Goal: Transaction & Acquisition: Purchase product/service

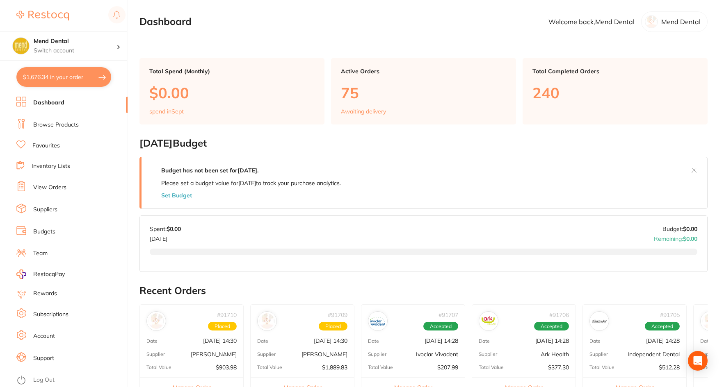
drag, startPoint x: 81, startPoint y: 73, endPoint x: 109, endPoint y: 73, distance: 27.9
click at [81, 73] on button "$1,676.34 in your order" at bounding box center [63, 77] width 95 height 20
checkbox input "true"
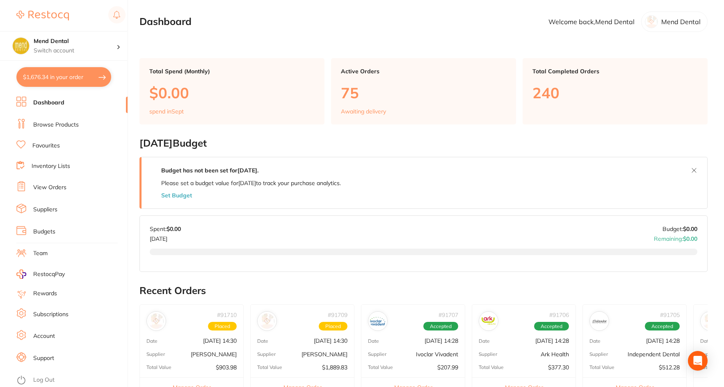
checkbox input "true"
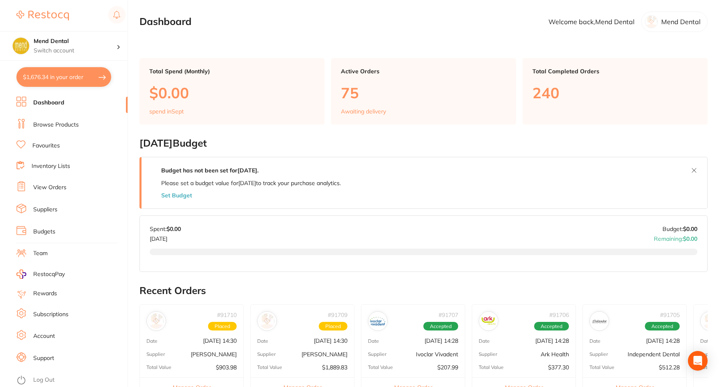
checkbox input "true"
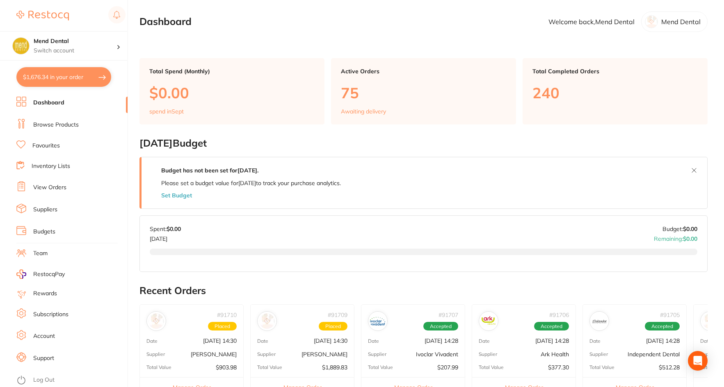
checkbox input "true"
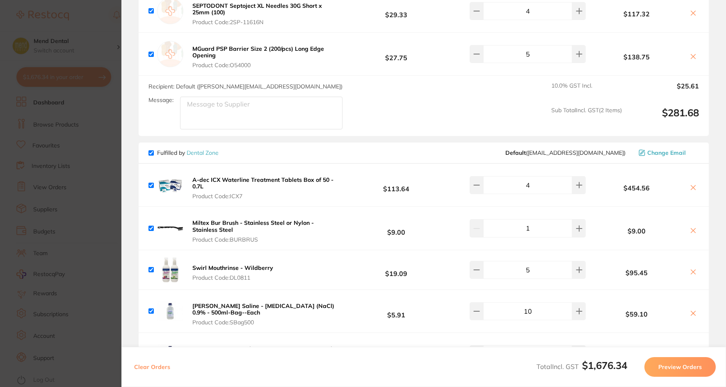
scroll to position [123, 0]
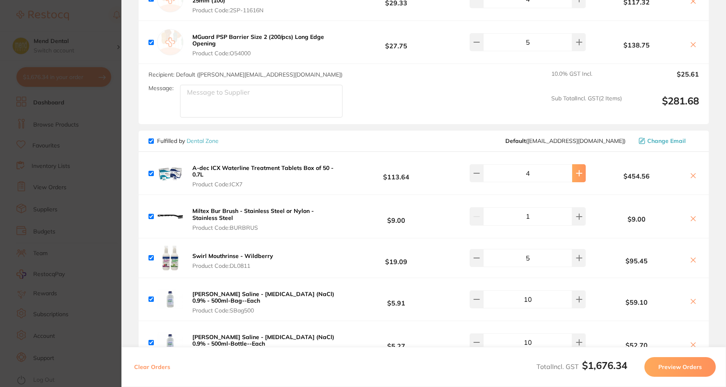
click at [578, 175] on button at bounding box center [579, 173] width 14 height 18
type input "5"
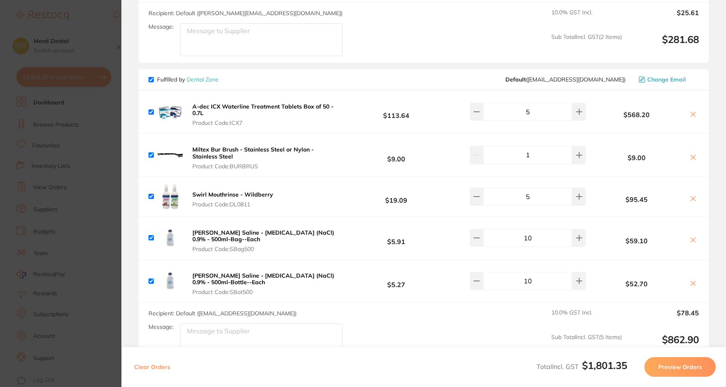
scroll to position [246, 0]
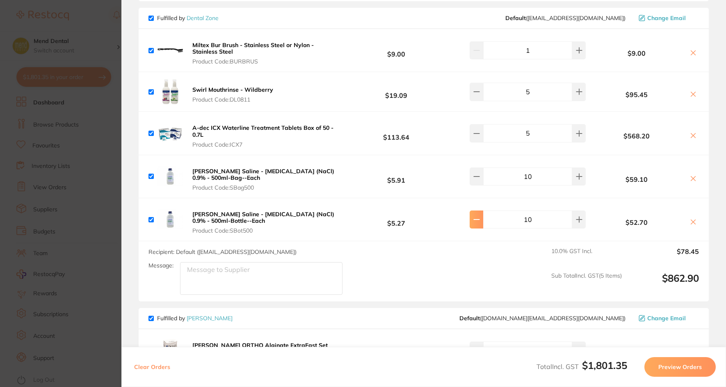
click at [478, 226] on button at bounding box center [476, 220] width 14 height 18
type input "8"
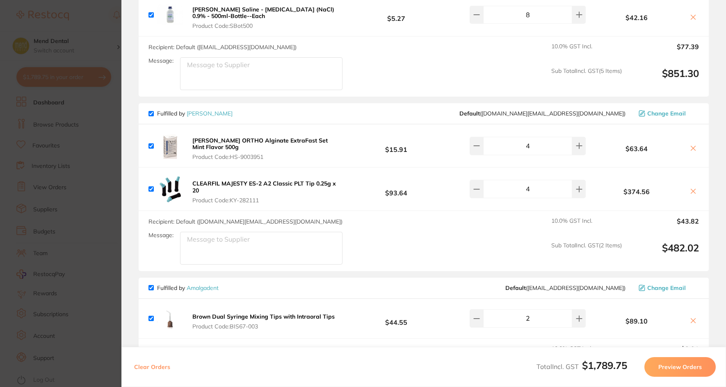
scroll to position [492, 0]
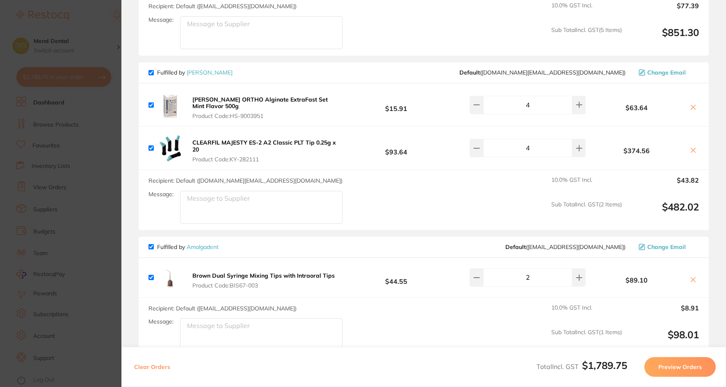
click at [241, 143] on b "CLEARFIL MAJESTY ES-2 A2 Classic PLT Tip 0.25g x 20" at bounding box center [263, 146] width 143 height 14
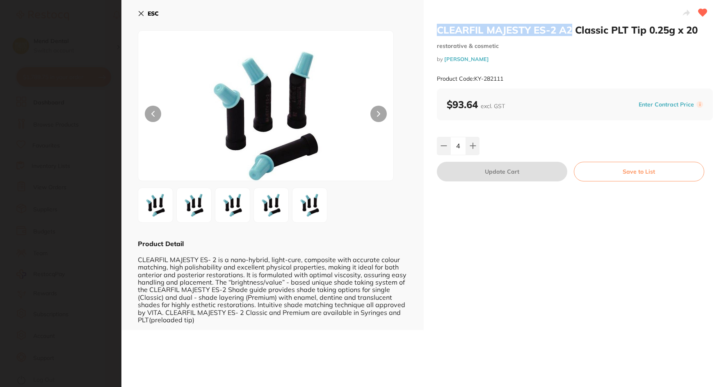
drag, startPoint x: 435, startPoint y: 34, endPoint x: 572, endPoint y: 31, distance: 137.0
click at [572, 31] on h2 "CLEARFIL MAJESTY ES-2 A2 Classic PLT Tip 0.25g x 20" at bounding box center [575, 30] width 276 height 12
copy h2 "CLEARFIL MAJESTY ES-2 A2"
click at [78, 120] on section "CLEARFIL MAJESTY ES-2 A2 Classic PLT Tip 0.25g x 20 restorative & cosmetic by H…" at bounding box center [363, 193] width 726 height 387
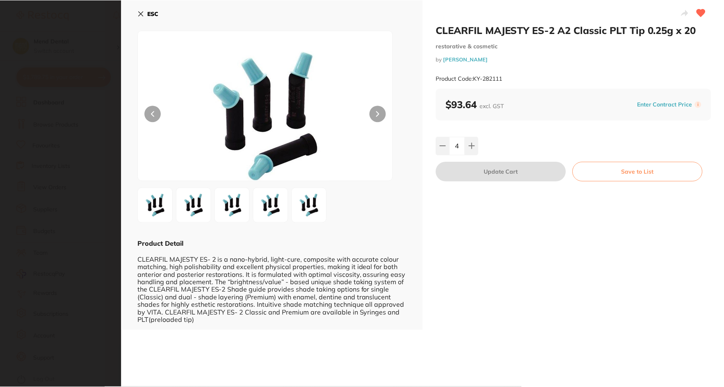
scroll to position [4, 0]
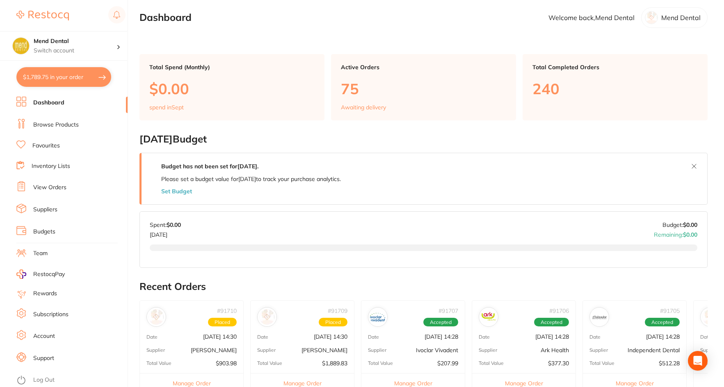
drag, startPoint x: 61, startPoint y: 125, endPoint x: 137, endPoint y: 108, distance: 77.7
click at [61, 124] on link "Browse Products" at bounding box center [56, 125] width 46 height 8
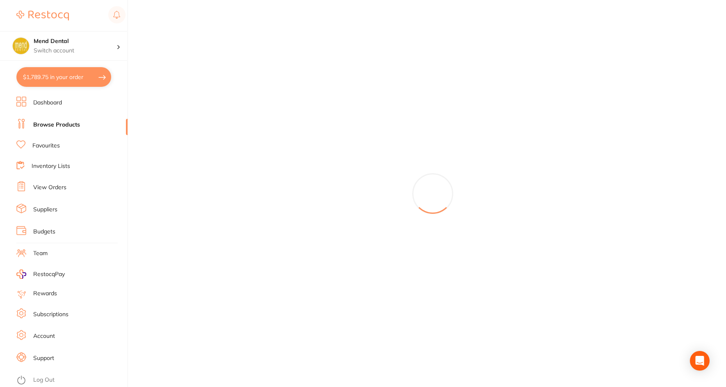
click at [66, 80] on button "$1,789.75 in your order" at bounding box center [63, 77] width 95 height 20
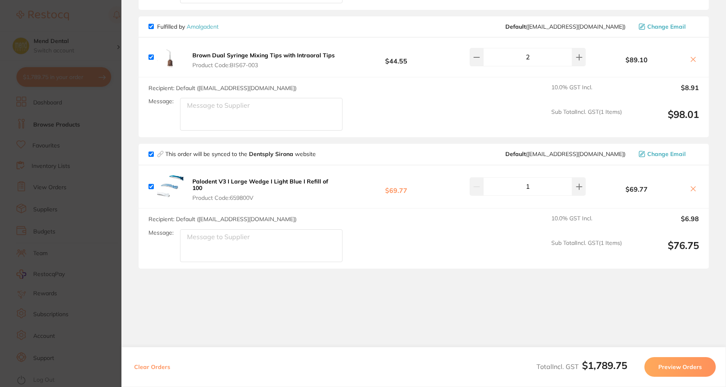
scroll to position [724, 0]
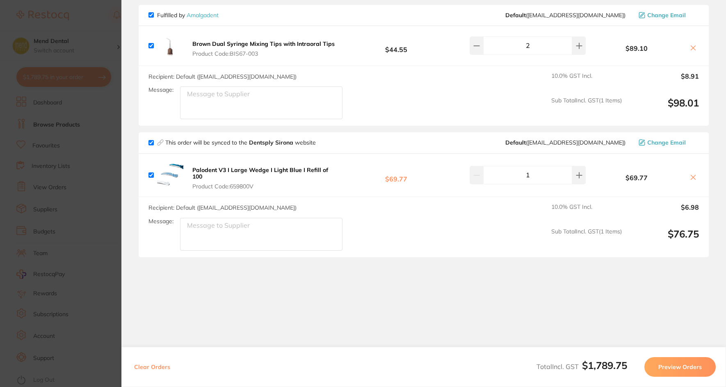
click at [289, 172] on b "Palodent V3 I Large Wedge I Light Blue I Refill of 100" at bounding box center [260, 173] width 136 height 14
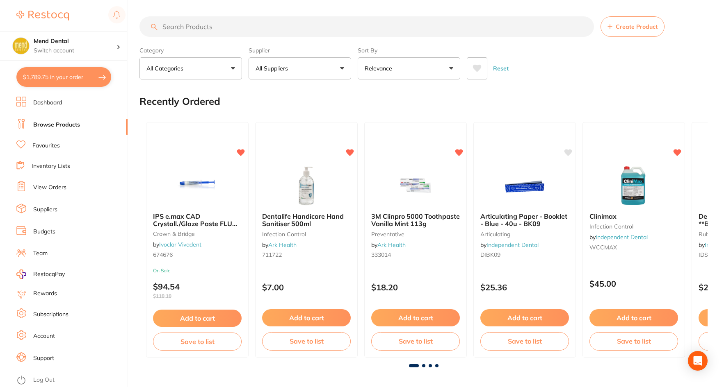
click at [233, 27] on input "search" at bounding box center [366, 26] width 454 height 20
paste input "CLEARFIL MAJESTY ES-2 A2"
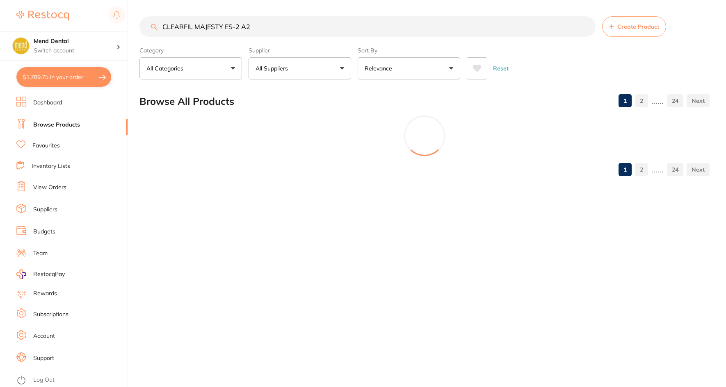
click at [267, 29] on input "CLEARFIL MAJESTY ES-2 A2" at bounding box center [367, 26] width 456 height 20
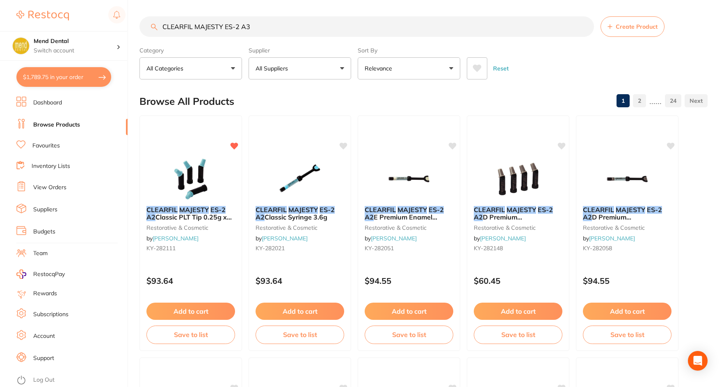
type input "CLEARFIL MAJESTY ES-2 A3"
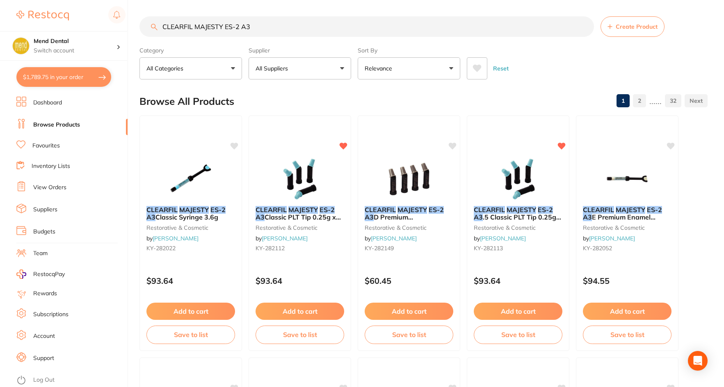
drag, startPoint x: 296, startPoint y: 297, endPoint x: 298, endPoint y: 305, distance: 8.9
click at [298, 305] on div "CLEARFIL MAJESTY ES-2 A3 Create Product Category All Categories All Categories …" at bounding box center [431, 193] width 584 height 387
click at [311, 310] on button "Add to cart" at bounding box center [299, 313] width 89 height 18
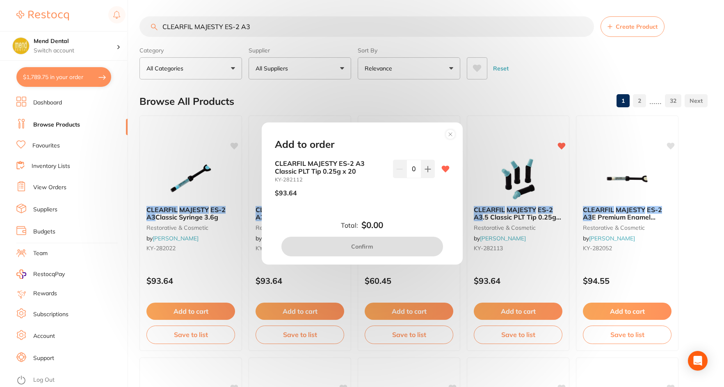
click at [433, 169] on div "CLEARFIL MAJESTY ES-2 A3 Classic PLT Tip 0.25g x 20 KY-282112 $93.64 0" at bounding box center [362, 181] width 175 height 43
click at [428, 169] on icon at bounding box center [427, 168] width 5 height 5
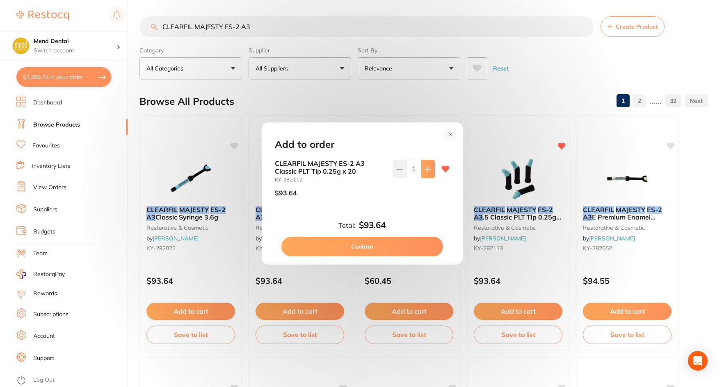
click at [428, 169] on icon at bounding box center [427, 168] width 5 height 5
type input "3"
drag, startPoint x: 404, startPoint y: 246, endPoint x: 396, endPoint y: 245, distance: 7.8
click at [404, 246] on button "Confirm" at bounding box center [362, 247] width 162 height 20
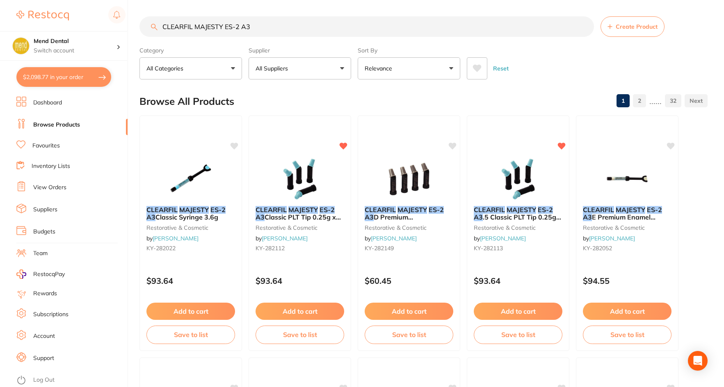
click at [515, 308] on button "Add to cart" at bounding box center [518, 311] width 89 height 17
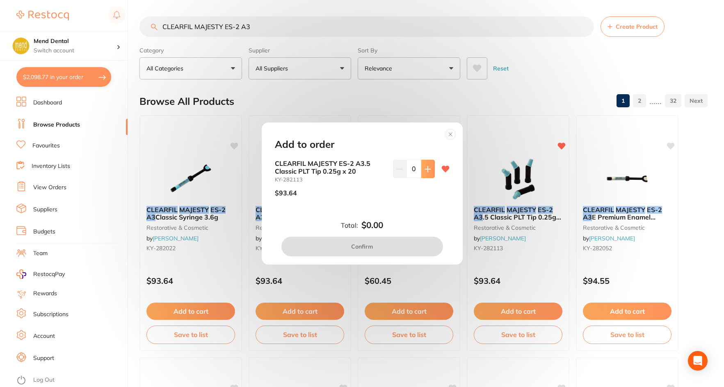
click at [423, 175] on button at bounding box center [428, 169] width 14 height 18
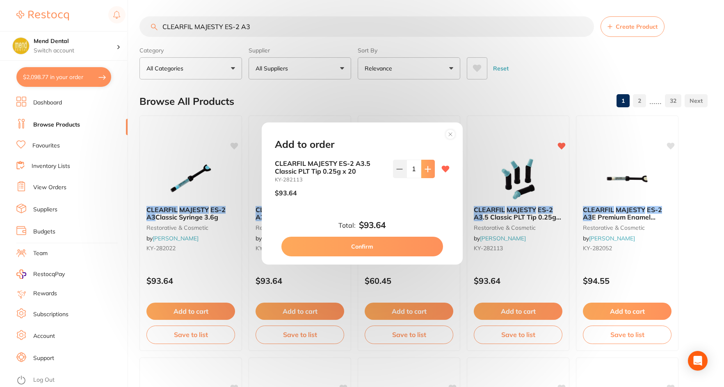
click at [423, 175] on button at bounding box center [428, 169] width 14 height 18
type input "2"
click at [403, 245] on button "Confirm" at bounding box center [362, 247] width 162 height 20
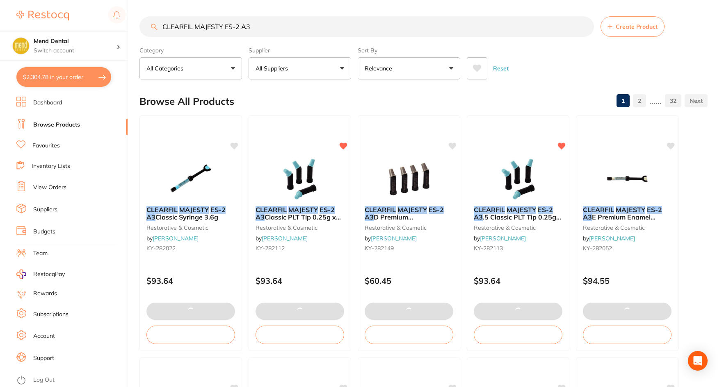
click at [75, 77] on button "$2,304.78 in your order" at bounding box center [63, 77] width 95 height 20
checkbox input "true"
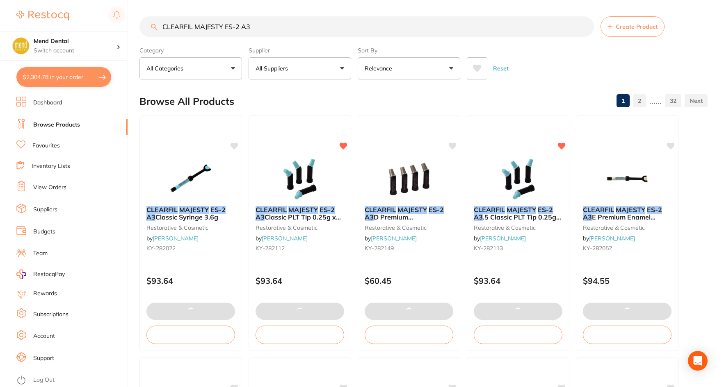
checkbox input "true"
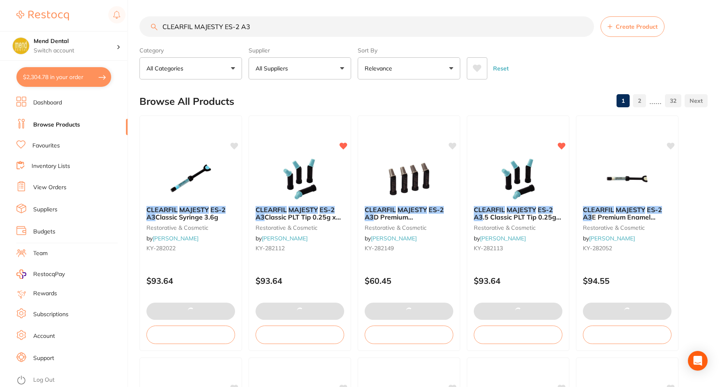
checkbox input "true"
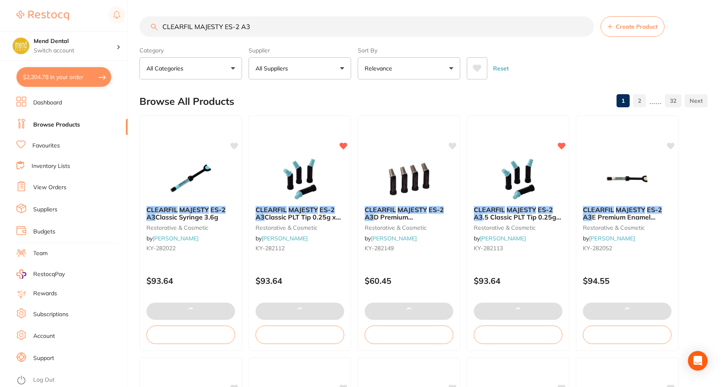
checkbox input "true"
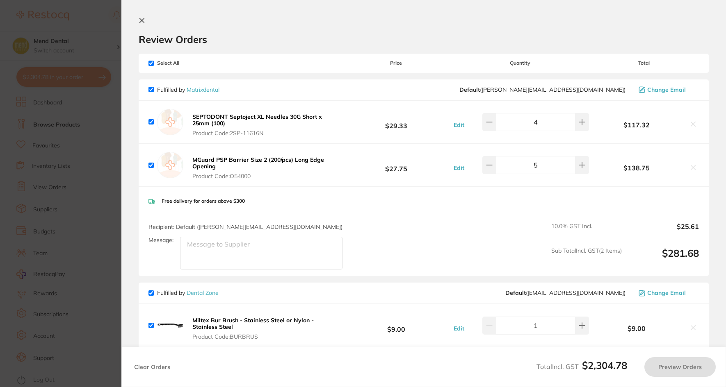
checkbox input "true"
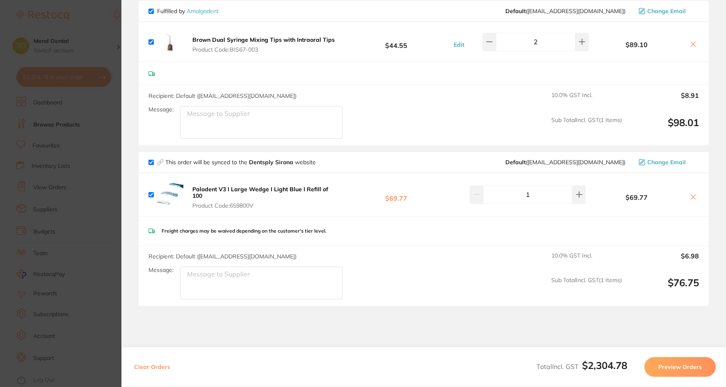
scroll to position [943, 0]
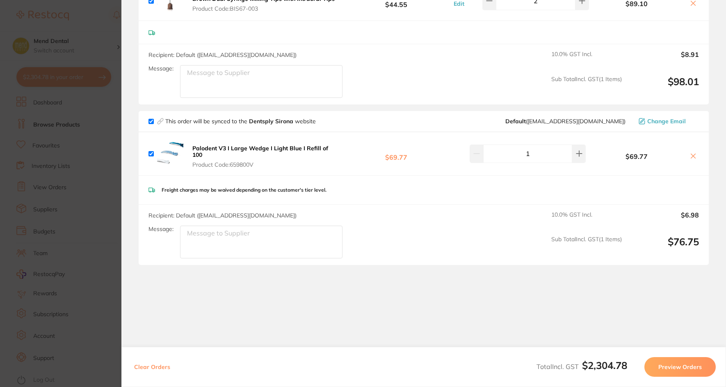
click at [261, 148] on b "Palodent V3 I Large Wedge I Light Blue I Refill of 100" at bounding box center [260, 152] width 136 height 14
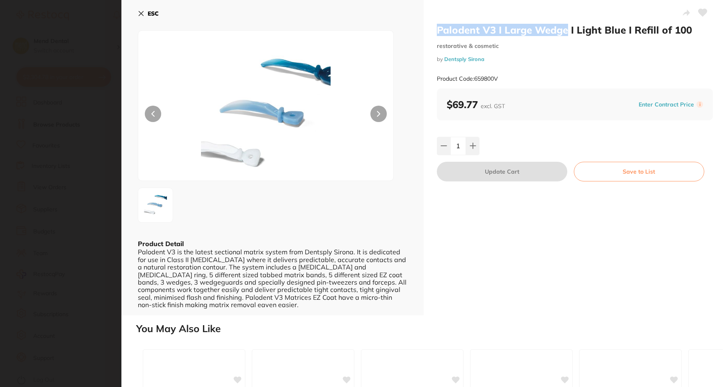
drag, startPoint x: 432, startPoint y: 29, endPoint x: 568, endPoint y: 31, distance: 135.7
click at [568, 31] on div "Palodent V3 I Large Wedge I Light Blue I Refill of 100 restorative & cosmetic b…" at bounding box center [575, 158] width 302 height 316
copy h2 "Palodent V3 I Large Wedge"
click at [142, 15] on icon at bounding box center [141, 13] width 5 height 5
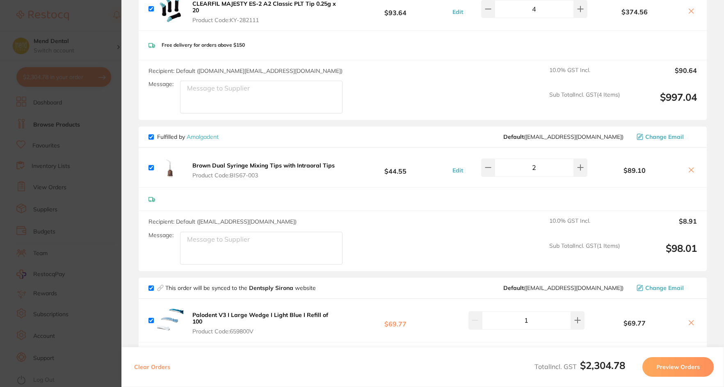
scroll to position [656, 0]
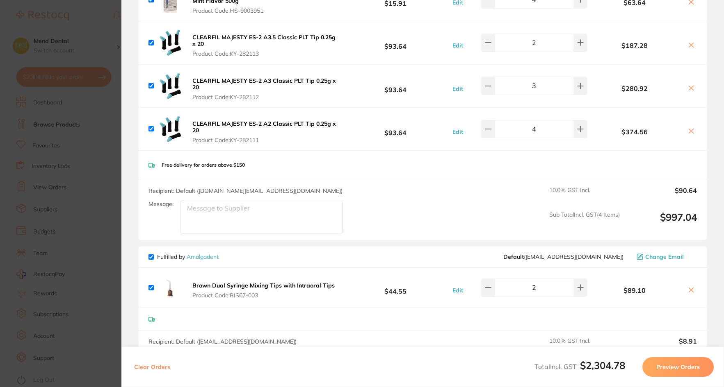
click at [85, 152] on section "Update RRP Set your pre negotiated price for this item. Item Agreed RRP (excl. …" at bounding box center [362, 193] width 724 height 387
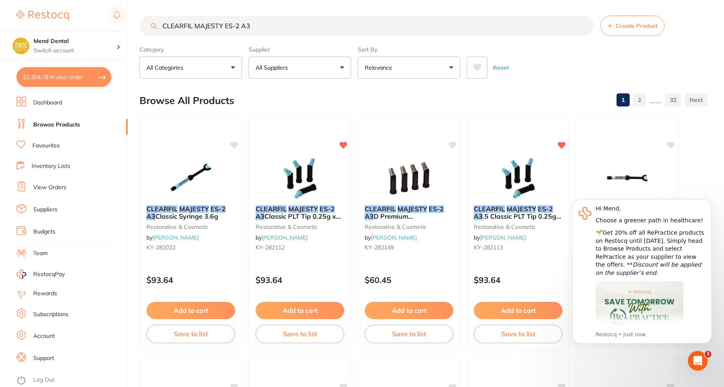
scroll to position [0, 0]
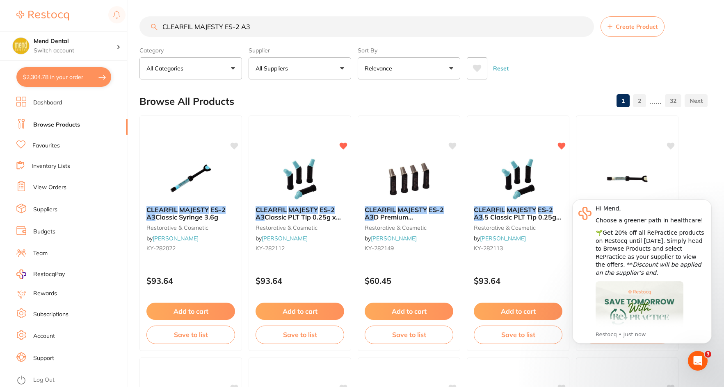
drag, startPoint x: 262, startPoint y: 26, endPoint x: 131, endPoint y: 29, distance: 130.4
click at [131, 29] on div "$2,304.78 Mend Dental Switch account Mend Dental $2,304.78 in your order Dashbo…" at bounding box center [362, 193] width 724 height 387
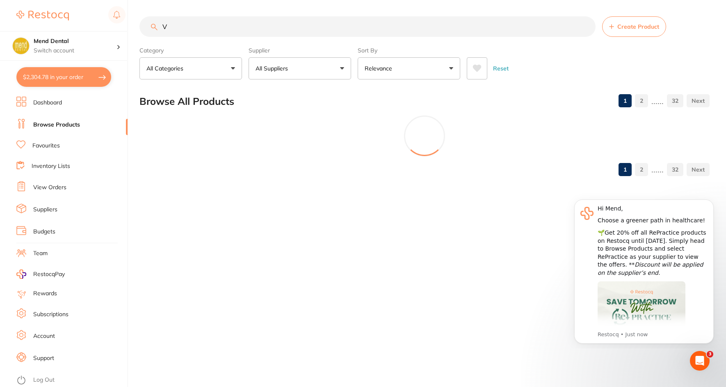
drag, startPoint x: 175, startPoint y: 24, endPoint x: 153, endPoint y: 29, distance: 23.1
click at [153, 29] on div "V Create Product" at bounding box center [424, 26] width 570 height 20
paste input "Palodent V3 I Large Wedge"
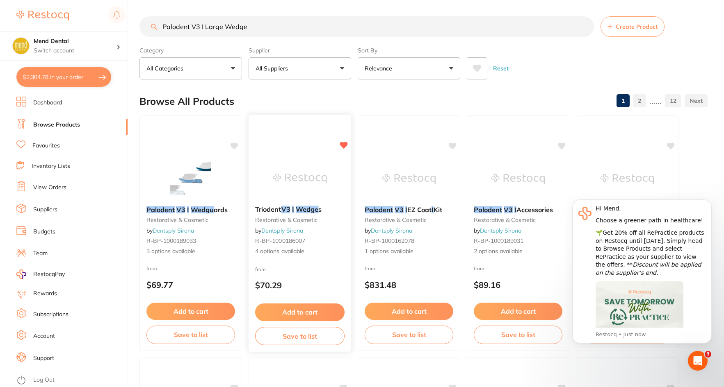
type input "Palodent V3 I Large Wedge"
click at [292, 155] on div "Triodent V3 I Wedge s restorative & cosmetic by Dentsply Sirona R-BP-1000186007…" at bounding box center [300, 233] width 104 height 238
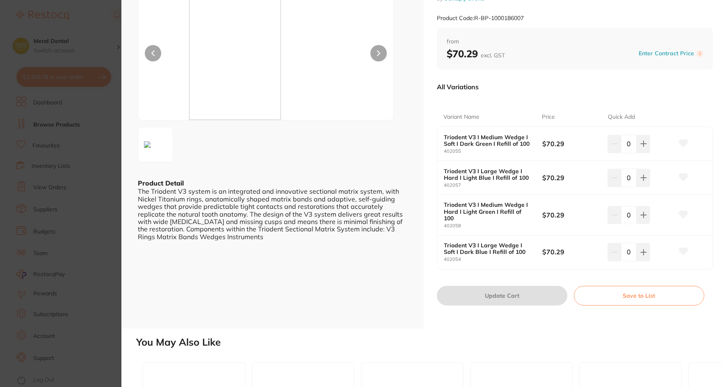
scroll to position [41, 0]
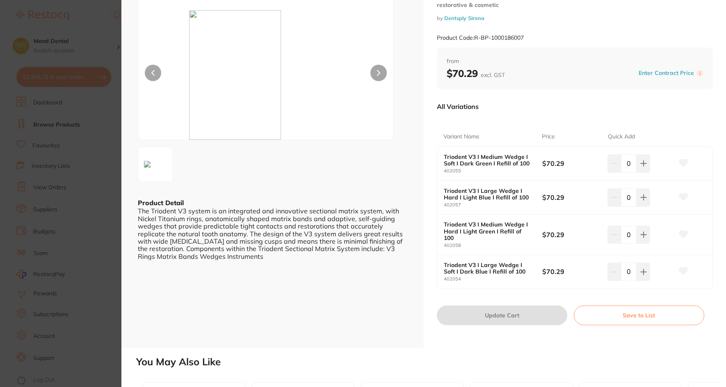
click at [367, 73] on div at bounding box center [266, 64] width 256 height 151
click at [373, 74] on button at bounding box center [378, 73] width 16 height 16
drag, startPoint x: 444, startPoint y: 259, endPoint x: 526, endPoint y: 266, distance: 82.3
click at [526, 266] on b "Triodent V3 I Large Wedge I Soft I Dark Blue I Refill of 100" at bounding box center [488, 268] width 89 height 13
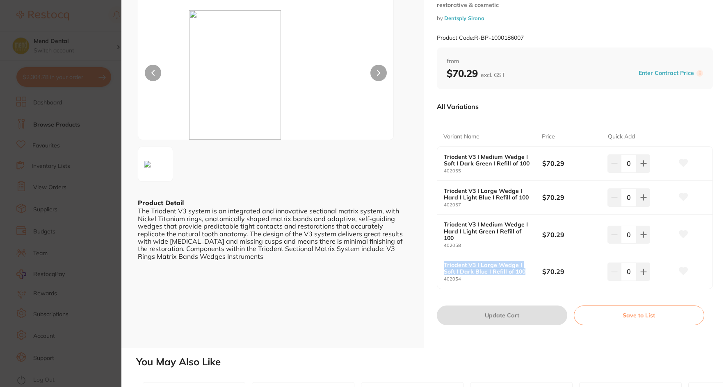
copy b "Triodent V3 I Large Wedge I Soft I Dark Blue I Refill of 100"
click at [636, 266] on button at bounding box center [643, 272] width 14 height 18
type input "1"
click at [683, 268] on icon at bounding box center [683, 271] width 9 height 7
click at [512, 309] on button "Update Cart" at bounding box center [502, 316] width 130 height 20
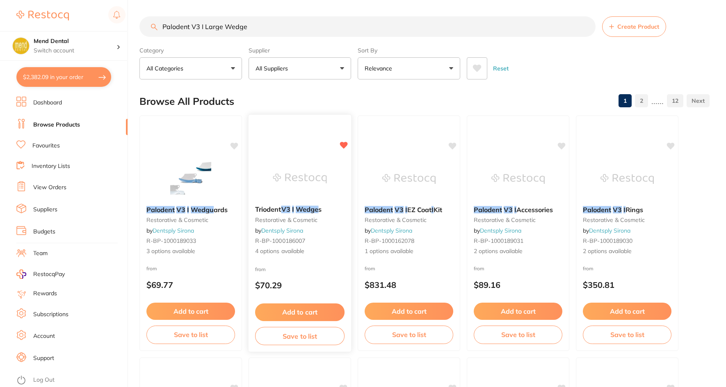
checkbox input "false"
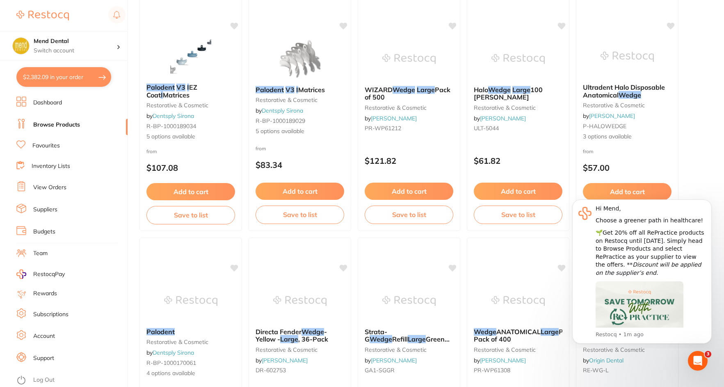
scroll to position [410, 0]
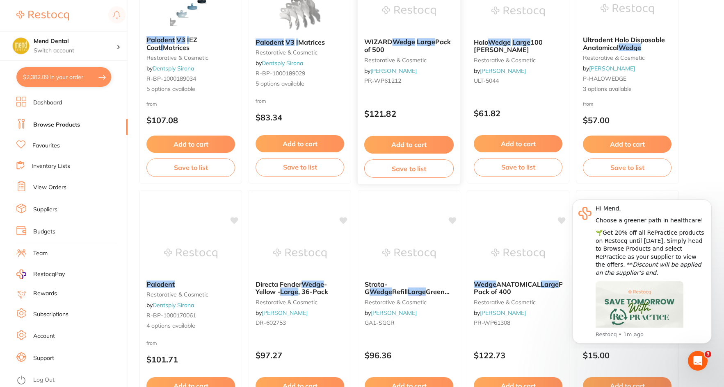
click at [433, 43] on em "Large" at bounding box center [426, 42] width 18 height 8
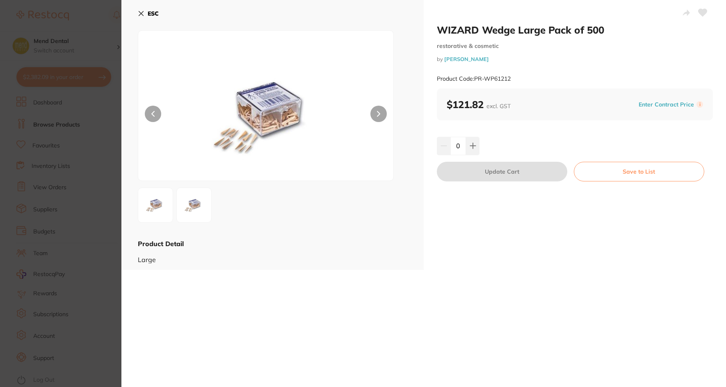
click at [195, 208] on img at bounding box center [194, 206] width 30 height 30
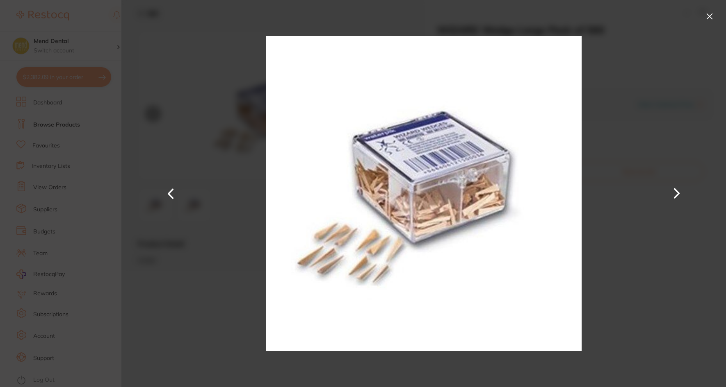
click at [170, 262] on button at bounding box center [171, 194] width 20 height 194
click at [707, 15] on button at bounding box center [709, 16] width 13 height 13
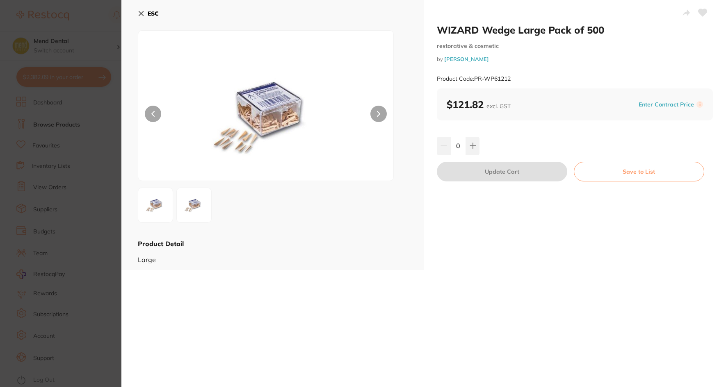
click at [139, 15] on icon at bounding box center [141, 13] width 7 height 7
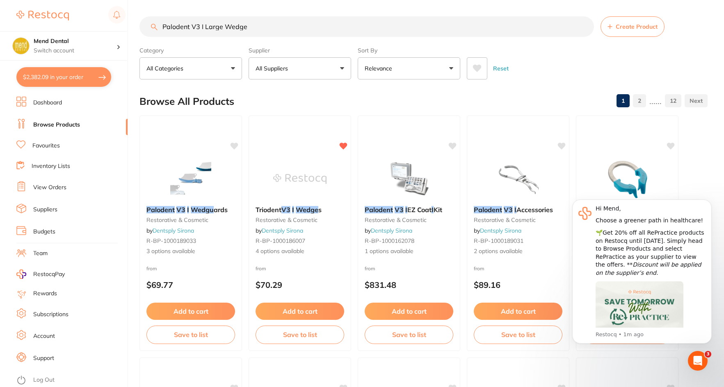
drag, startPoint x: 265, startPoint y: 31, endPoint x: 132, endPoint y: 17, distance: 134.4
click at [132, 17] on div "$2,382.09 Mend Dental Switch account Mend Dental $2,382.09 in your order Dashbo…" at bounding box center [362, 193] width 724 height 387
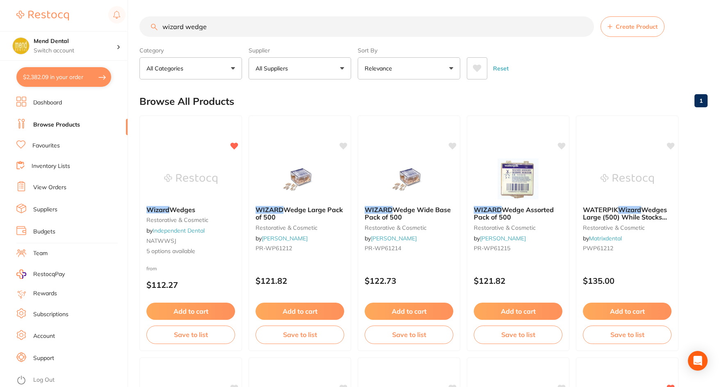
type input "wizard wedge"
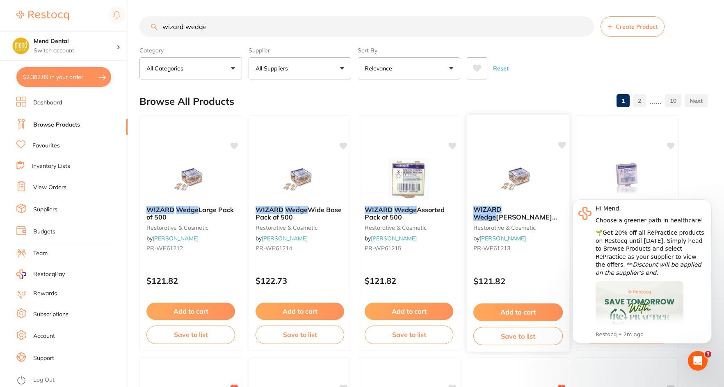
click at [512, 189] on img at bounding box center [518, 178] width 54 height 41
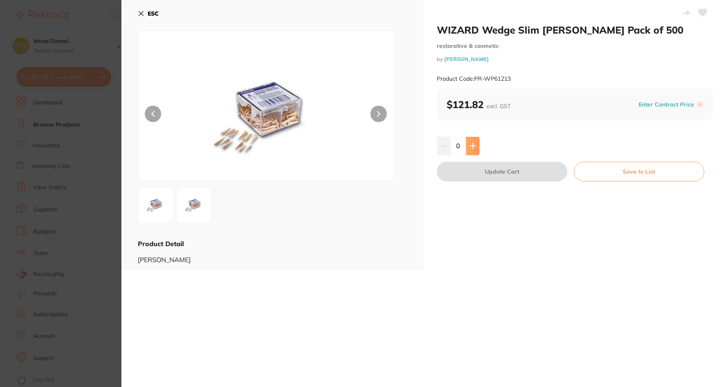
click at [471, 145] on icon at bounding box center [472, 146] width 7 height 7
type input "1"
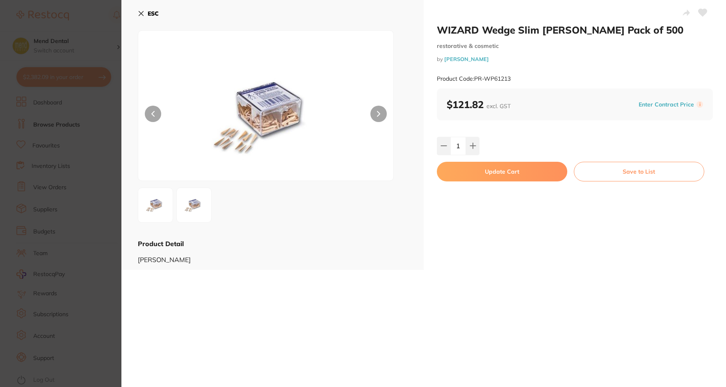
click at [702, 17] on button at bounding box center [702, 13] width 20 height 20
click at [528, 171] on button "Update Cart" at bounding box center [502, 172] width 130 height 20
checkbox input "false"
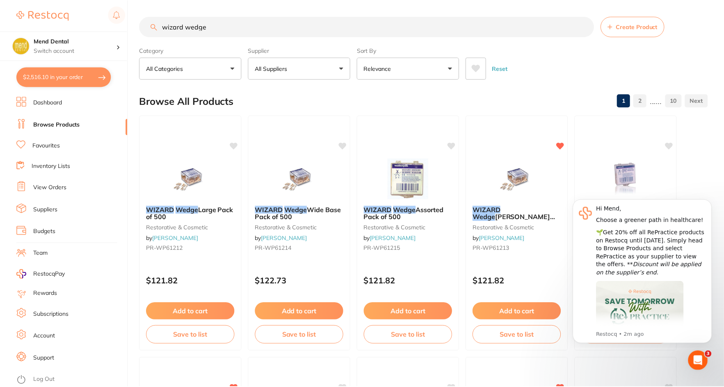
scroll to position [3, 0]
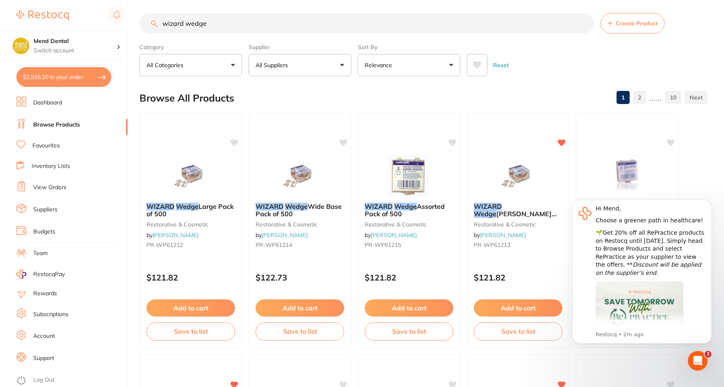
click at [487, 177] on div at bounding box center [518, 175] width 102 height 41
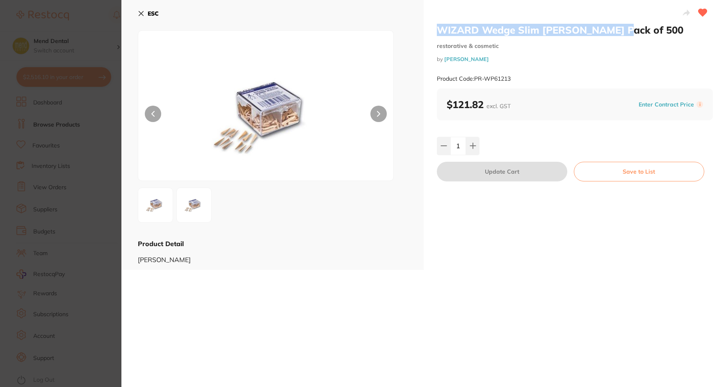
drag, startPoint x: 446, startPoint y: 28, endPoint x: 612, endPoint y: 27, distance: 166.5
click at [612, 27] on div "WIZARD Wedge Slim Jim Pack of 500 restorative & cosmetic by Henry Schein Halas …" at bounding box center [575, 135] width 302 height 270
copy h2 "WIZARD Wedge Slim Jim Pack of 500"
drag, startPoint x: 510, startPoint y: 79, endPoint x: 474, endPoint y: 79, distance: 36.1
click at [474, 79] on small "Product Code: PR-WP61213" at bounding box center [474, 78] width 74 height 7
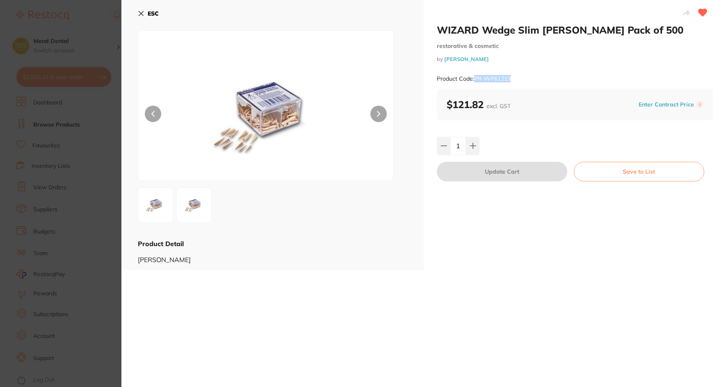
copy small "PR-WP61213"
click at [140, 12] on icon at bounding box center [141, 13] width 5 height 5
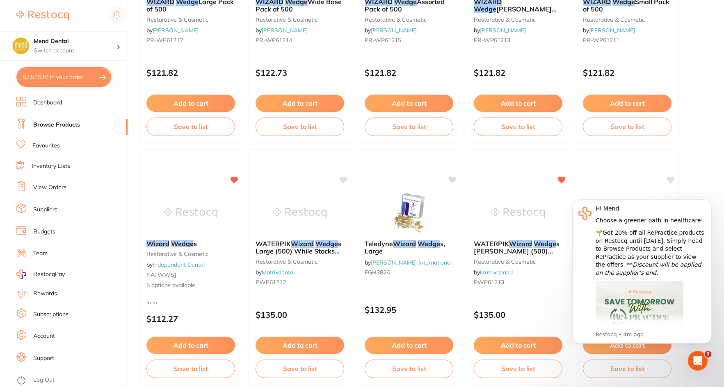
scroll to position [249, 0]
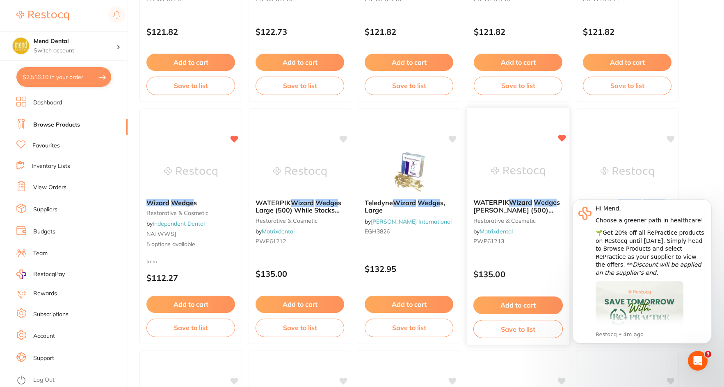
click at [528, 182] on img at bounding box center [518, 171] width 54 height 41
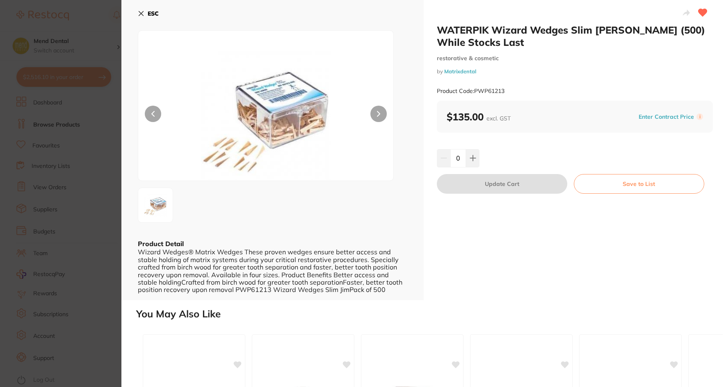
click at [141, 12] on icon at bounding box center [141, 13] width 7 height 7
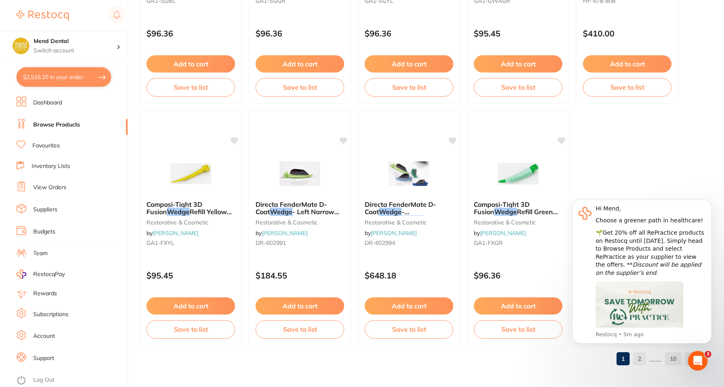
scroll to position [2429, 0]
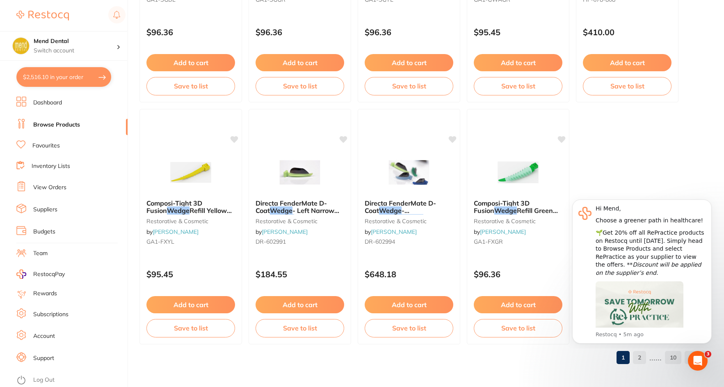
click at [64, 82] on button "$2,516.10 in your order" at bounding box center [63, 77] width 95 height 20
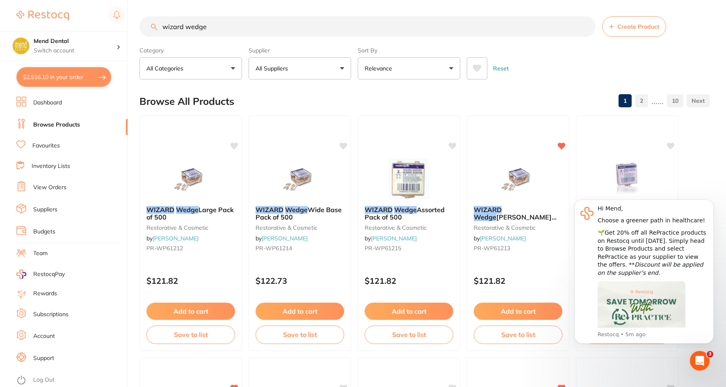
checkbox input "true"
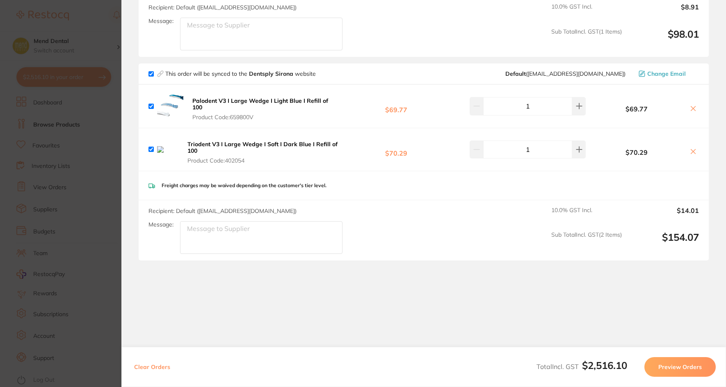
scroll to position [1034, 0]
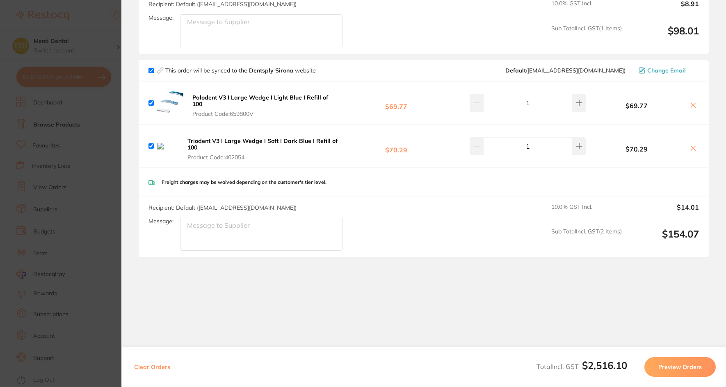
click at [213, 99] on b "Palodent V3 I Large Wedge I Light Blue I Refill of 100" at bounding box center [260, 101] width 136 height 14
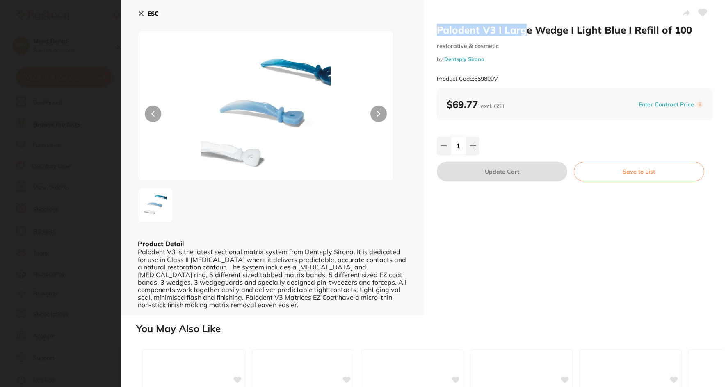
scroll to position [0, 0]
drag, startPoint x: 428, startPoint y: 30, endPoint x: 497, endPoint y: 25, distance: 69.1
click at [497, 25] on div "Palodent V3 I Large Wedge I Light Blue I Refill of 100 restorative & cosmetic b…" at bounding box center [575, 158] width 302 height 316
drag, startPoint x: 504, startPoint y: 78, endPoint x: 475, endPoint y: 75, distance: 29.3
click at [475, 75] on div "Product Code: 659800V" at bounding box center [575, 79] width 276 height 20
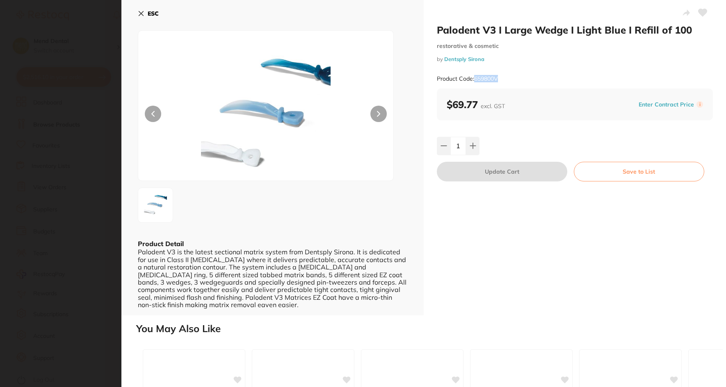
copy small "659800V"
click at [86, 197] on section "Palodent V3 I Large Wedge I Light Blue I Refill of 100 restorative & cosmetic b…" at bounding box center [363, 193] width 726 height 387
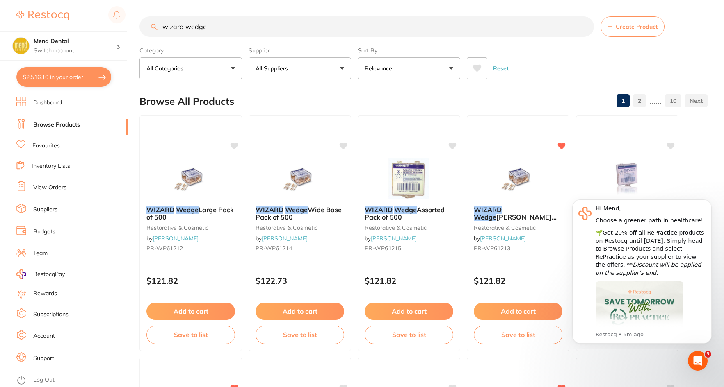
drag, startPoint x: 230, startPoint y: 30, endPoint x: 146, endPoint y: 29, distance: 84.1
click at [146, 29] on input "wizard wedge" at bounding box center [366, 26] width 454 height 20
paste input "659800V"
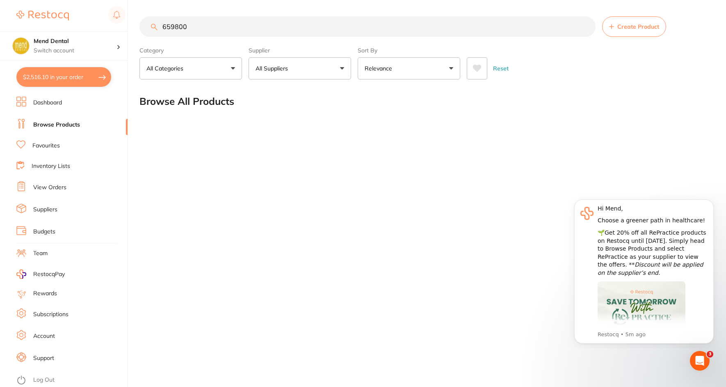
click at [296, 75] on button "All Suppliers" at bounding box center [299, 68] width 102 height 22
click at [232, 30] on input "659800" at bounding box center [367, 26] width 456 height 20
click at [58, 71] on button "$2,516.10 in your order" at bounding box center [63, 77] width 95 height 20
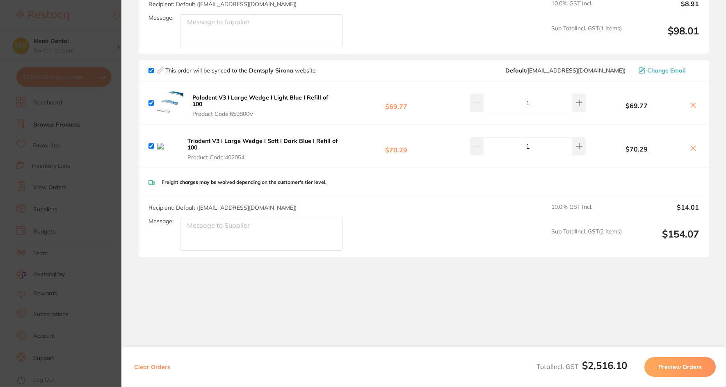
click at [71, 88] on section "Update RRP Set your pre negotiated price for this item. Item Agreed RRP (excl. …" at bounding box center [363, 193] width 726 height 387
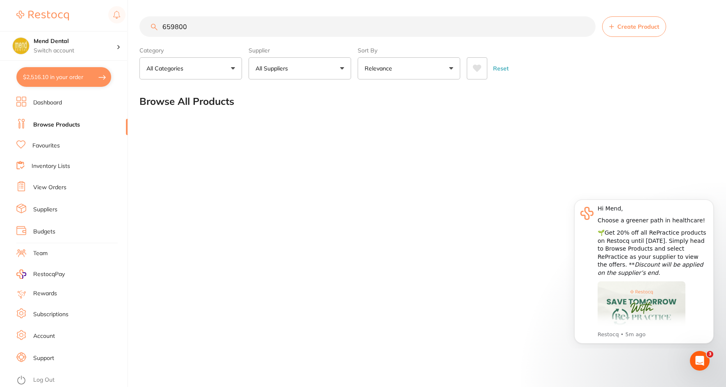
click at [208, 32] on input "659800" at bounding box center [367, 26] width 456 height 20
drag, startPoint x: 139, startPoint y: 33, endPoint x: 107, endPoint y: 33, distance: 31.2
click at [109, 32] on div "$2,516.10 Mend Dental Switch account Mend Dental $2,516.10 in your order Dashbo…" at bounding box center [363, 193] width 726 height 387
paste input "V"
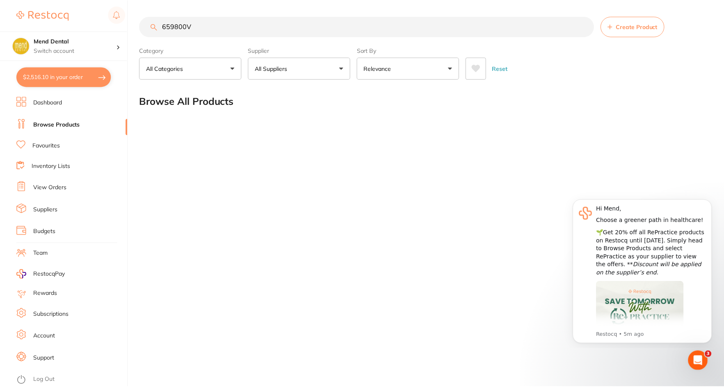
scroll to position [0, 0]
drag, startPoint x: 203, startPoint y: 26, endPoint x: 153, endPoint y: 28, distance: 49.2
click at [153, 28] on div "659800V Create Product" at bounding box center [424, 26] width 570 height 20
type input "palodent wedge"
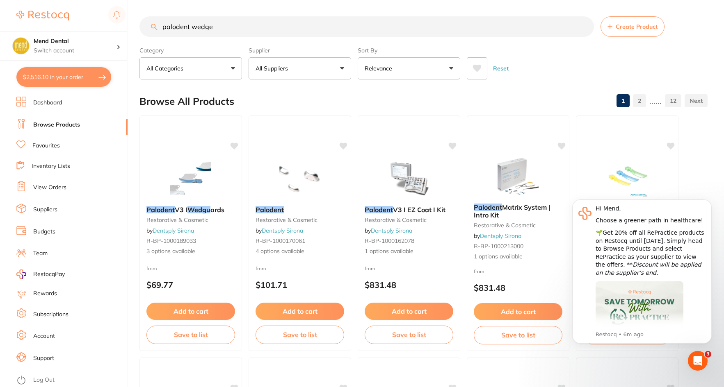
click at [308, 72] on button "All Suppliers" at bounding box center [299, 68] width 102 height 22
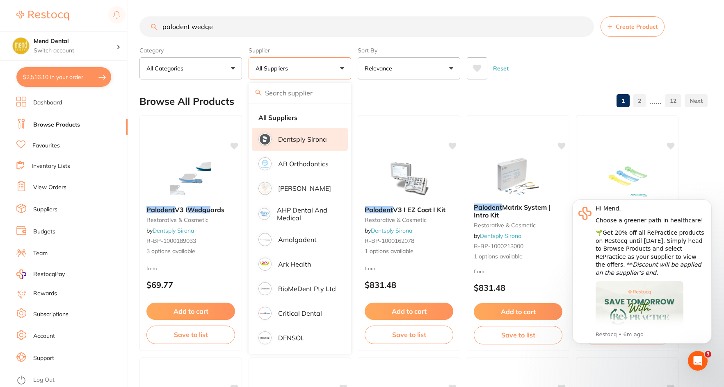
click at [308, 138] on p "Dentsply Sirona" at bounding box center [302, 139] width 49 height 7
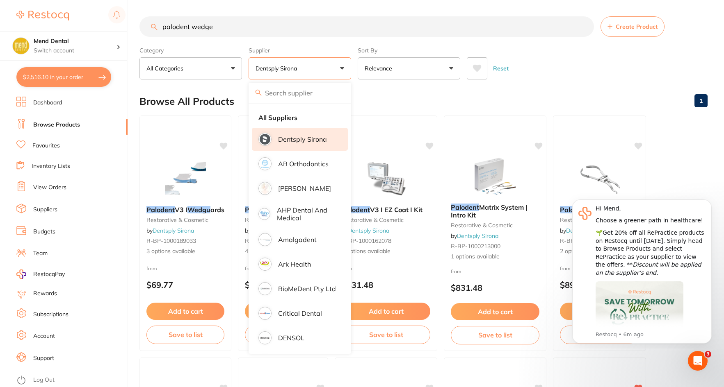
click at [387, 89] on div "Browse All Products 1" at bounding box center [423, 101] width 568 height 27
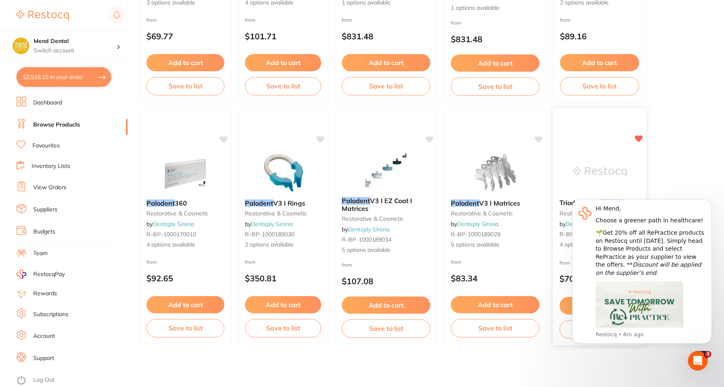
click at [579, 168] on img at bounding box center [599, 171] width 54 height 41
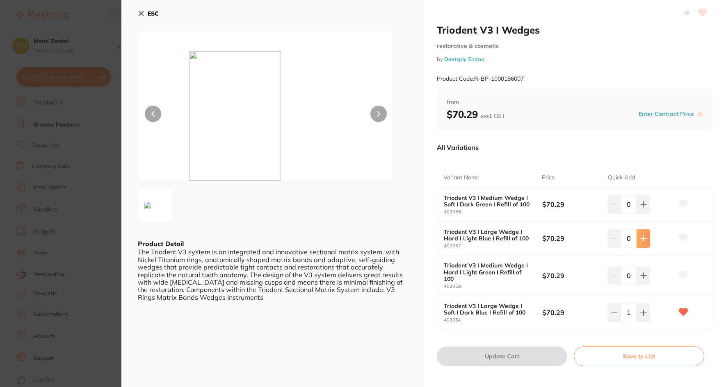
click at [638, 241] on button at bounding box center [643, 239] width 14 height 18
type input "1"
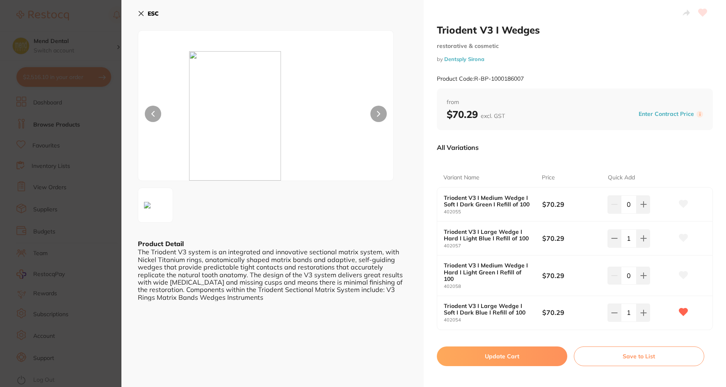
click at [521, 351] on button "Update Cart" at bounding box center [502, 357] width 130 height 20
checkbox input "false"
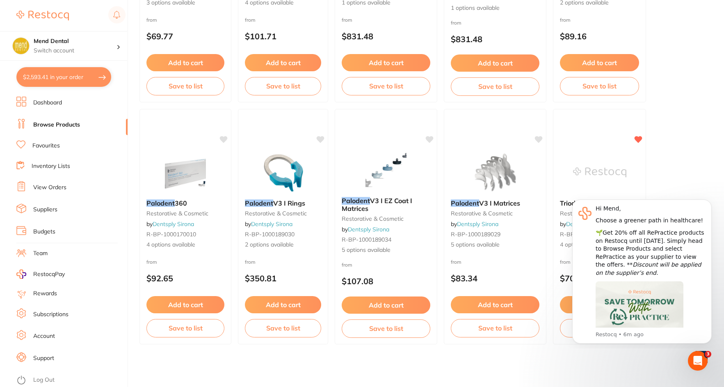
click at [72, 125] on link "Browse Products" at bounding box center [56, 125] width 47 height 8
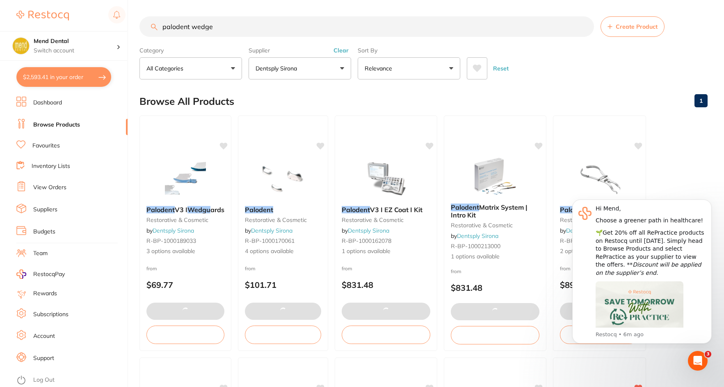
click at [66, 87] on button "$2,593.41 in your order" at bounding box center [63, 77] width 95 height 20
checkbox input "true"
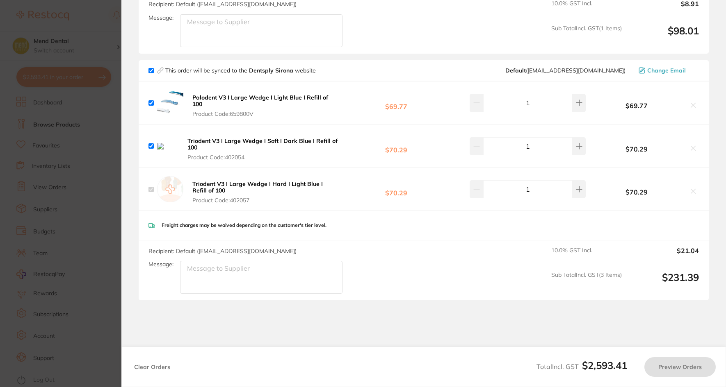
checkbox input "true"
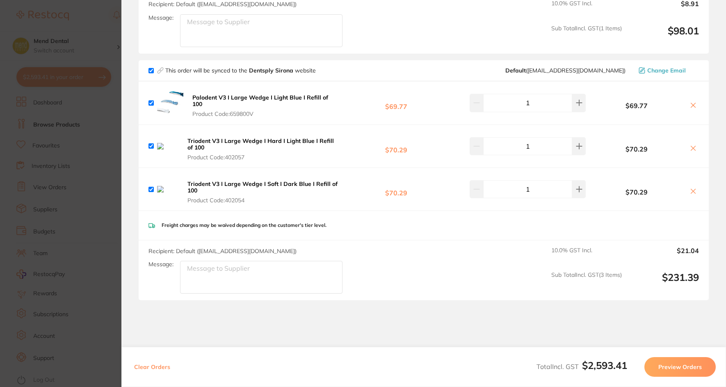
click at [250, 100] on b "Palodent V3 I Large Wedge I Light Blue I Refill of 100" at bounding box center [260, 101] width 136 height 14
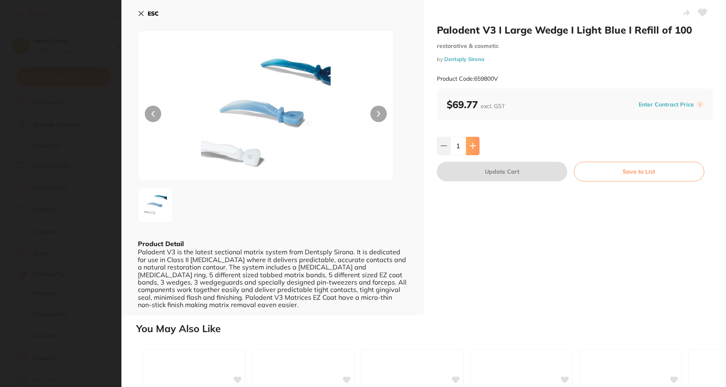
click at [477, 146] on button at bounding box center [473, 146] width 14 height 18
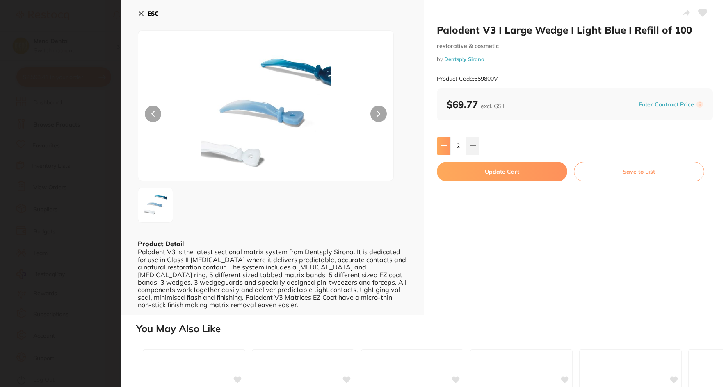
click at [440, 148] on icon at bounding box center [443, 146] width 7 height 7
type input "1"
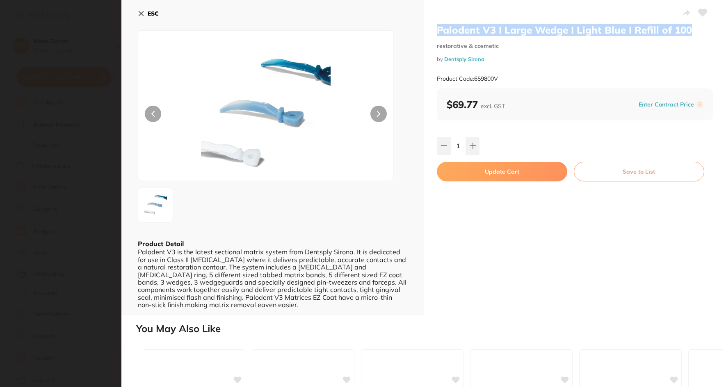
drag, startPoint x: 434, startPoint y: 32, endPoint x: 689, endPoint y: 27, distance: 254.6
click at [689, 27] on div "Palodent V3 I Large Wedge I Light Blue I Refill of 100 restorative & cosmetic b…" at bounding box center [575, 158] width 302 height 316
click at [140, 13] on icon at bounding box center [141, 13] width 7 height 7
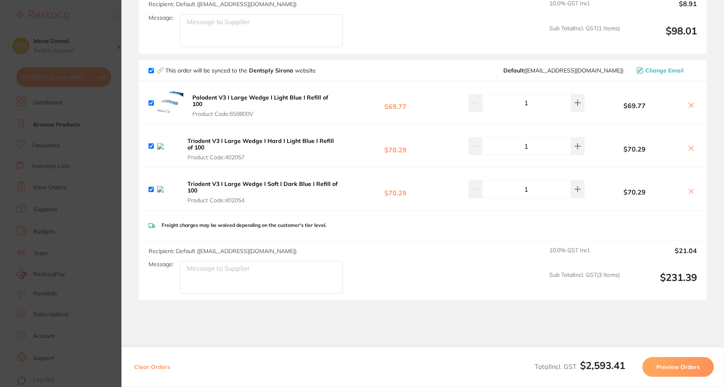
click at [688, 102] on icon at bounding box center [691, 105] width 7 height 7
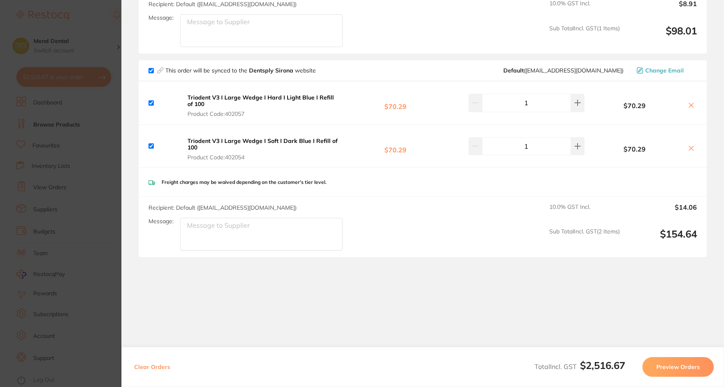
checkbox input "true"
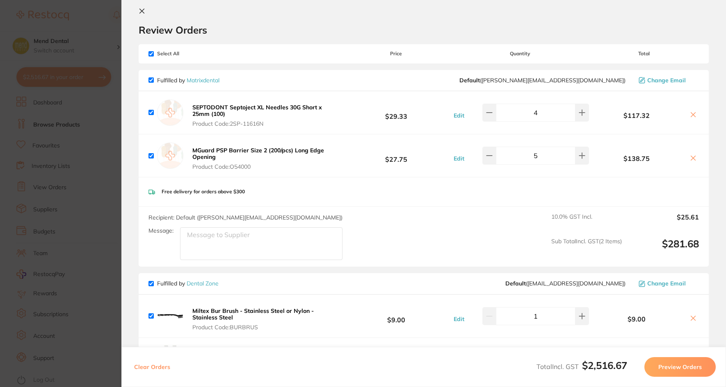
scroll to position [9, 0]
click at [83, 137] on section "Update RRP Set your pre negotiated price for this item. Item Agreed RRP (excl. …" at bounding box center [363, 193] width 726 height 387
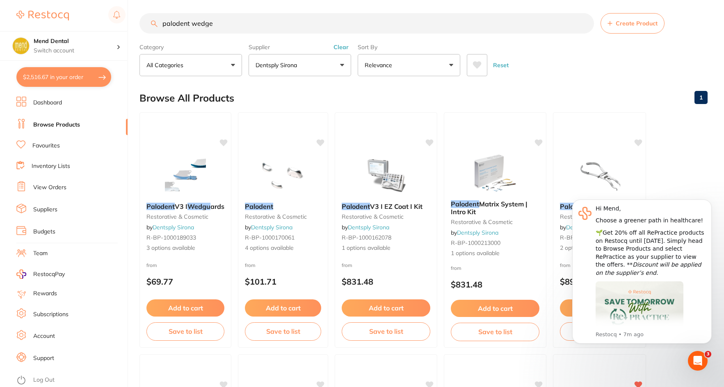
scroll to position [3, 0]
click at [52, 187] on link "View Orders" at bounding box center [49, 188] width 33 height 8
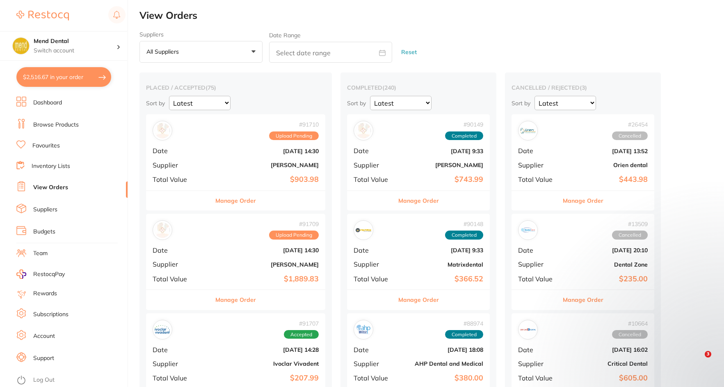
click at [235, 208] on button "Manage Order" at bounding box center [235, 201] width 41 height 20
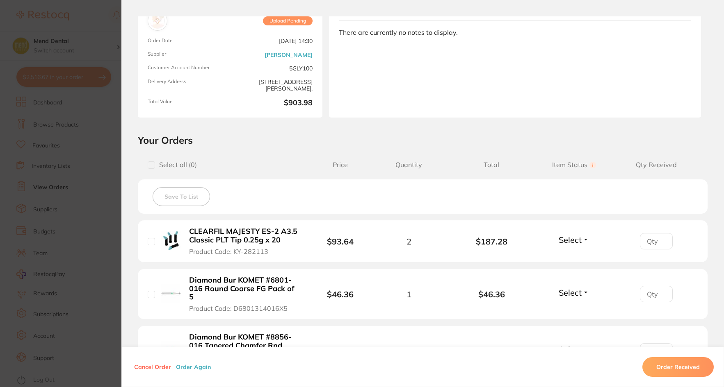
scroll to position [67, 0]
click at [89, 161] on section "Order ID: Restocq- 91710 Order Information Upload Pending Order Date Aug 28 202…" at bounding box center [362, 193] width 724 height 387
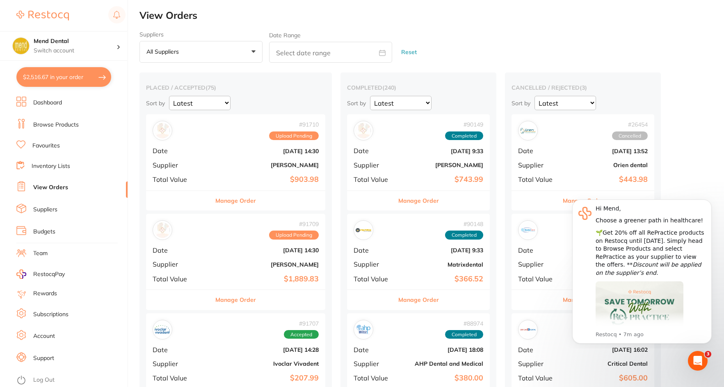
click at [62, 122] on link "Browse Products" at bounding box center [56, 125] width 46 height 8
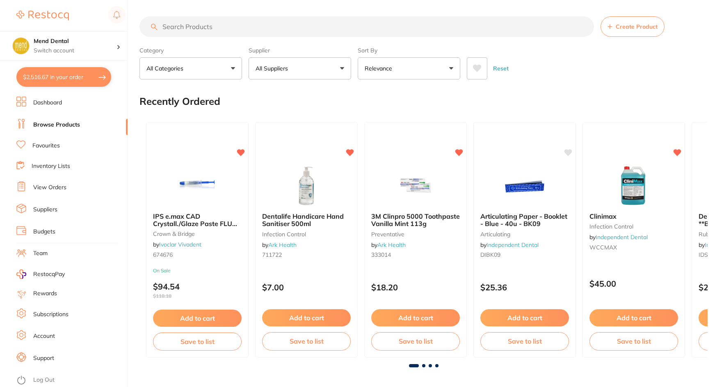
click at [230, 27] on input "search" at bounding box center [366, 26] width 454 height 20
type input "gaenial flow"
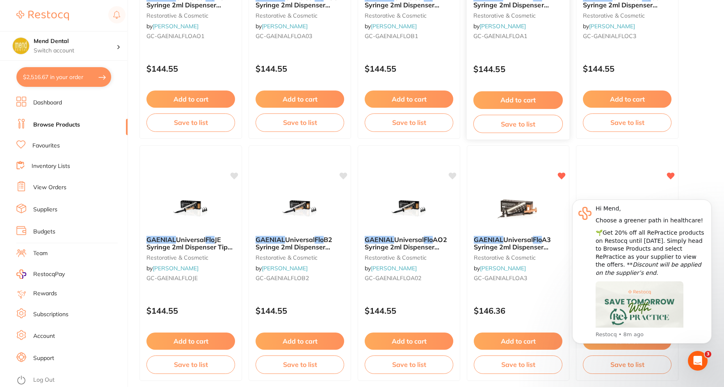
scroll to position [820, 0]
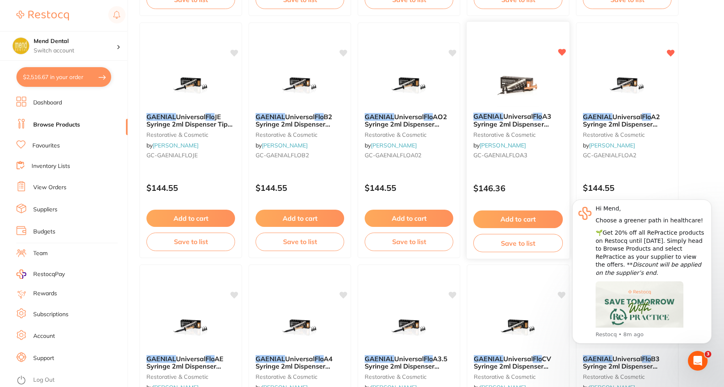
click at [521, 218] on button "Add to cart" at bounding box center [517, 220] width 89 height 18
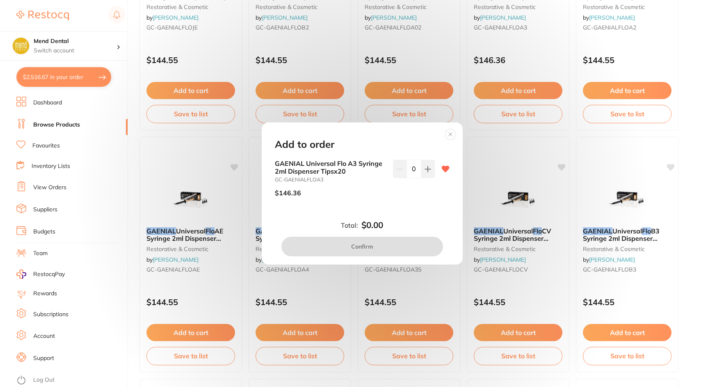
scroll to position [984, 0]
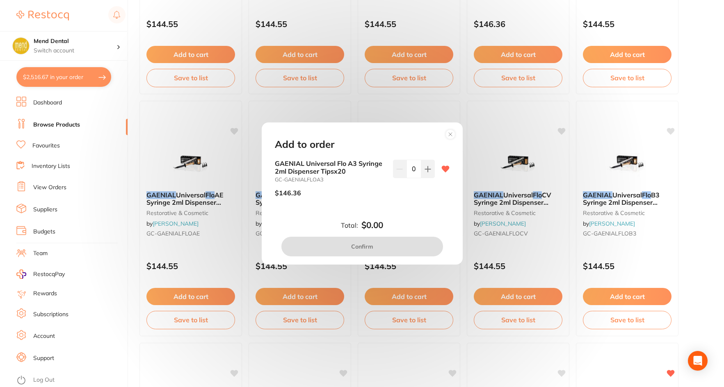
click at [418, 171] on input "0" at bounding box center [413, 169] width 15 height 18
click at [421, 170] on button at bounding box center [428, 169] width 14 height 18
type input "1"
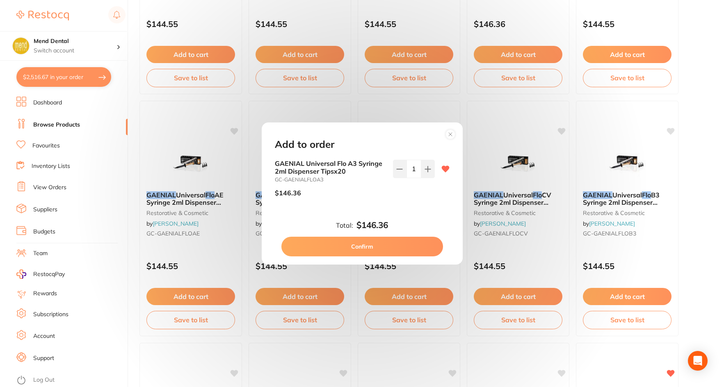
click at [407, 244] on button "Confirm" at bounding box center [362, 247] width 162 height 20
checkbox input "false"
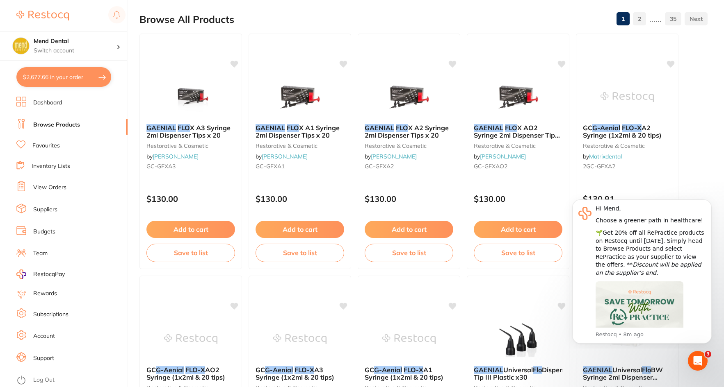
scroll to position [0, 0]
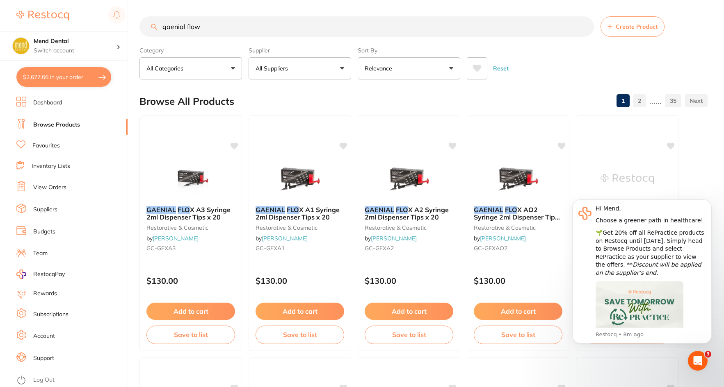
click at [282, 73] on p "All Suppliers" at bounding box center [273, 68] width 36 height 8
click at [314, 138] on p "Matrixdental" at bounding box center [298, 139] width 40 height 7
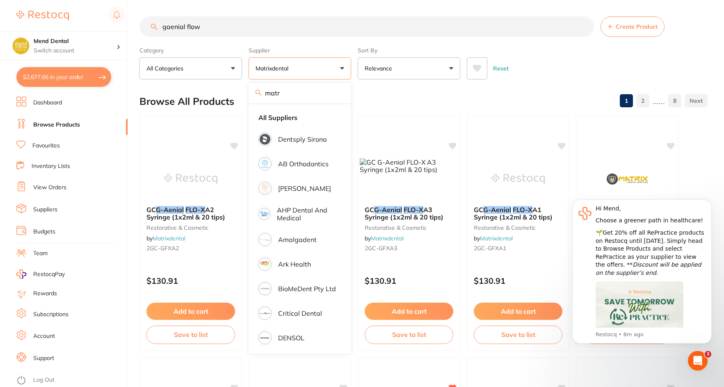
click at [382, 89] on div "Browse All Products 1 2 ...... 8" at bounding box center [423, 101] width 568 height 27
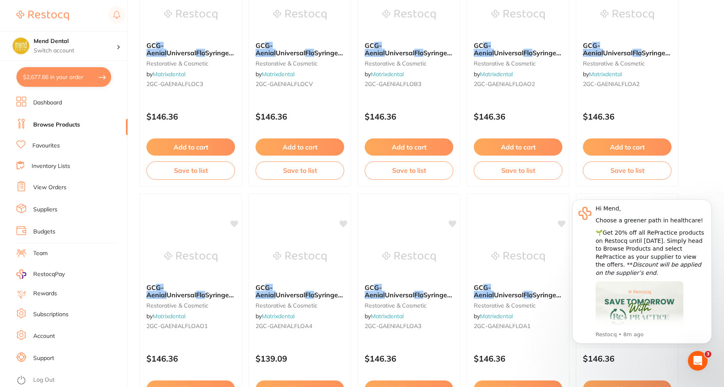
scroll to position [656, 0]
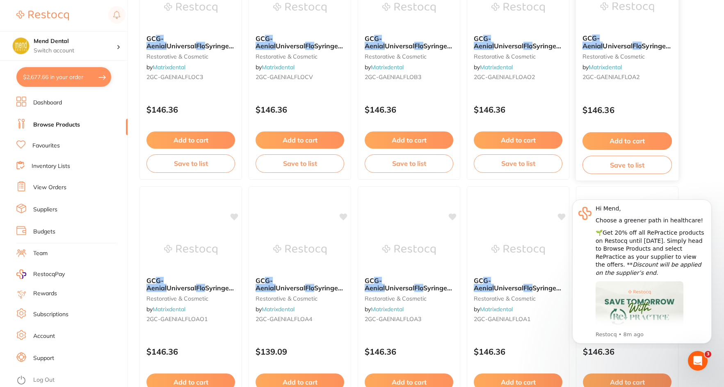
click at [606, 28] on div "GC G-Aenial Universal Flo Syringe A2 (1x2ml & 20 tips) restorative & cosmetic b…" at bounding box center [627, 59] width 102 height 63
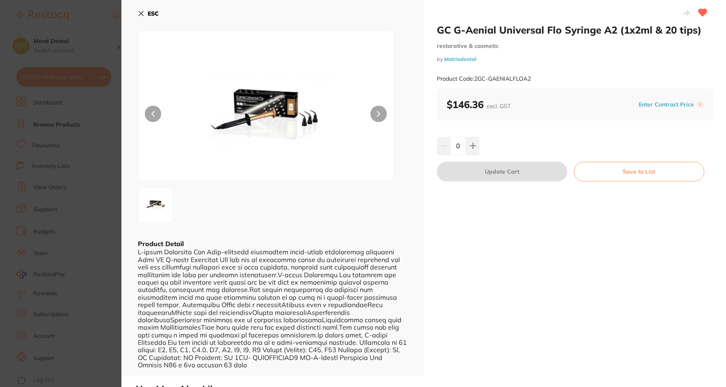
click at [140, 14] on icon at bounding box center [141, 13] width 5 height 5
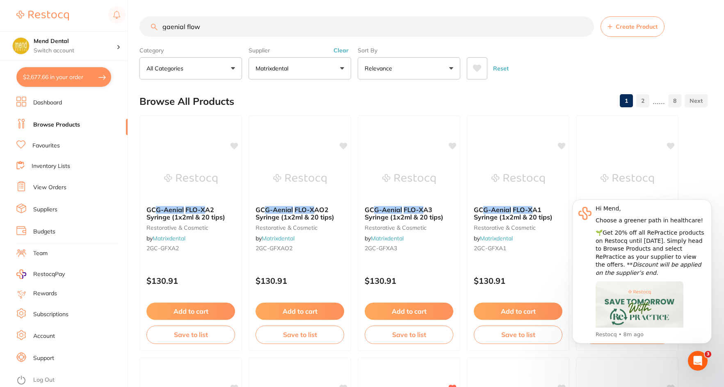
click at [277, 61] on button "Matrixdental" at bounding box center [299, 68] width 102 height 22
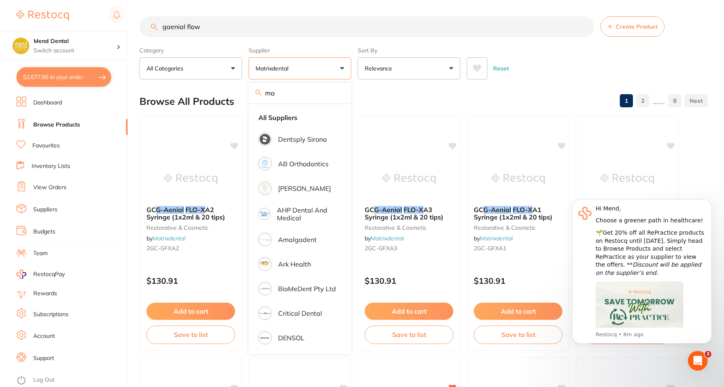
type input "m"
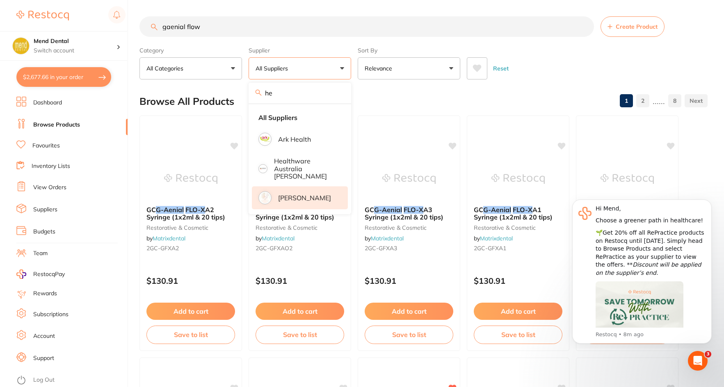
type input "he"
click at [288, 194] on p "[PERSON_NAME]" at bounding box center [304, 197] width 53 height 7
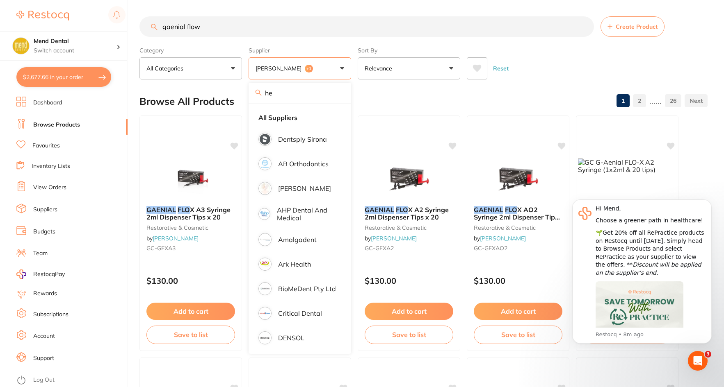
click at [374, 95] on div "Browse All Products 1 2 ...... 26" at bounding box center [423, 101] width 568 height 27
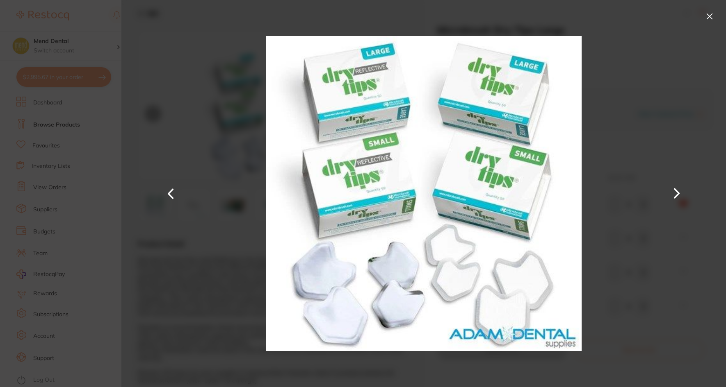
scroll to position [50, 0]
click at [558, 155] on img at bounding box center [423, 193] width 315 height 387
click at [603, 145] on div at bounding box center [423, 193] width 604 height 387
click at [708, 17] on button at bounding box center [709, 16] width 13 height 13
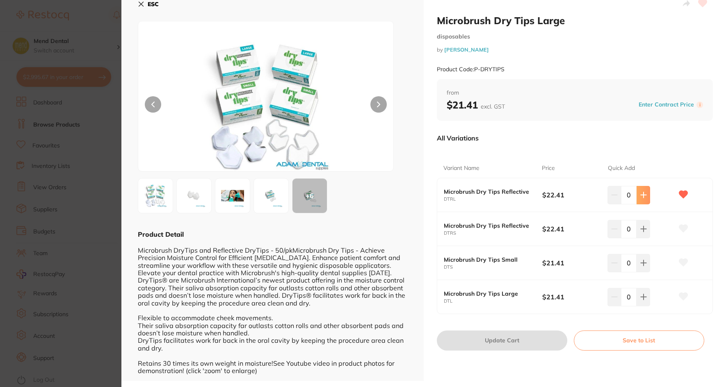
click at [638, 194] on button at bounding box center [643, 195] width 14 height 18
type input "2"
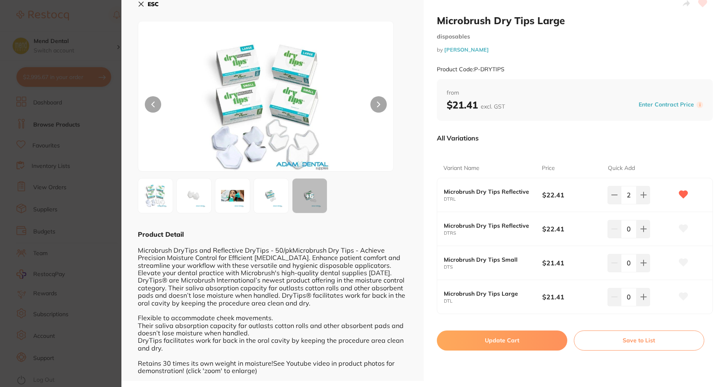
click at [534, 340] on button "Update Cart" at bounding box center [502, 341] width 130 height 20
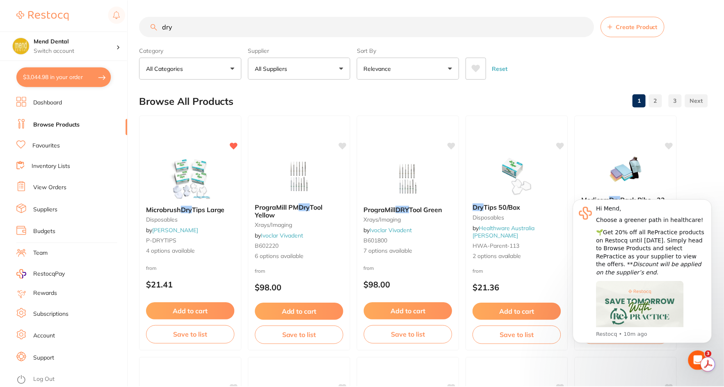
scroll to position [0, 0]
click at [59, 69] on button "$3,044.98 in your order" at bounding box center [63, 77] width 95 height 20
checkbox input "true"
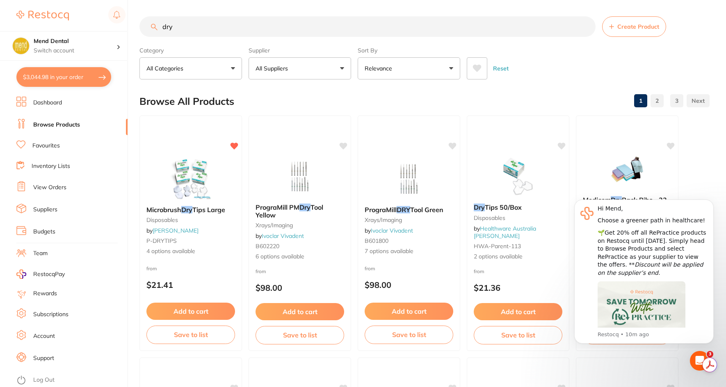
checkbox input "true"
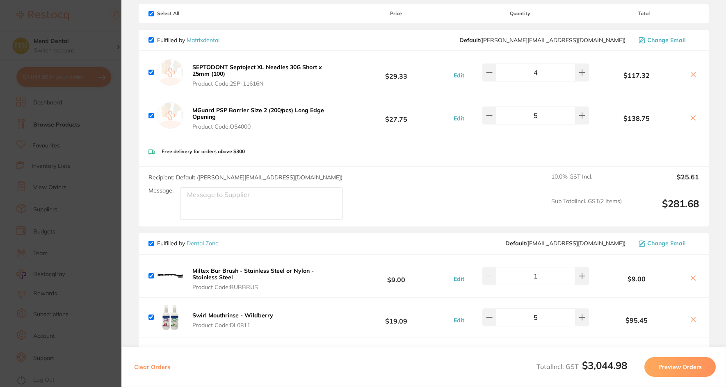
scroll to position [214, 0]
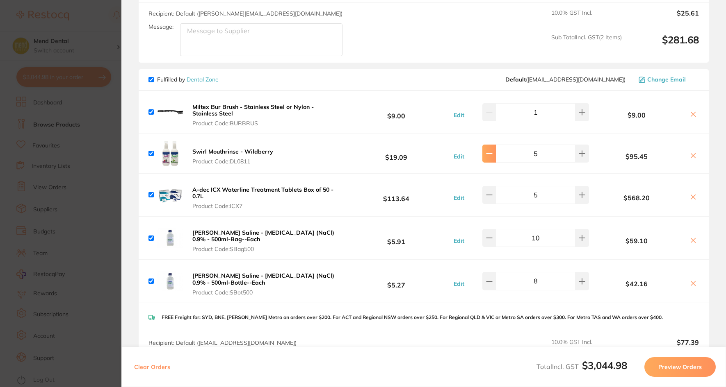
click at [482, 151] on button at bounding box center [489, 154] width 14 height 18
click at [486, 153] on icon at bounding box center [489, 153] width 7 height 7
type input "3"
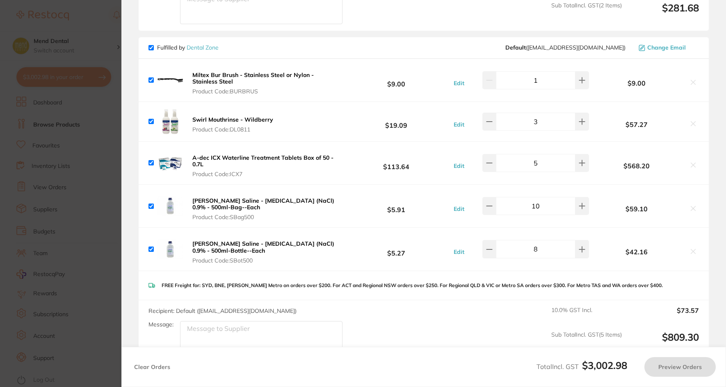
scroll to position [296, 0]
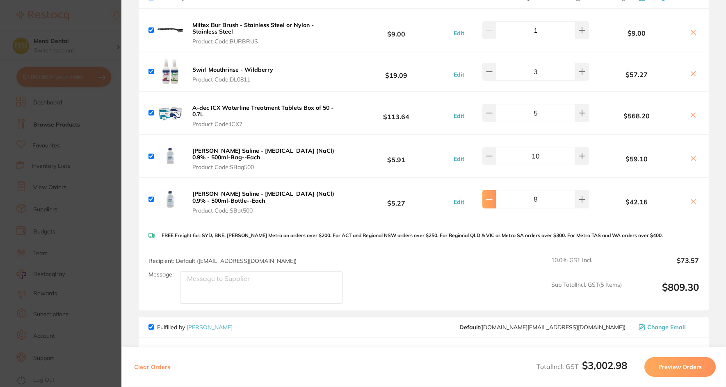
click at [493, 205] on button at bounding box center [489, 199] width 14 height 18
type input "5"
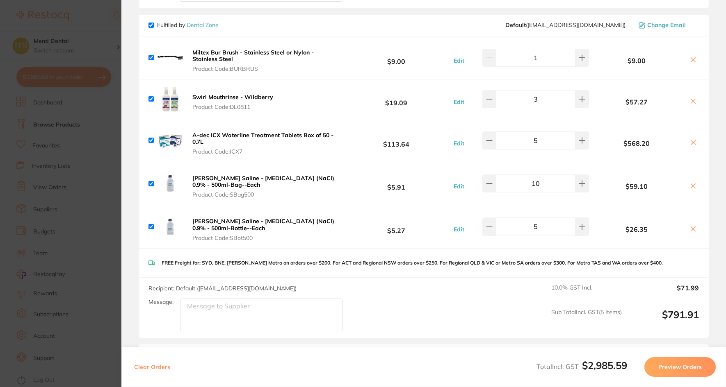
scroll to position [214, 0]
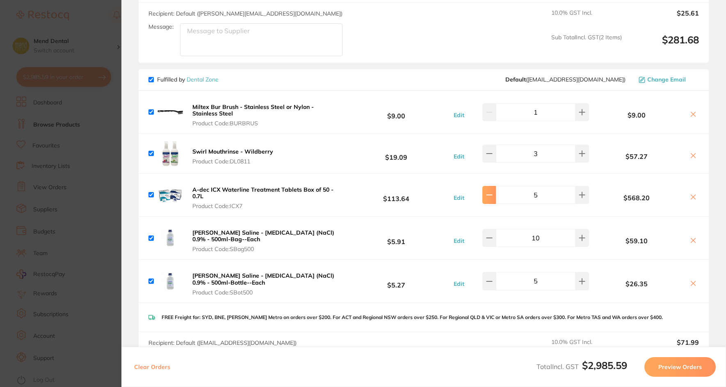
click at [483, 200] on button at bounding box center [489, 195] width 14 height 18
type input "4"
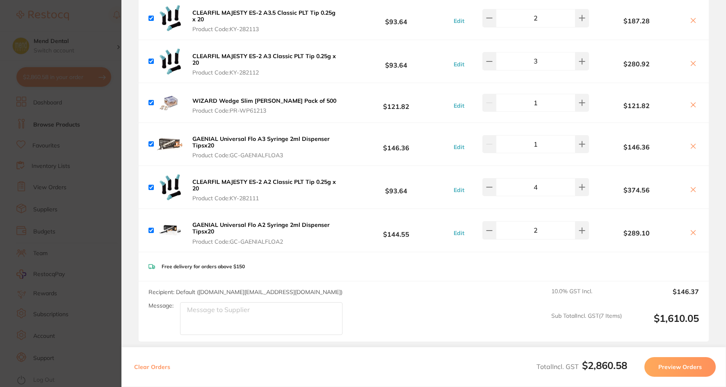
scroll to position [706, 0]
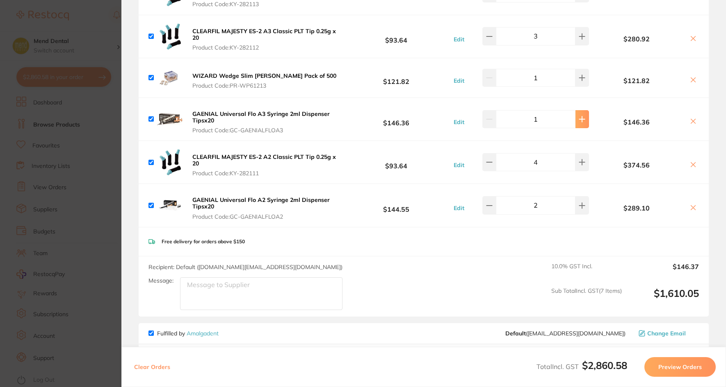
click at [578, 119] on icon at bounding box center [581, 119] width 7 height 7
type input "2"
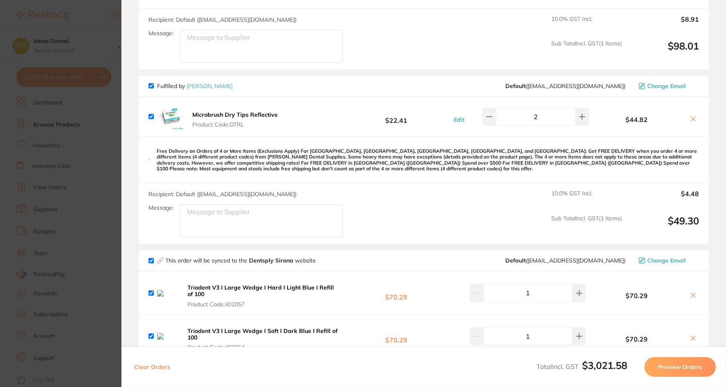
scroll to position [1107, 0]
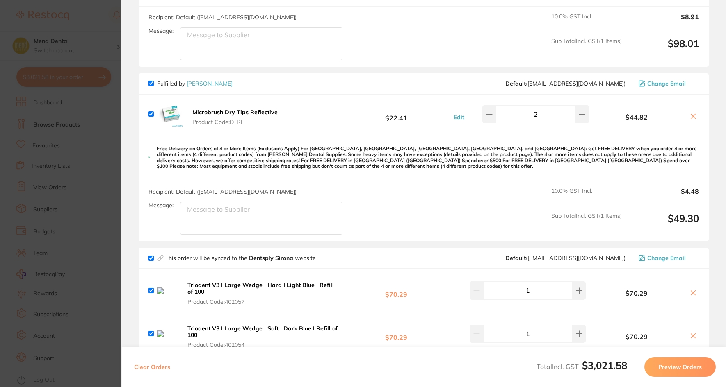
click at [91, 226] on section "Update RRP Set your pre negotiated price for this item. Item Agreed RRP (excl. …" at bounding box center [363, 193] width 726 height 387
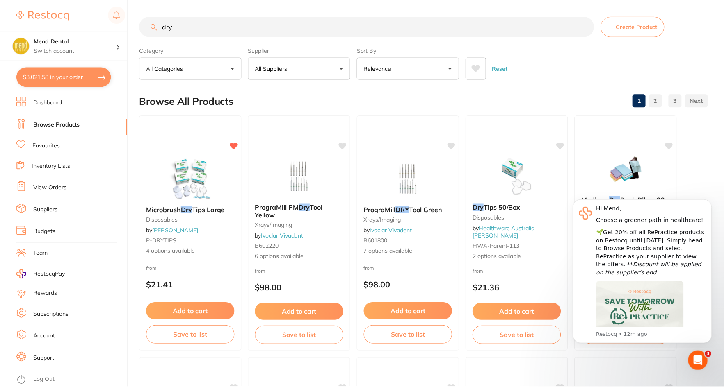
scroll to position [0, 0]
drag, startPoint x: 194, startPoint y: 22, endPoint x: 123, endPoint y: 16, distance: 72.0
click at [123, 16] on div "$3,021.58 Mend Dental Switch account Mend Dental $3,021.58 in your order Dashbo…" at bounding box center [362, 193] width 724 height 387
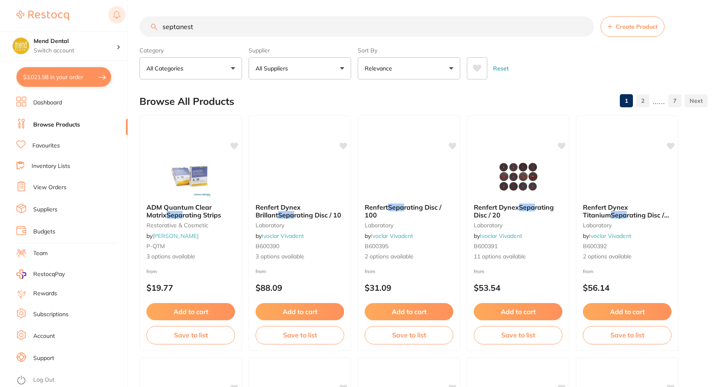
type input "septanest"
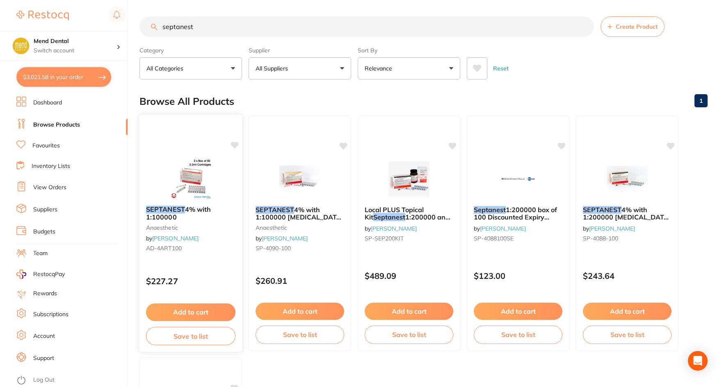
click at [235, 148] on icon at bounding box center [235, 145] width 8 height 7
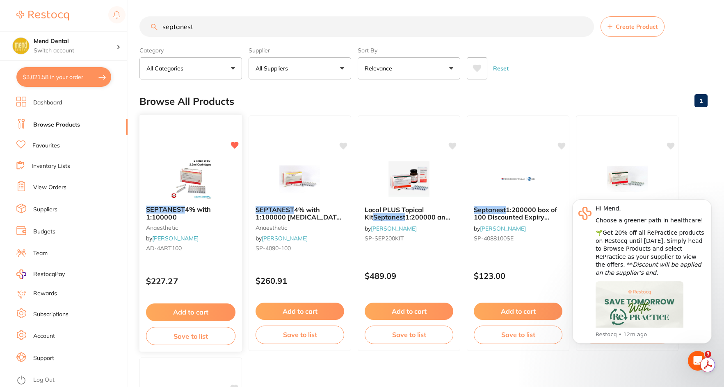
click at [202, 313] on button "Add to cart" at bounding box center [190, 313] width 89 height 18
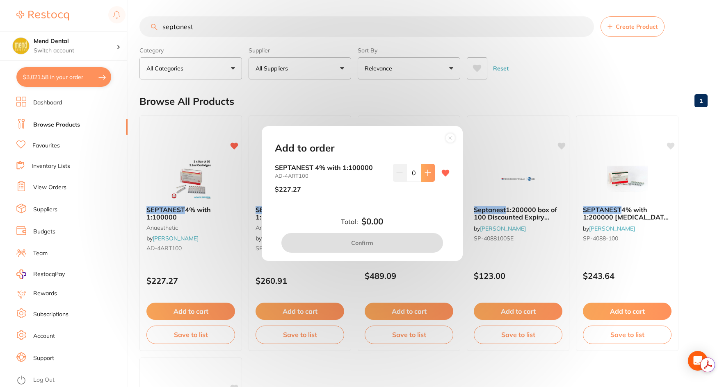
click at [422, 176] on button at bounding box center [428, 173] width 14 height 18
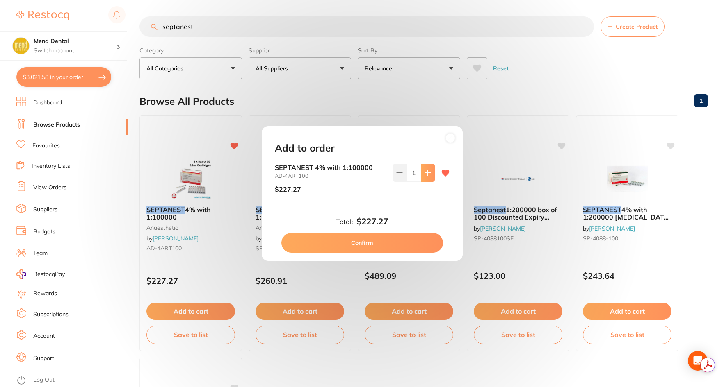
click at [422, 176] on button at bounding box center [428, 173] width 14 height 18
type input "2"
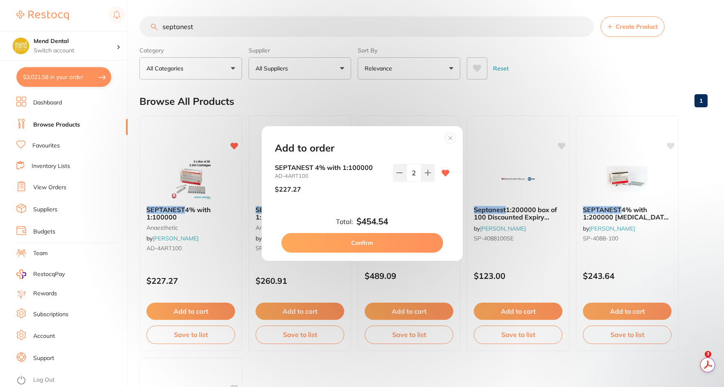
click at [411, 243] on button "Confirm" at bounding box center [362, 243] width 162 height 20
checkbox input "false"
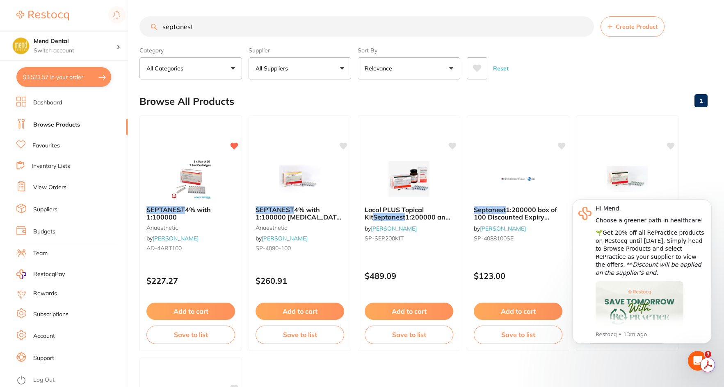
drag, startPoint x: 224, startPoint y: 36, endPoint x: 132, endPoint y: 28, distance: 92.6
click at [132, 28] on div "$3,521.57 Mend Dental Switch account Mend Dental $3,521.57 in your order Dashbo…" at bounding box center [362, 193] width 724 height 387
type input "luer lock"
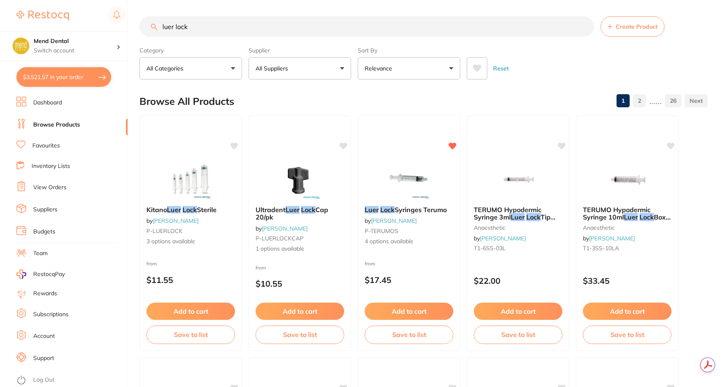
click at [314, 66] on button "All Suppliers" at bounding box center [299, 68] width 102 height 22
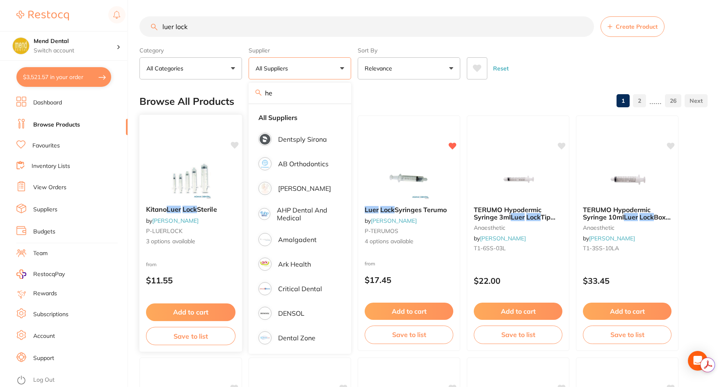
click at [196, 307] on button "Add to cart" at bounding box center [190, 313] width 89 height 18
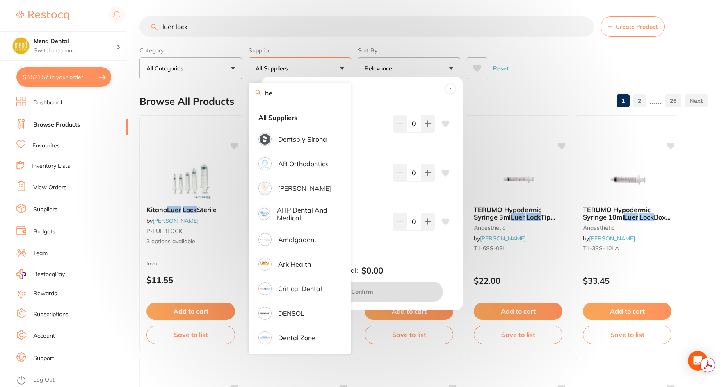
click at [385, 92] on div "Add to order Kitano Luer Lock Sterile SNKLL10 $14.91 0 Kitano Luer Lock Sterile…" at bounding box center [362, 193] width 201 height 233
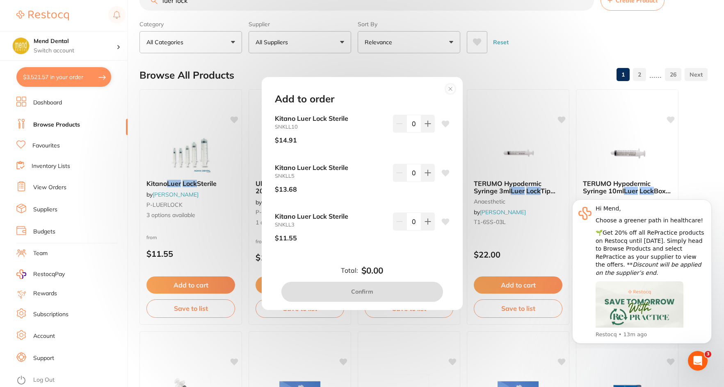
scroll to position [41, 0]
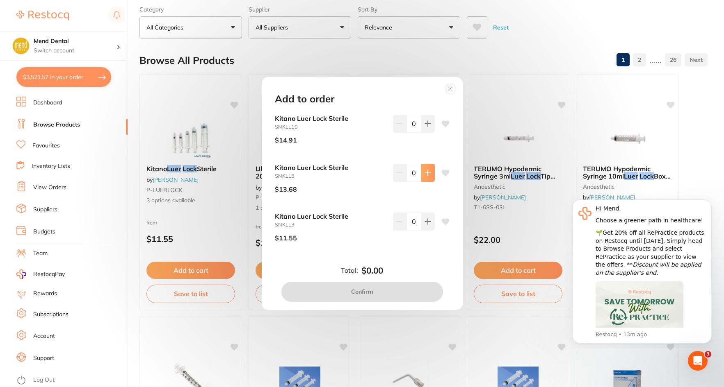
click at [429, 173] on button at bounding box center [428, 173] width 14 height 18
type input "1"
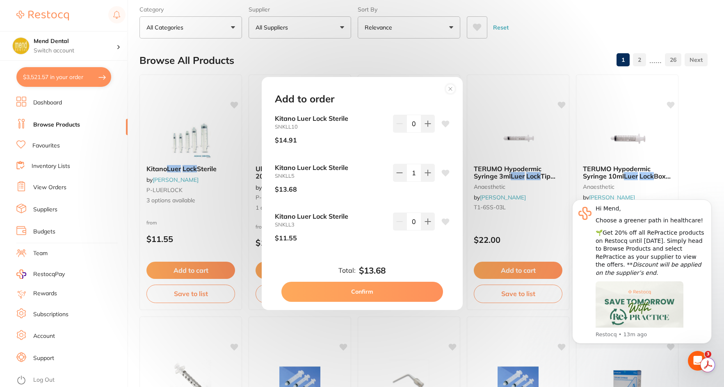
scroll to position [0, 0]
click at [442, 175] on icon at bounding box center [445, 173] width 8 height 7
click at [394, 296] on button "Confirm" at bounding box center [362, 292] width 162 height 20
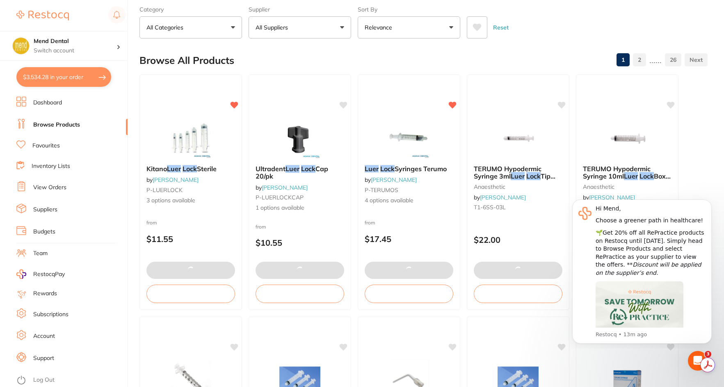
click at [92, 77] on button "$3,534.28 in your order" at bounding box center [63, 77] width 95 height 20
checkbox input "true"
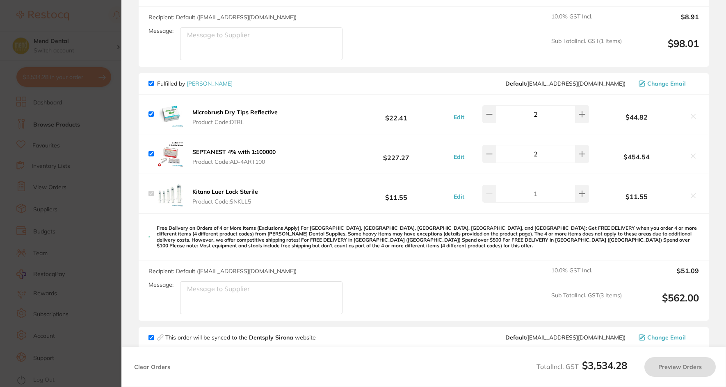
checkbox input "true"
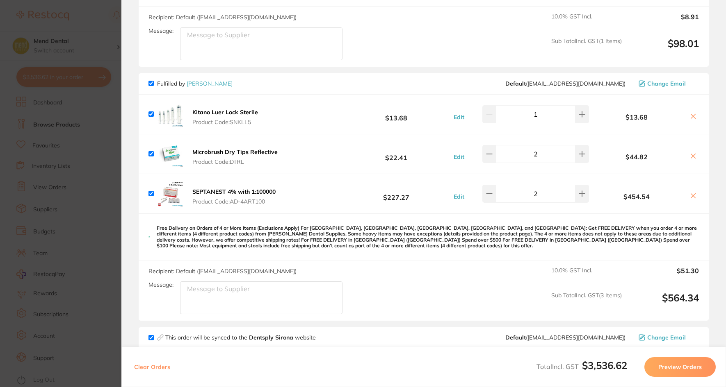
click at [88, 118] on section "Update RRP Set your pre negotiated price for this item. Item Agreed RRP (excl. …" at bounding box center [363, 193] width 726 height 387
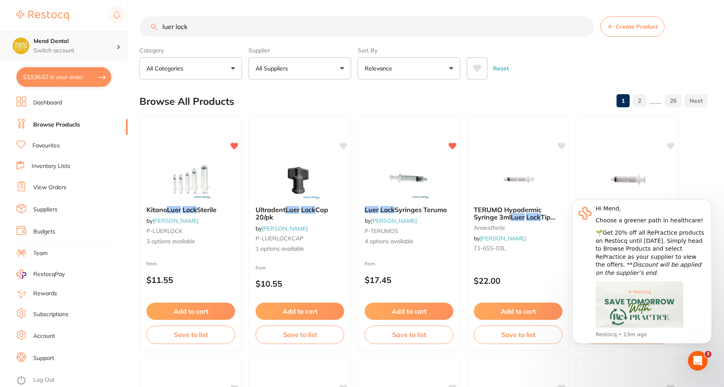
scroll to position [0, 0]
click at [111, 33] on div "$3,536.62 Mend Dental Switch account Mend Dental $3,536.62 in your order Dashbo…" at bounding box center [362, 193] width 724 height 387
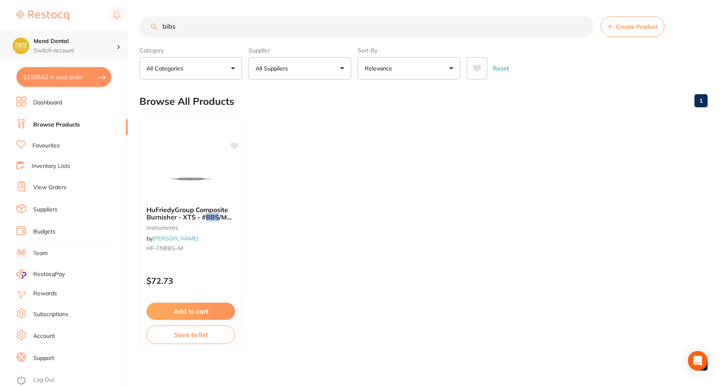
type input "bibs"
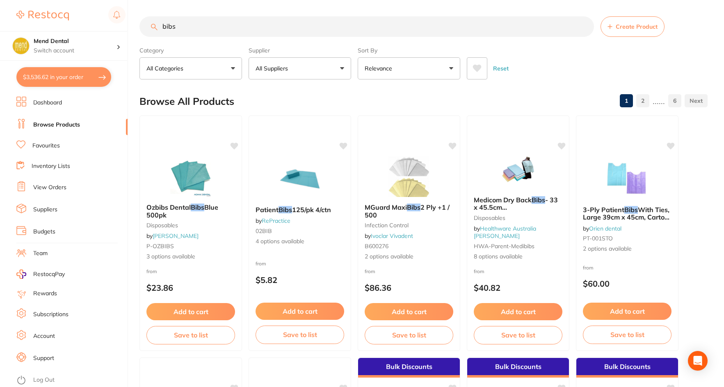
scroll to position [0, 0]
click at [294, 88] on div "Browse All Products 1 2 ...... 6" at bounding box center [423, 101] width 568 height 27
click at [295, 78] on button "All Suppliers" at bounding box center [299, 68] width 102 height 22
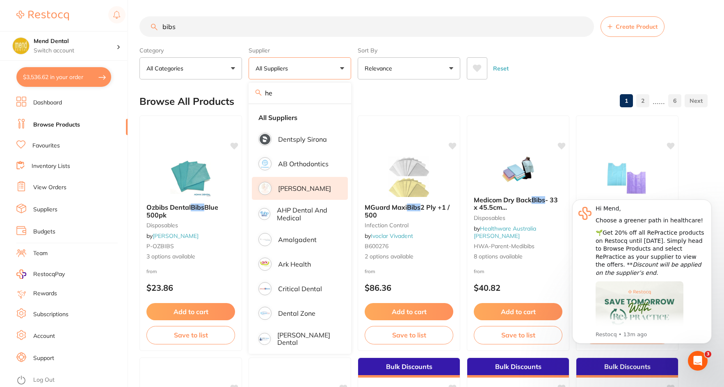
drag, startPoint x: 295, startPoint y: 178, endPoint x: 295, endPoint y: 182, distance: 4.1
click at [295, 182] on li "[PERSON_NAME]" at bounding box center [300, 188] width 96 height 23
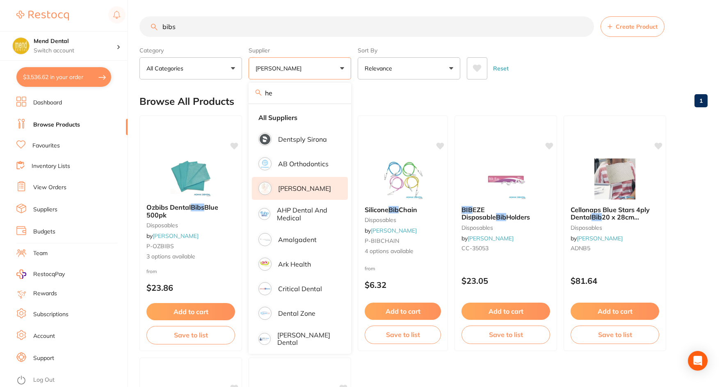
click at [380, 90] on div "Browse All Products 1" at bounding box center [423, 101] width 568 height 27
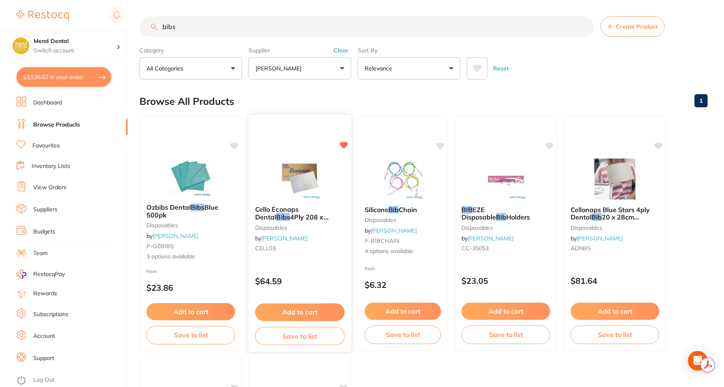
click at [296, 304] on button "Add to cart" at bounding box center [299, 313] width 89 height 18
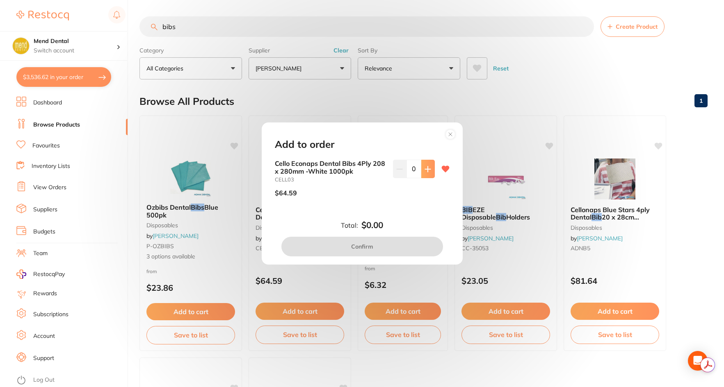
click at [425, 171] on icon at bounding box center [427, 169] width 7 height 7
type input "1"
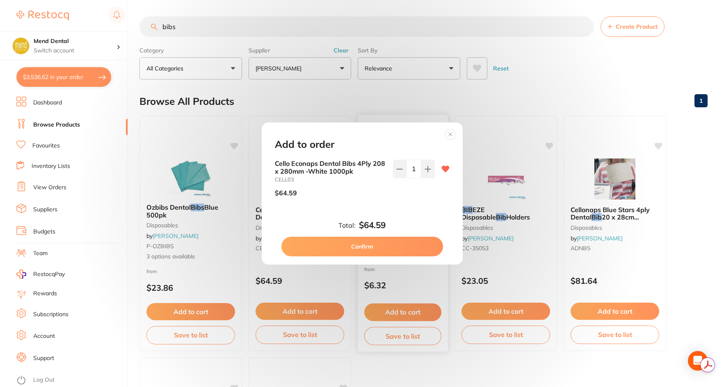
drag, startPoint x: 398, startPoint y: 245, endPoint x: 382, endPoint y: 261, distance: 22.0
click at [397, 246] on button "Confirm" at bounding box center [362, 247] width 162 height 20
checkbox input "false"
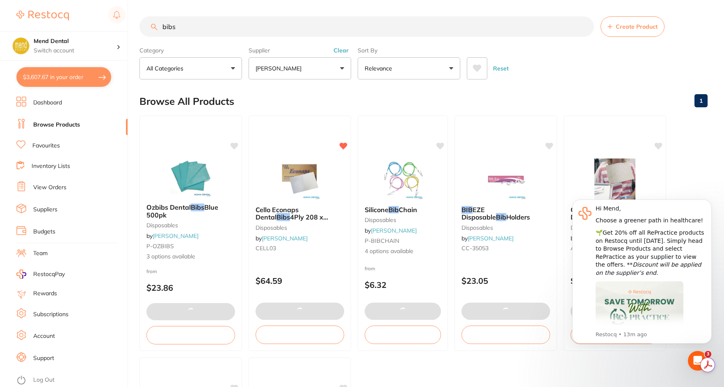
click at [88, 71] on button "$3,607.67 in your order" at bounding box center [63, 77] width 95 height 20
checkbox input "true"
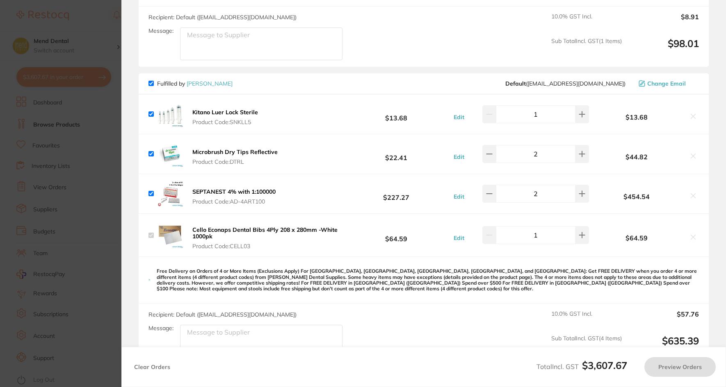
checkbox input "true"
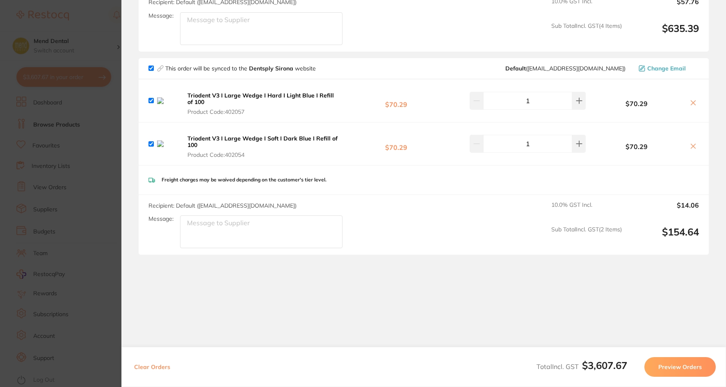
scroll to position [1421, 0]
click at [49, 128] on section "Update RRP Set your pre negotiated price for this item. Item Agreed RRP (excl. …" at bounding box center [363, 193] width 726 height 387
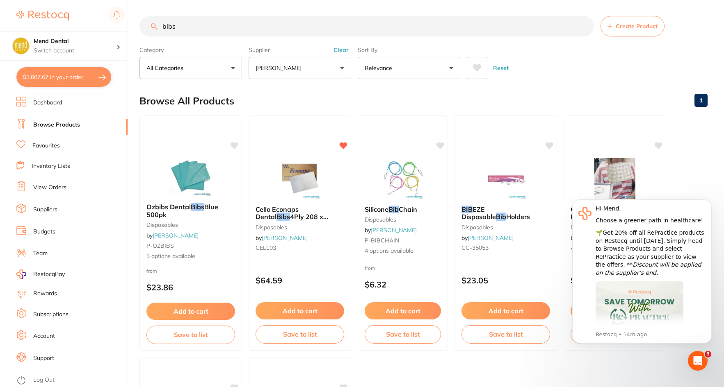
drag, startPoint x: 203, startPoint y: 29, endPoint x: 134, endPoint y: 24, distance: 69.1
click at [134, 24] on div "$3,607.67 Mend Dental Switch account Mend Dental $3,607.67 in your order Dashbo…" at bounding box center [362, 193] width 724 height 387
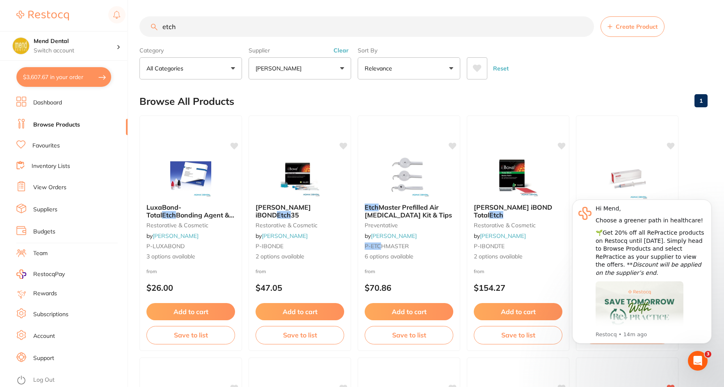
type input "etch"
click at [310, 72] on button "[PERSON_NAME]" at bounding box center [299, 68] width 102 height 22
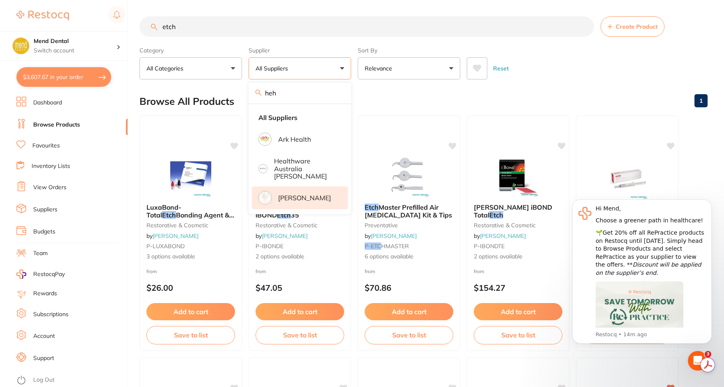
type input "heh"
click at [303, 194] on p "[PERSON_NAME]" at bounding box center [304, 197] width 53 height 7
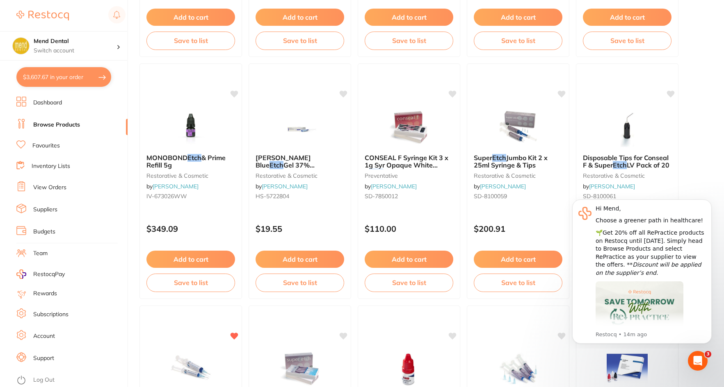
scroll to position [984, 0]
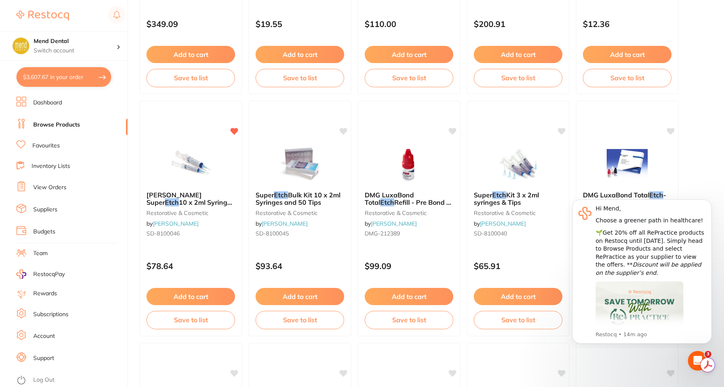
drag, startPoint x: 214, startPoint y: 292, endPoint x: 221, endPoint y: 292, distance: 6.2
click at [214, 292] on button "Add to cart" at bounding box center [190, 296] width 89 height 17
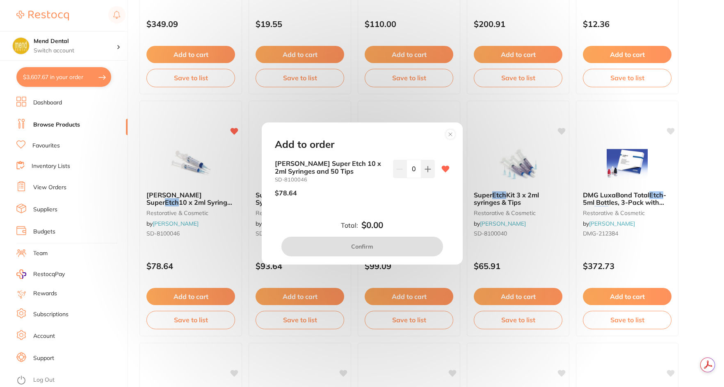
click at [433, 170] on div "HENRY SCHEIN Super Etch 10 x 2ml Syringes and 50 Tips SD-8100046 $78.64 0" at bounding box center [362, 181] width 175 height 43
click at [429, 177] on button at bounding box center [428, 169] width 14 height 18
type input "1"
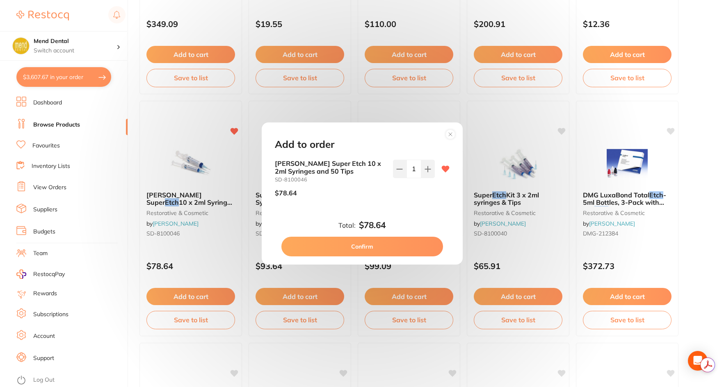
click at [411, 250] on button "Confirm" at bounding box center [362, 247] width 162 height 20
checkbox input "false"
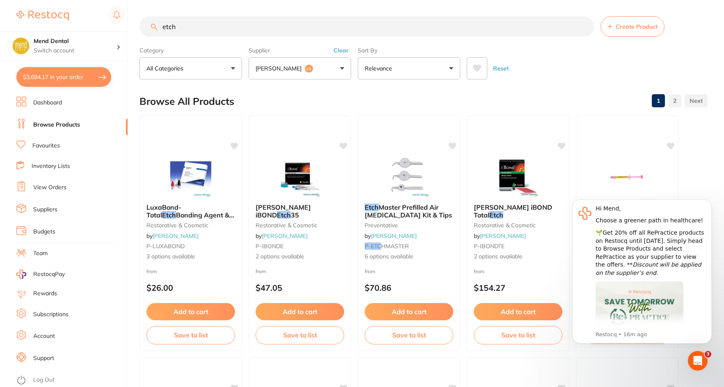
scroll to position [0, 0]
drag, startPoint x: 228, startPoint y: 34, endPoint x: 162, endPoint y: 31, distance: 66.9
click at [162, 31] on input "etch" at bounding box center [366, 26] width 454 height 20
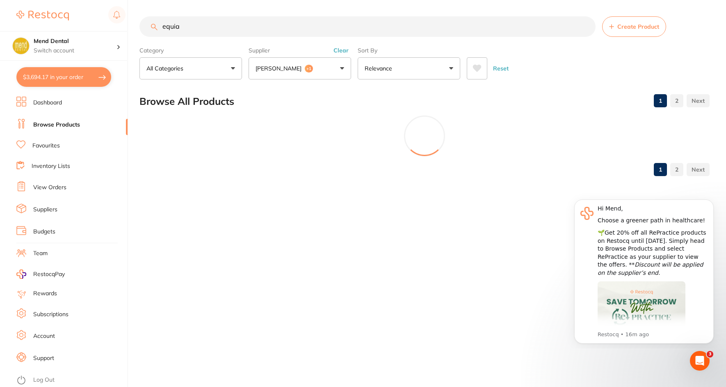
type input "equia"
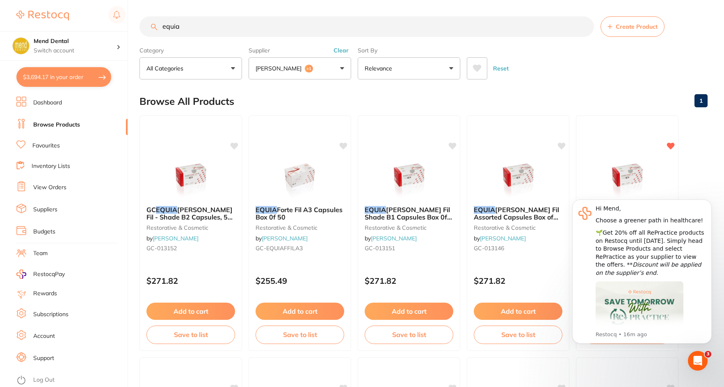
scroll to position [0, 0]
click at [283, 77] on button "Adam Dental +1" at bounding box center [299, 68] width 102 height 22
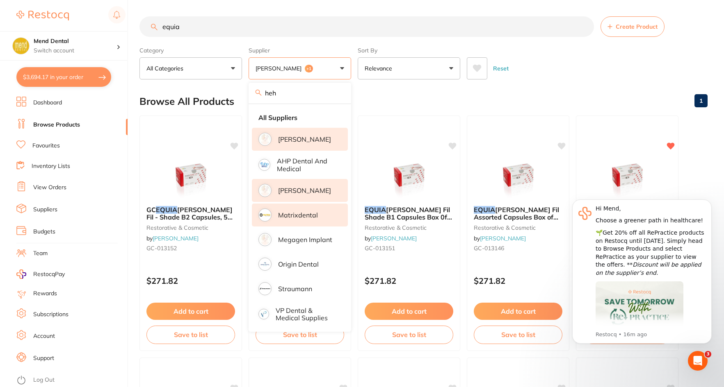
click at [294, 210] on li "Matrixdental" at bounding box center [300, 215] width 96 height 23
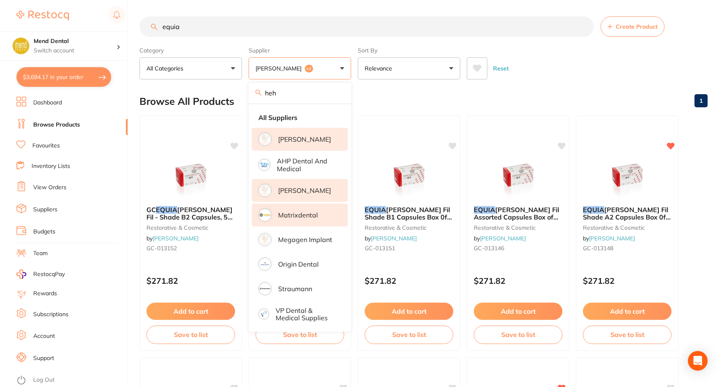
click at [326, 136] on li "[PERSON_NAME]" at bounding box center [300, 139] width 96 height 23
click at [317, 193] on p "[PERSON_NAME]" at bounding box center [304, 190] width 53 height 7
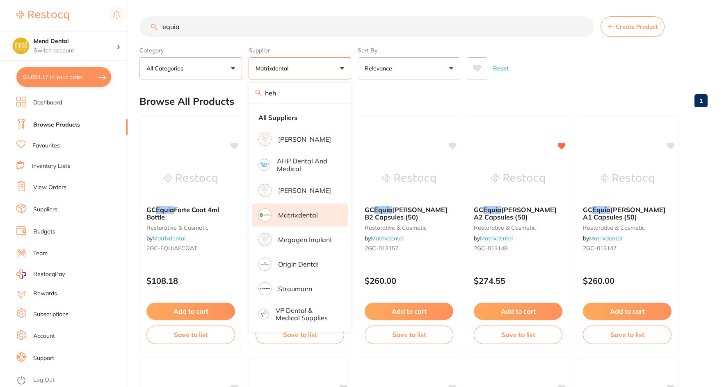
click at [365, 88] on div "Browse All Products 1" at bounding box center [423, 101] width 568 height 27
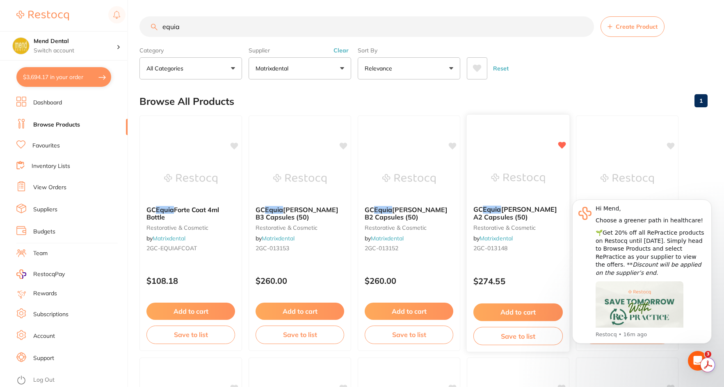
click at [534, 311] on button "Add to cart" at bounding box center [517, 313] width 89 height 18
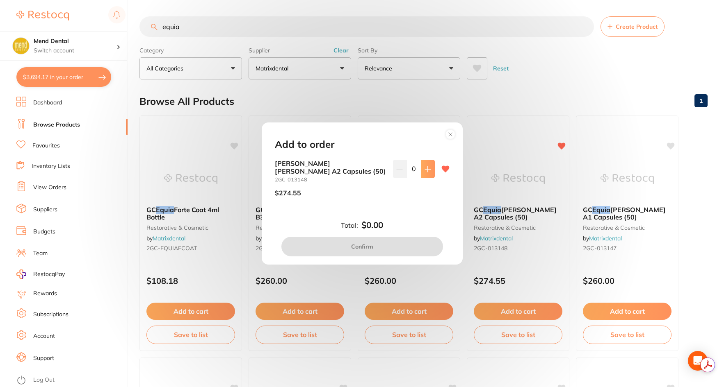
click at [430, 170] on button at bounding box center [428, 169] width 14 height 18
type input "1"
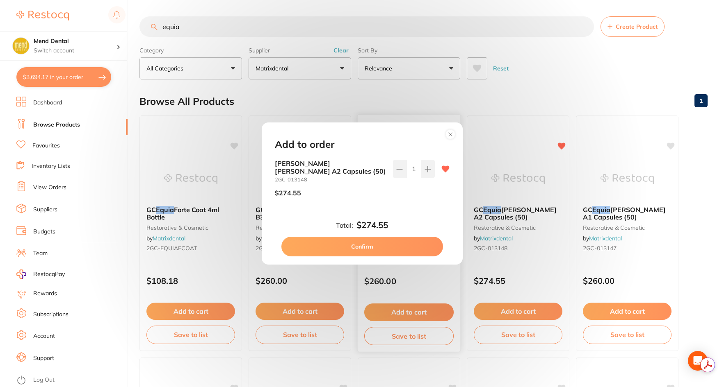
drag, startPoint x: 422, startPoint y: 250, endPoint x: 423, endPoint y: 258, distance: 8.2
click at [422, 250] on button "Confirm" at bounding box center [362, 247] width 162 height 20
checkbox input "false"
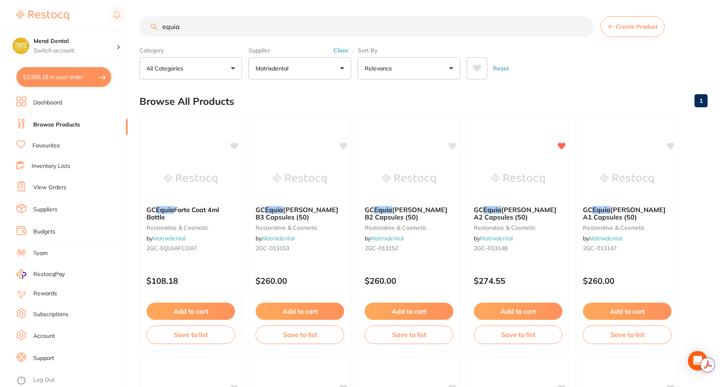
drag, startPoint x: 89, startPoint y: 83, endPoint x: 212, endPoint y: 97, distance: 123.4
click at [90, 83] on button "$3,996.18 in your order" at bounding box center [63, 77] width 95 height 20
checkbox input "true"
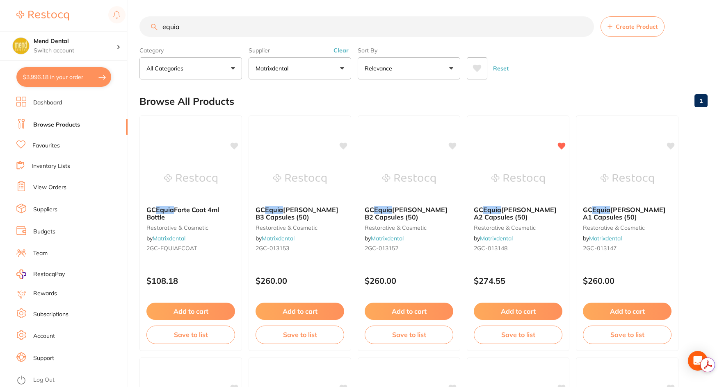
checkbox input "true"
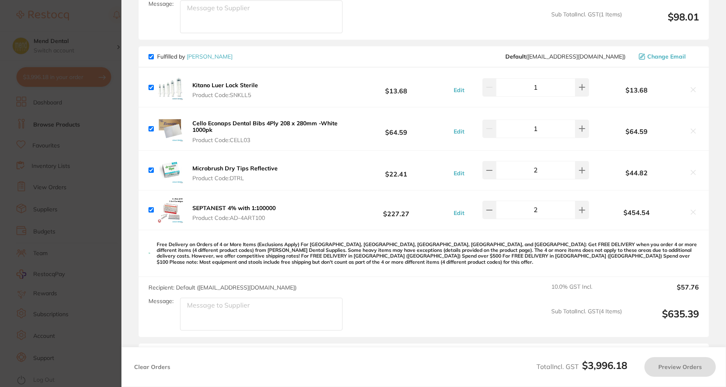
scroll to position [0, 0]
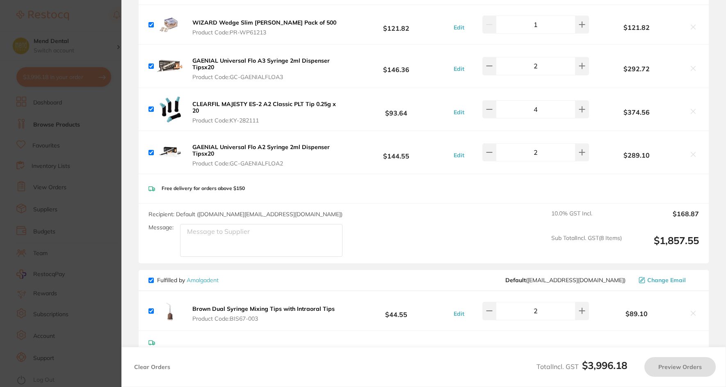
checkbox input "true"
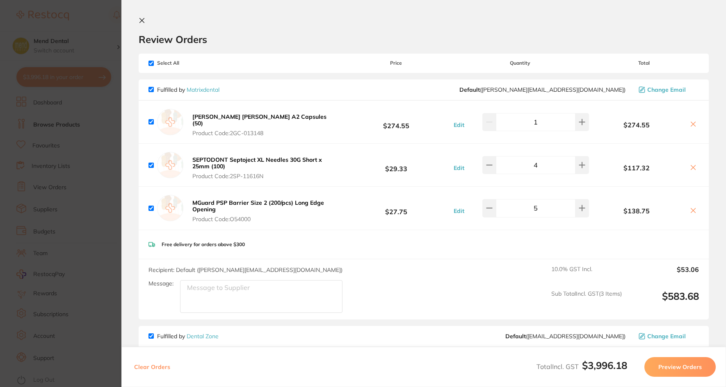
click at [107, 130] on section "Update RRP Set your pre negotiated price for this item. Item Agreed RRP (excl. …" at bounding box center [363, 193] width 726 height 387
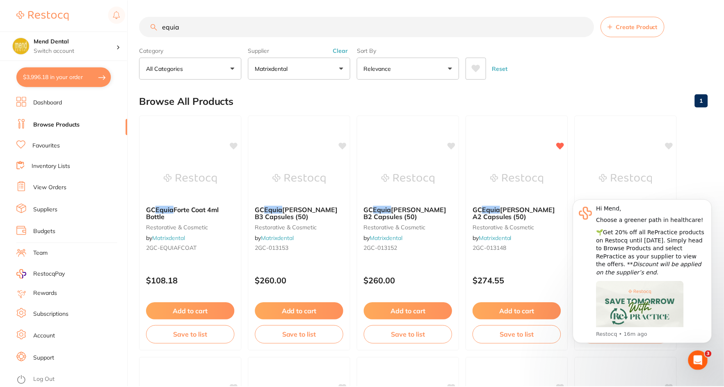
scroll to position [2, 0]
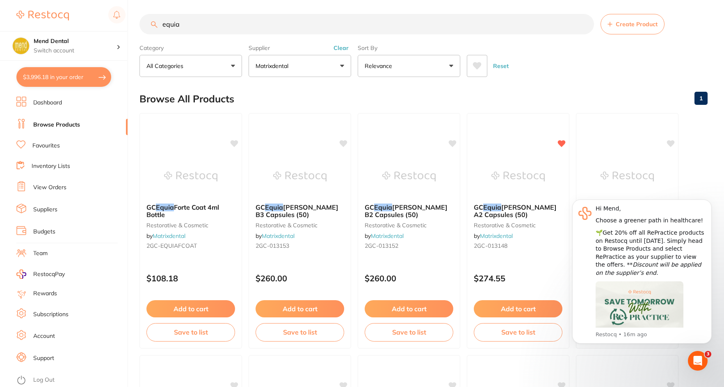
drag, startPoint x: 201, startPoint y: 24, endPoint x: 135, endPoint y: 23, distance: 66.0
click at [135, 23] on div "$3,996.18 Mend Dental Switch account Mend Dental $3,996.18 in your order Dashbo…" at bounding box center [362, 191] width 724 height 387
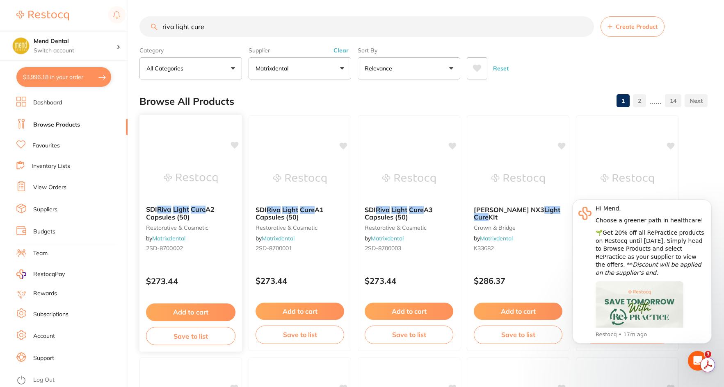
scroll to position [0, 0]
type input "riva light cure"
click at [206, 310] on button "Add to cart" at bounding box center [190, 313] width 89 height 18
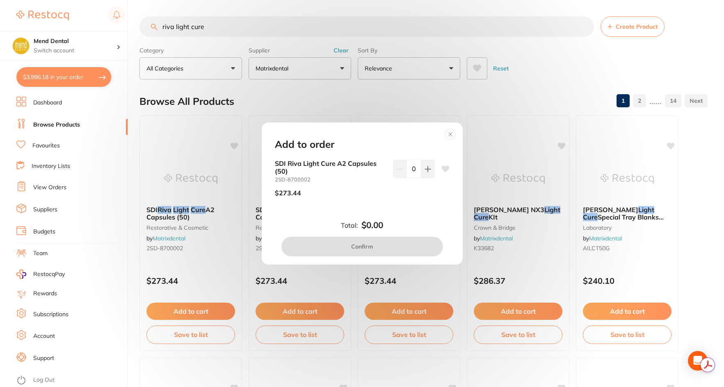
click at [411, 170] on input "0" at bounding box center [413, 169] width 15 height 18
click at [428, 170] on icon at bounding box center [427, 169] width 7 height 7
type input "1"
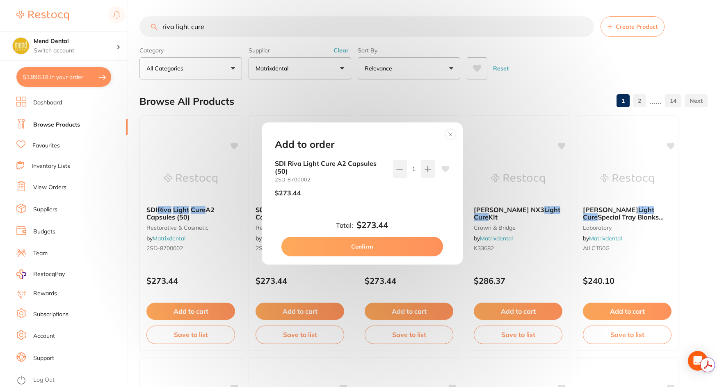
click at [381, 236] on div "Total: $273.44 Confirm" at bounding box center [362, 239] width 194 height 36
click at [378, 245] on button "Confirm" at bounding box center [362, 247] width 162 height 20
checkbox input "false"
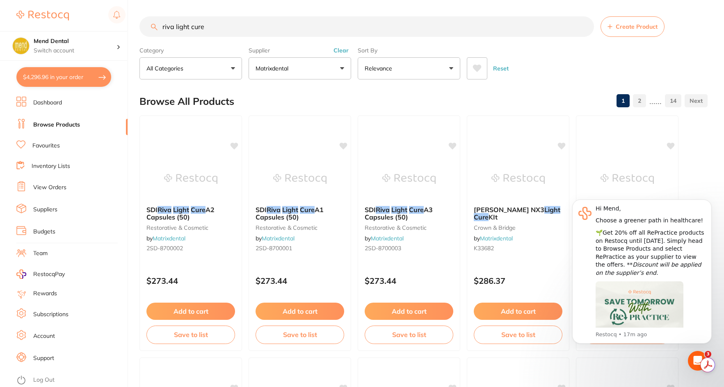
click at [74, 77] on button "$4,296.96 in your order" at bounding box center [63, 77] width 95 height 20
checkbox input "true"
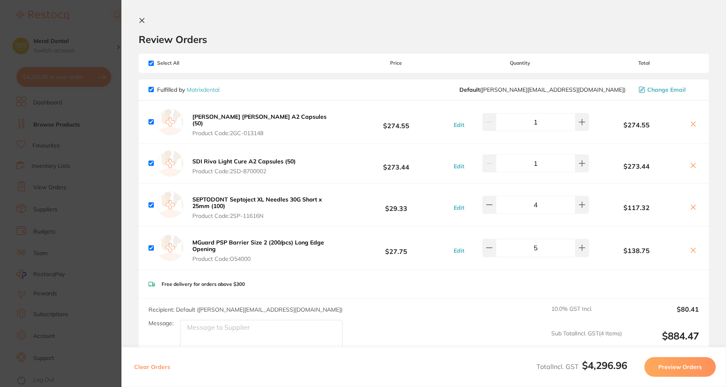
click at [80, 174] on section "Update RRP Set your pre negotiated price for this item. Item Agreed RRP (excl. …" at bounding box center [363, 193] width 726 height 387
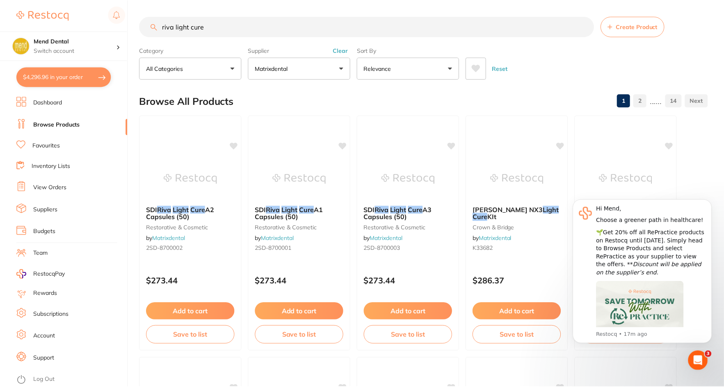
scroll to position [2, 0]
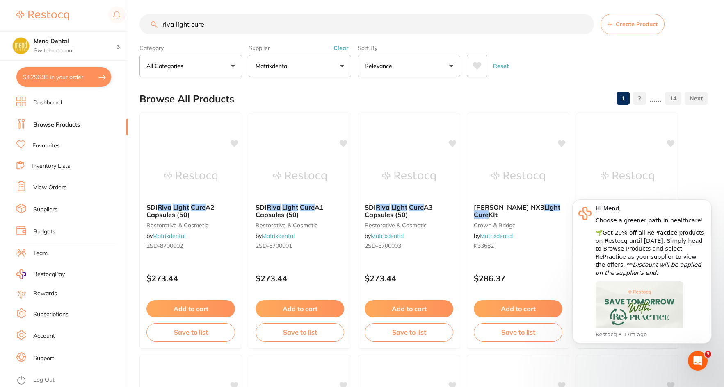
click at [63, 187] on link "View Orders" at bounding box center [49, 188] width 33 height 8
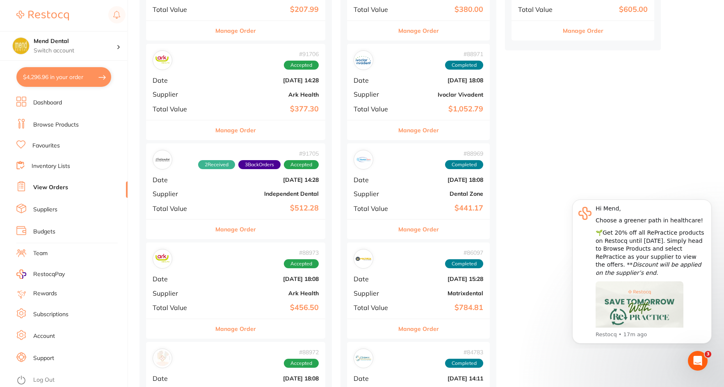
click at [238, 233] on button "Manage Order" at bounding box center [235, 230] width 41 height 20
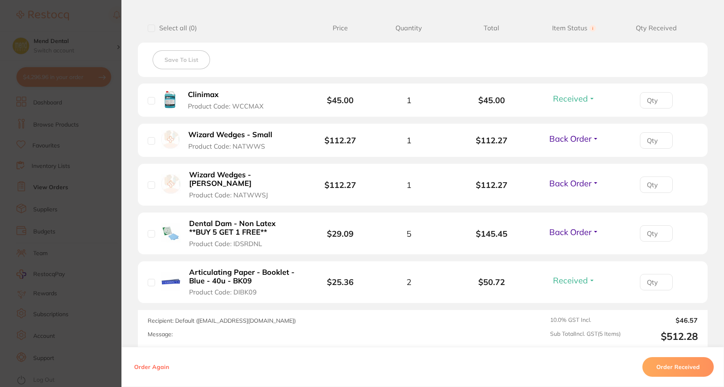
scroll to position [205, 0]
click at [69, 147] on section "Order ID: Restocq- 91705 Order Information 2 Received 3 Back Orders Accepted Or…" at bounding box center [362, 193] width 724 height 387
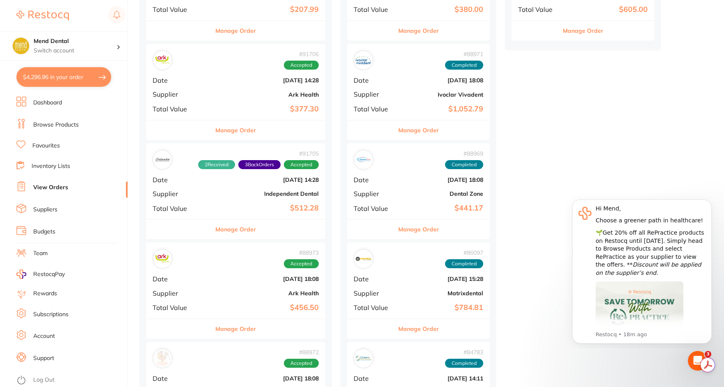
click at [70, 127] on link "Browse Products" at bounding box center [56, 125] width 46 height 8
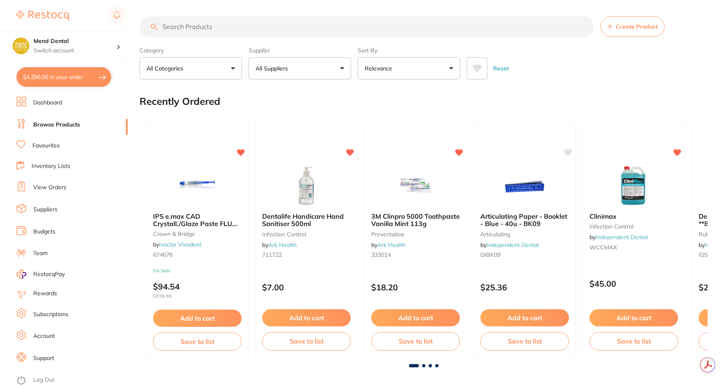
click at [218, 27] on input "search" at bounding box center [366, 26] width 454 height 20
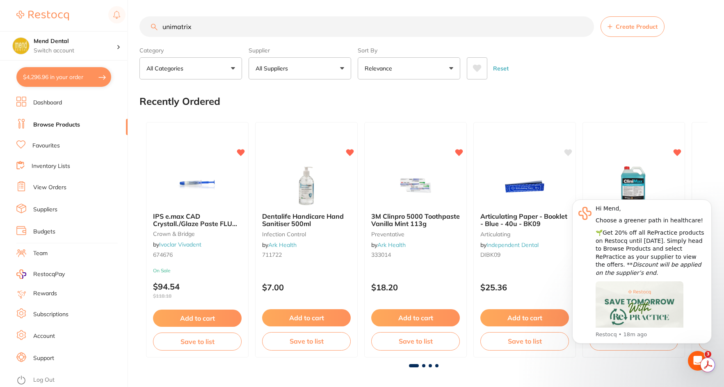
type input "unimatrix"
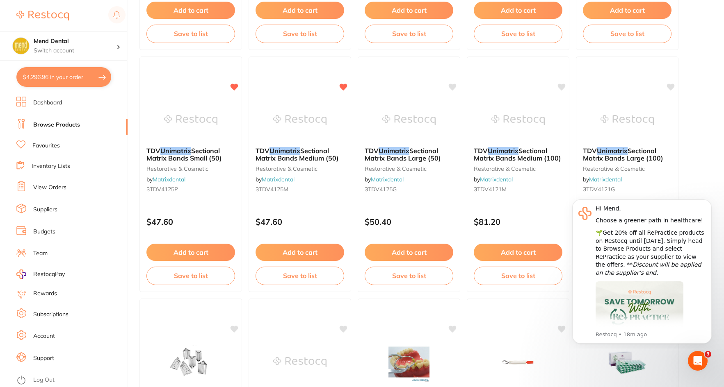
scroll to position [328, 0]
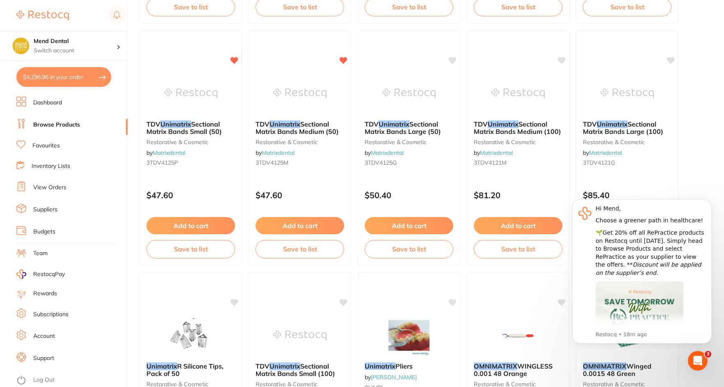
click at [50, 187] on link "View Orders" at bounding box center [49, 188] width 33 height 8
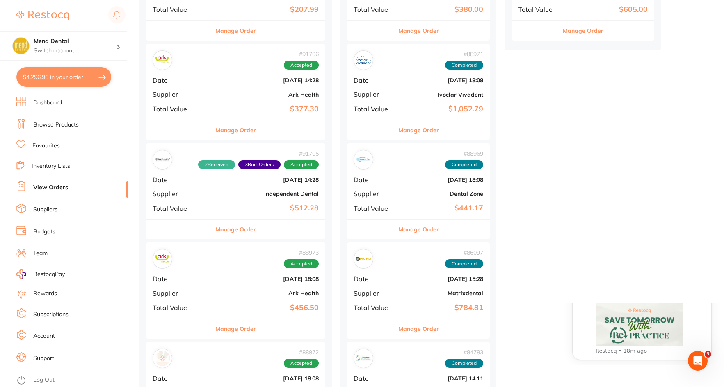
click at [236, 229] on button "Manage Order" at bounding box center [235, 230] width 41 height 20
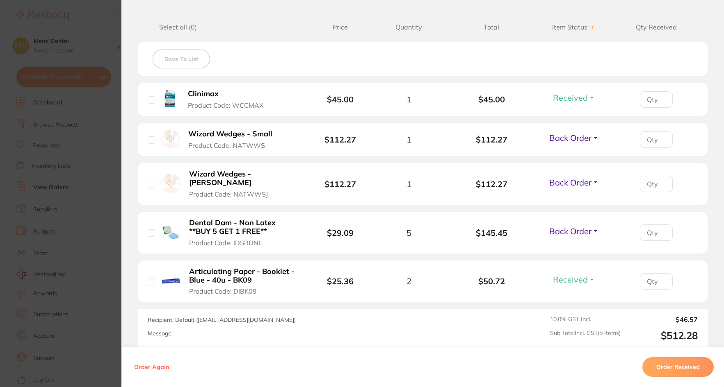
click at [66, 136] on section "Order ID: Restocq- 91705 Order Information 2 Received 3 Back Orders Accepted Or…" at bounding box center [362, 193] width 724 height 387
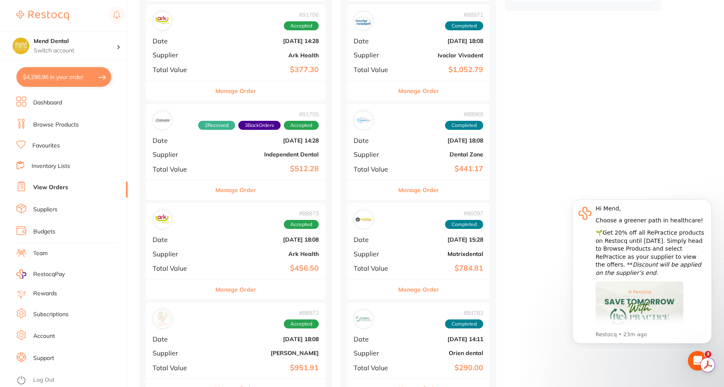
scroll to position [410, 0]
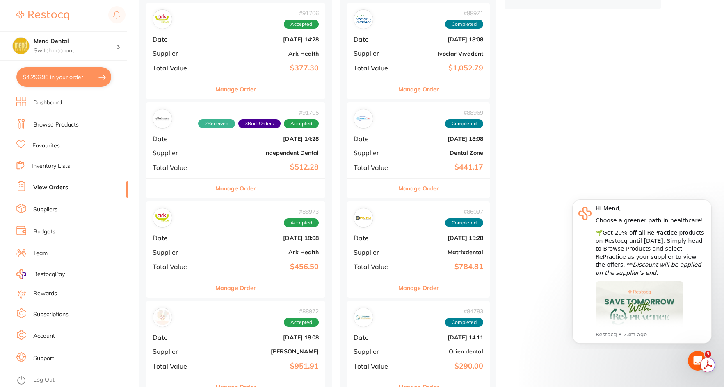
click at [244, 288] on button "Manage Order" at bounding box center [235, 288] width 41 height 20
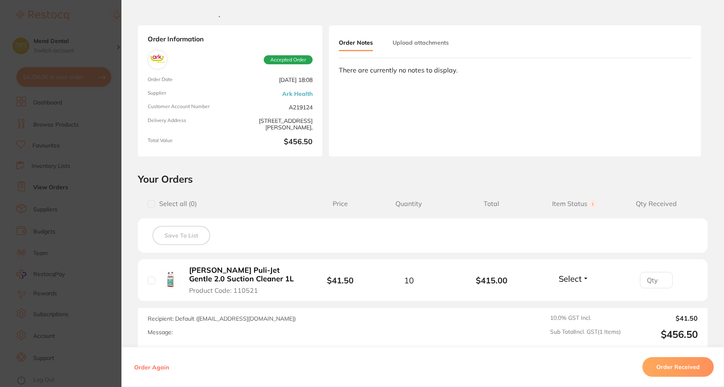
scroll to position [41, 0]
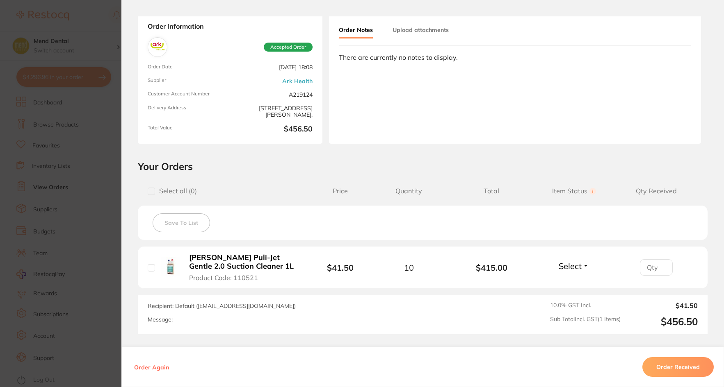
drag, startPoint x: 675, startPoint y: 367, endPoint x: 557, endPoint y: 285, distance: 143.6
click at [674, 367] on button "Order Received" at bounding box center [677, 367] width 71 height 20
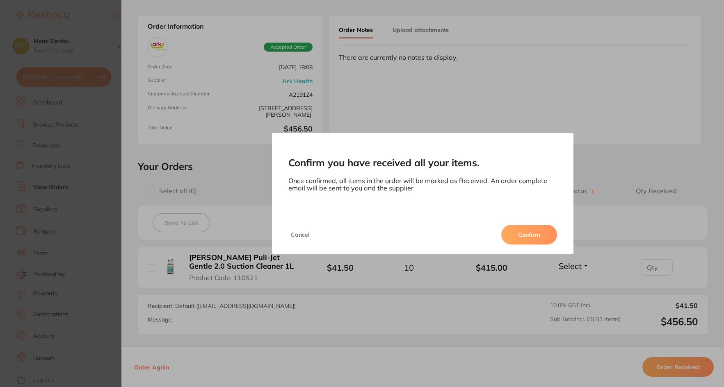
click at [532, 227] on button "Confirm" at bounding box center [529, 235] width 56 height 20
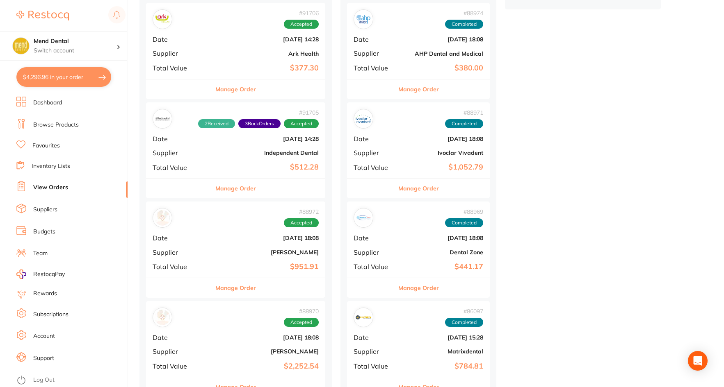
scroll to position [451, 0]
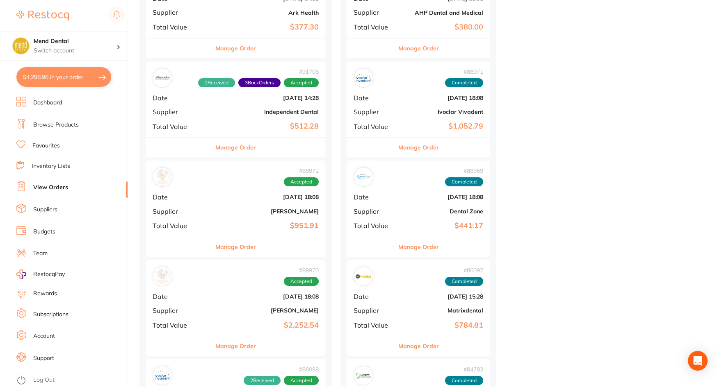
click at [235, 244] on button "Manage Order" at bounding box center [235, 247] width 41 height 20
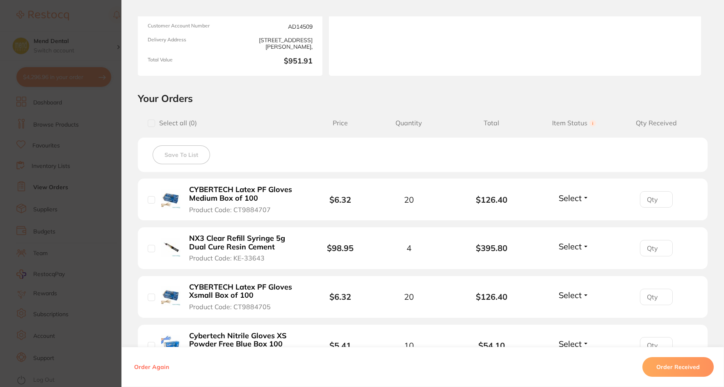
scroll to position [108, 0]
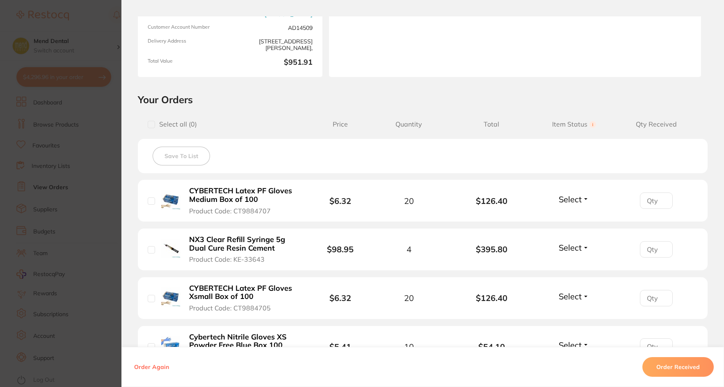
click at [118, 165] on section "Order ID: Restocq- 88972 Order Information Accepted Order Date Aug 4 2025, 18:0…" at bounding box center [362, 193] width 724 height 387
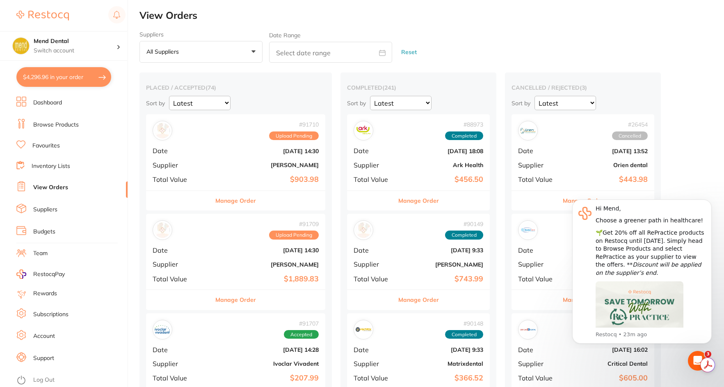
click at [248, 302] on button "Manage Order" at bounding box center [235, 300] width 41 height 20
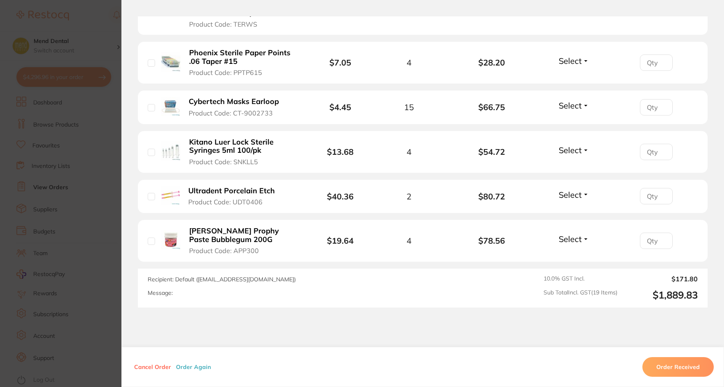
scroll to position [943, 0]
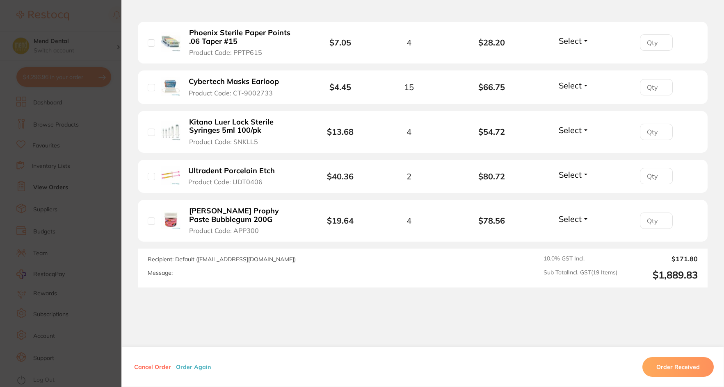
click at [105, 205] on section "Order ID: Restocq- 91709 Order Information Upload Pending Order Date [DATE] 14:…" at bounding box center [362, 193] width 724 height 387
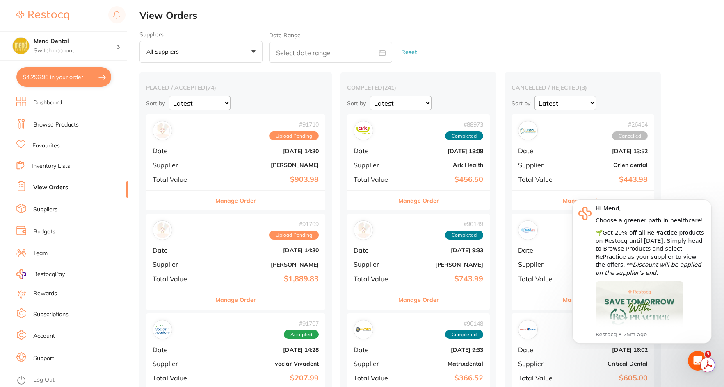
click at [260, 197] on div "Manage Order" at bounding box center [235, 201] width 179 height 20
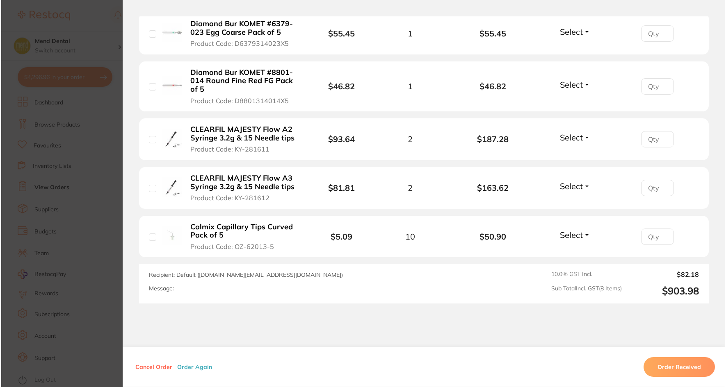
scroll to position [451, 0]
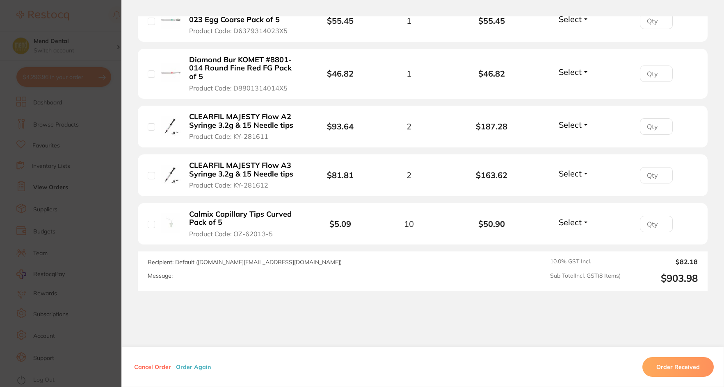
click at [86, 152] on section "Order ID: Restocq- 91710 Order Information Upload Pending Order Date Aug 28 202…" at bounding box center [362, 193] width 724 height 387
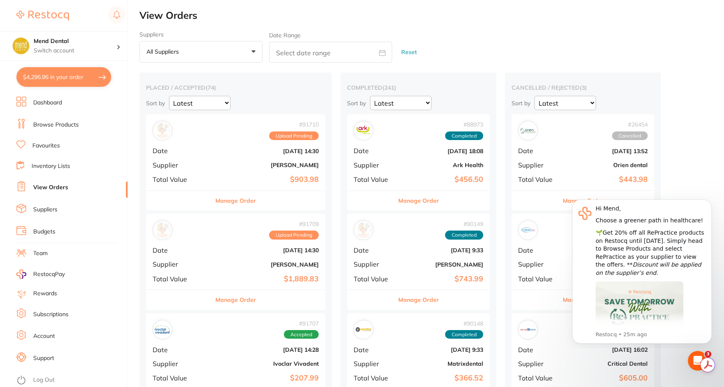
click at [73, 125] on link "Browse Products" at bounding box center [56, 125] width 46 height 8
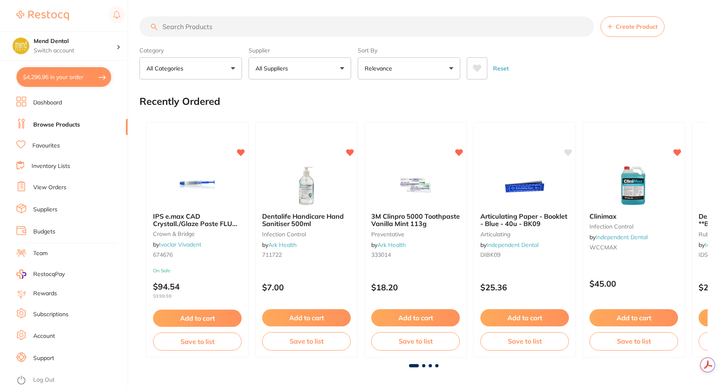
click at [212, 27] on input "search" at bounding box center [366, 26] width 454 height 20
click at [83, 77] on button "$4,296.96 in your order" at bounding box center [63, 77] width 95 height 20
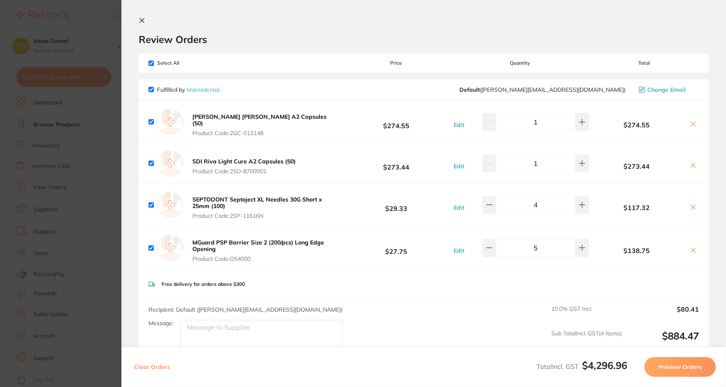
click at [81, 139] on section "Update RRP Set your pre negotiated price for this item. Item Agreed RRP (excl. …" at bounding box center [363, 193] width 726 height 387
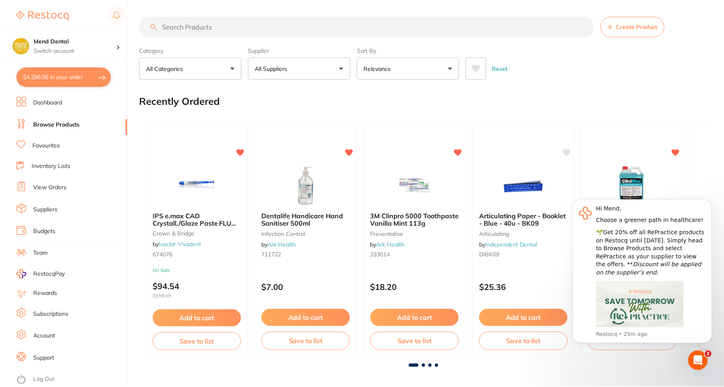
scroll to position [1, 0]
click at [54, 189] on link "View Orders" at bounding box center [49, 188] width 33 height 8
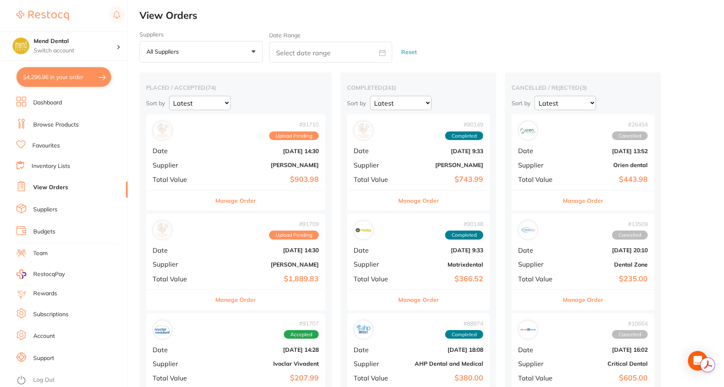
click at [232, 203] on button "Manage Order" at bounding box center [235, 201] width 41 height 20
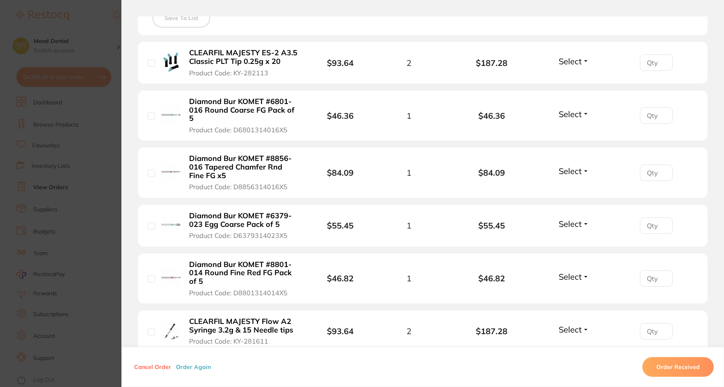
scroll to position [477, 0]
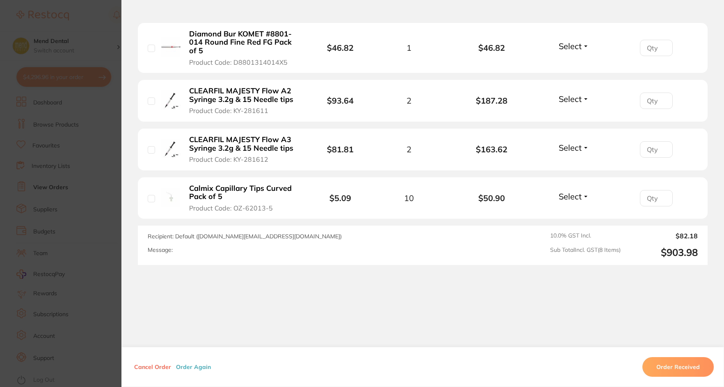
click at [110, 223] on section "Order ID: Restocq- 91710 Order Information Upload Pending Order Date Aug 28 202…" at bounding box center [362, 193] width 724 height 387
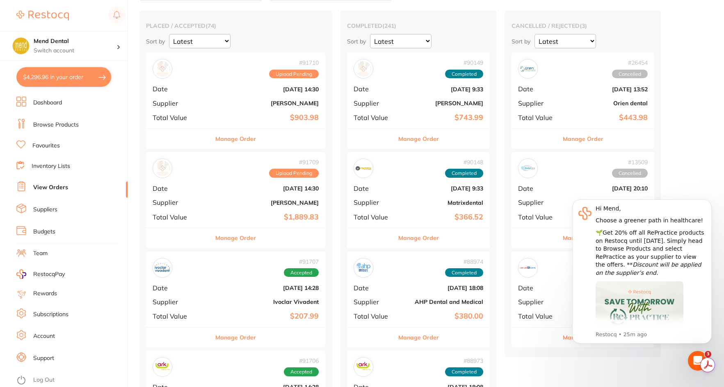
scroll to position [123, 0]
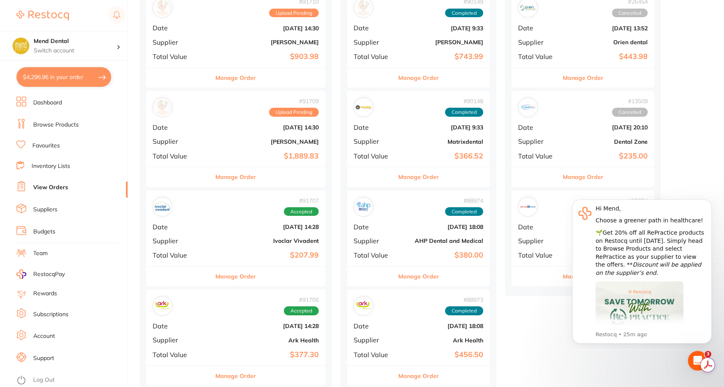
click at [242, 180] on button "Manage Order" at bounding box center [235, 177] width 41 height 20
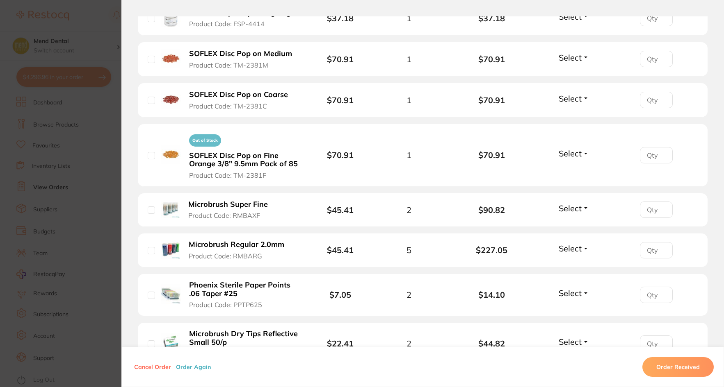
scroll to position [533, 0]
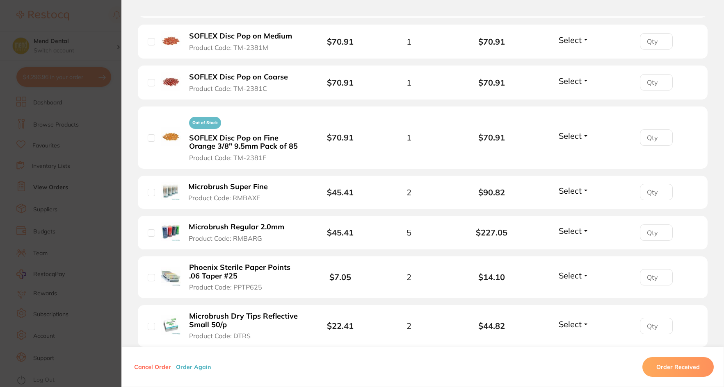
click at [92, 217] on section "Order ID: Restocq- 91709 Order Information Upload Pending Order Date [DATE] 14:…" at bounding box center [362, 193] width 724 height 387
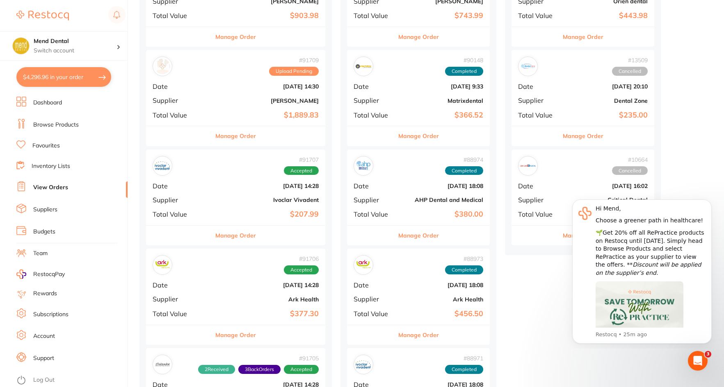
scroll to position [205, 0]
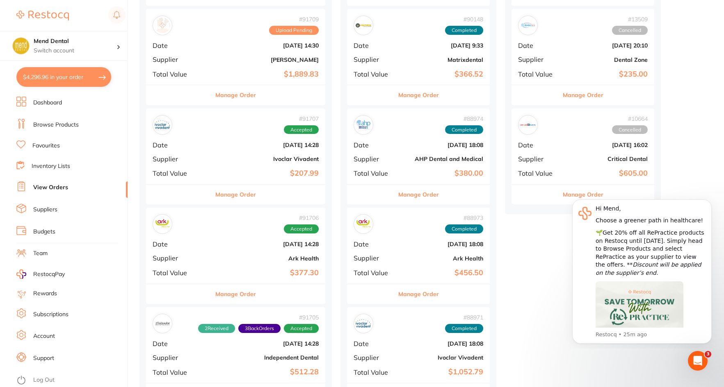
click at [238, 196] on button "Manage Order" at bounding box center [235, 195] width 41 height 20
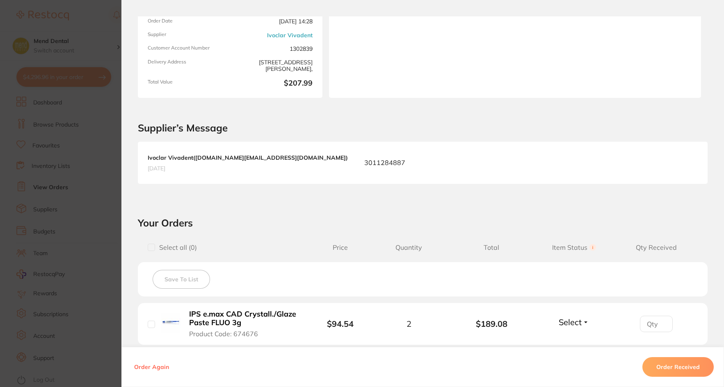
scroll to position [205, 0]
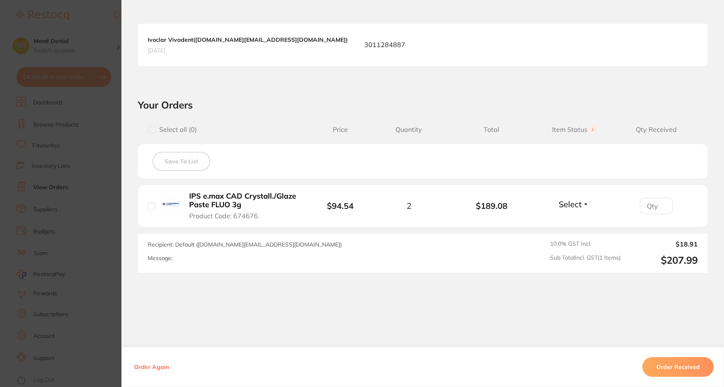
click at [110, 237] on section "Order ID: Restocq- 91707 Order Information Accepted Order Order Date Aug 28 202…" at bounding box center [362, 193] width 724 height 387
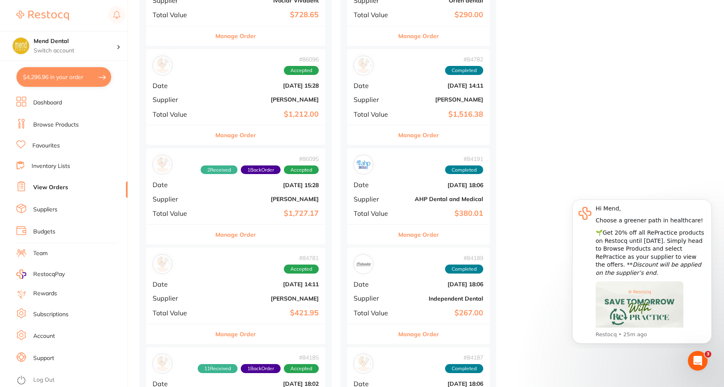
click at [246, 240] on button "Manage Order" at bounding box center [235, 235] width 41 height 20
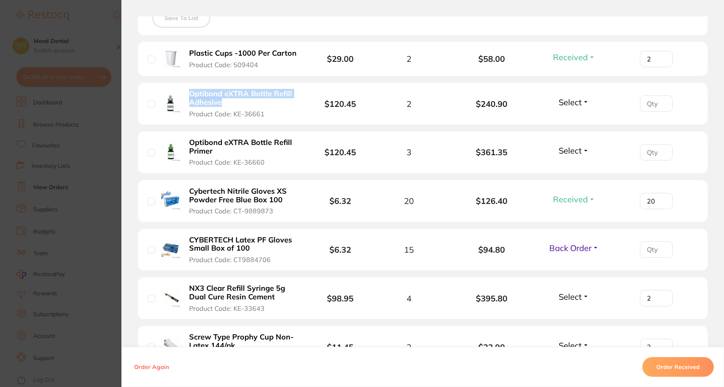
drag, startPoint x: 183, startPoint y: 96, endPoint x: 219, endPoint y: 105, distance: 37.2
click at [219, 105] on div "Optibond eXTRA Bottle Refill Adhesive Product Code: KE-36661" at bounding box center [230, 103] width 165 height 29
copy b "Optibond eXTRA Bottle Refill Adhesive"
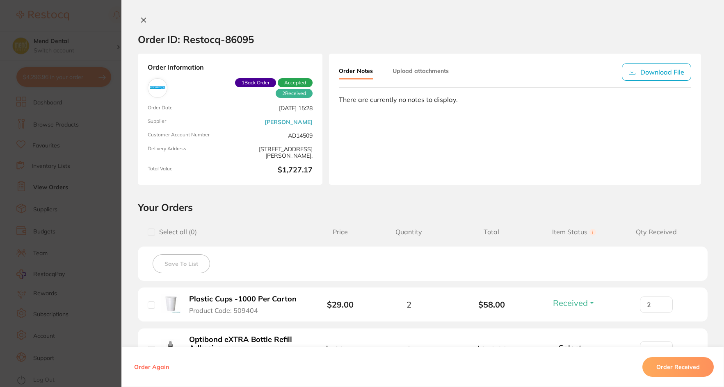
click at [106, 159] on section "Order ID: Restocq- 86095 Order Information 2 Received 1 Back Order Accepted Ord…" at bounding box center [362, 193] width 724 height 387
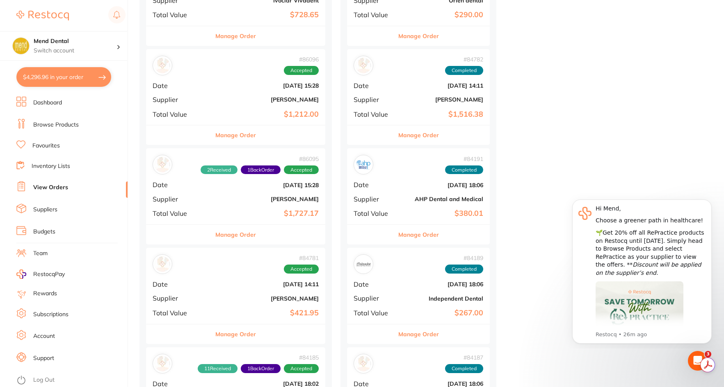
click at [68, 124] on link "Browse Products" at bounding box center [56, 125] width 46 height 8
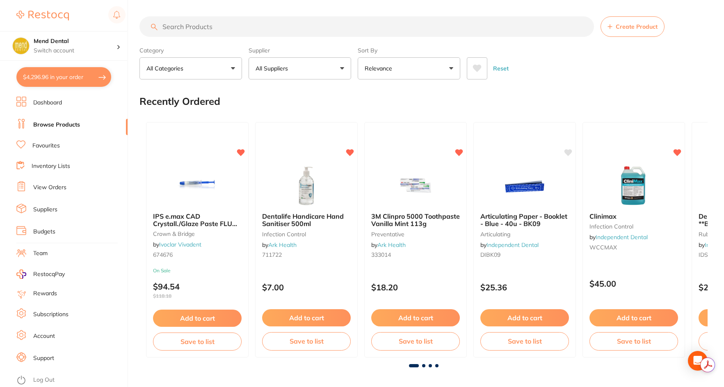
click at [196, 27] on input "search" at bounding box center [366, 26] width 454 height 20
paste input "Optibond eXTRA Bottle Refill Adhesive"
type input "Optibond eXTRA Bottle Refill Adhesive"
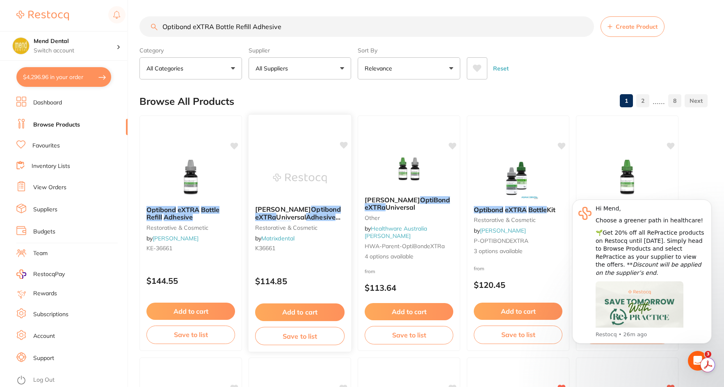
click at [310, 310] on button "Add to cart" at bounding box center [299, 313] width 89 height 18
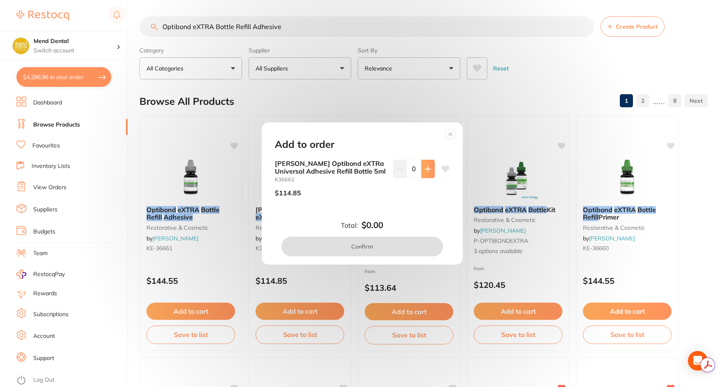
click at [421, 166] on button at bounding box center [428, 169] width 14 height 18
type input "1"
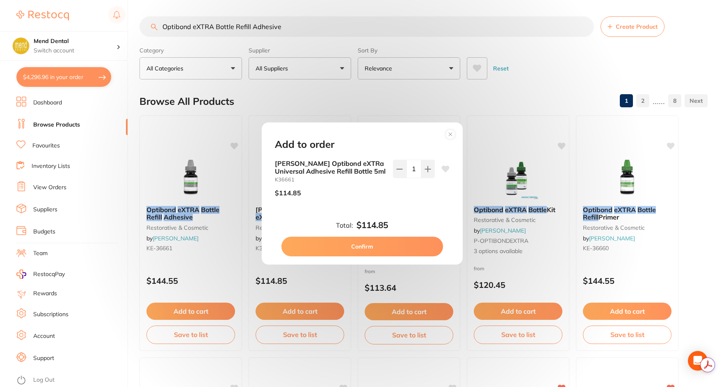
click at [394, 244] on button "Confirm" at bounding box center [362, 247] width 162 height 20
checkbox input "false"
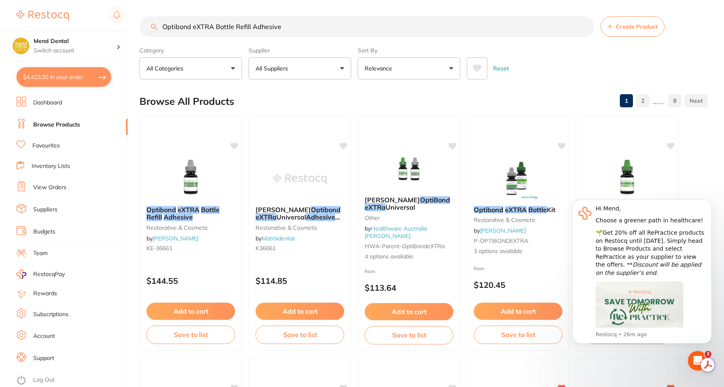
drag, startPoint x: 300, startPoint y: 28, endPoint x: 54, endPoint y: 24, distance: 246.4
click at [54, 24] on div "$4,423.30 Mend Dental Switch account Mend Dental $4,423.30 in your order Dashbo…" at bounding box center [362, 193] width 724 height 387
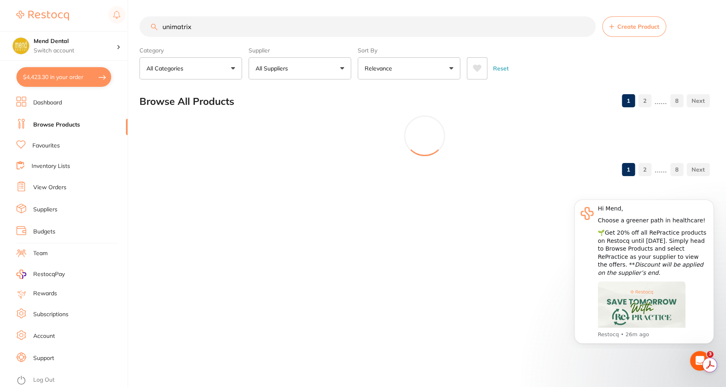
type input "unimatrix"
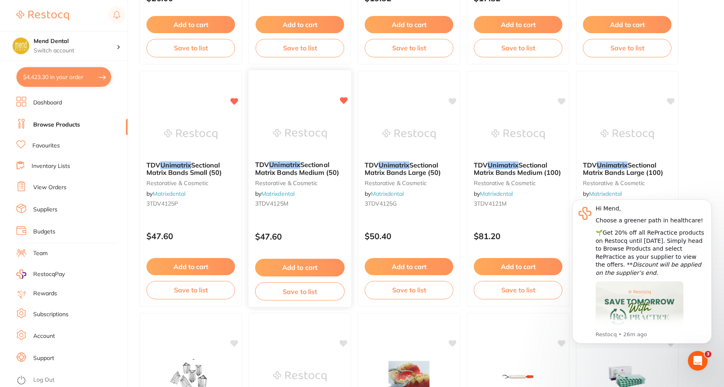
click at [289, 132] on img at bounding box center [300, 133] width 54 height 41
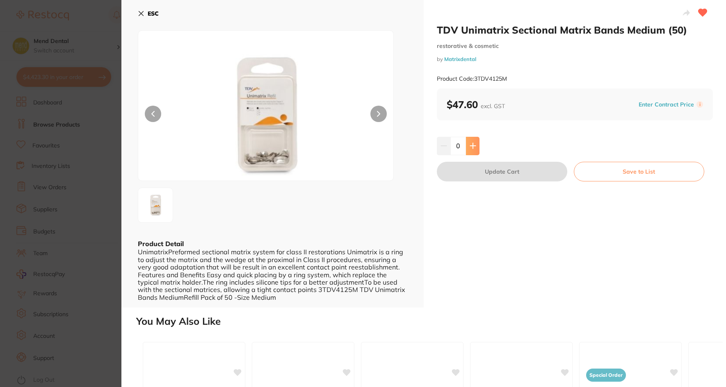
click at [472, 146] on icon at bounding box center [472, 145] width 5 height 5
type input "1"
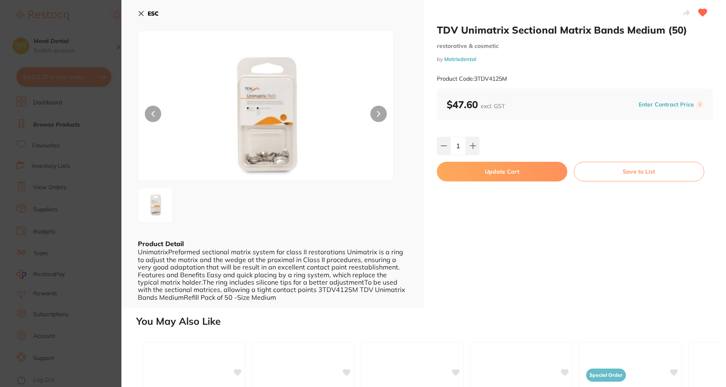
click at [496, 170] on button "Update Cart" at bounding box center [502, 172] width 130 height 20
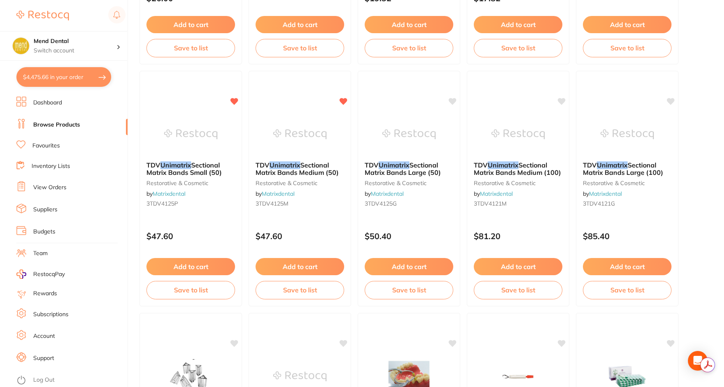
drag, startPoint x: 63, startPoint y: 78, endPoint x: 72, endPoint y: 79, distance: 9.0
click at [63, 78] on button "$4,475.66 in your order" at bounding box center [63, 77] width 95 height 20
checkbox input "true"
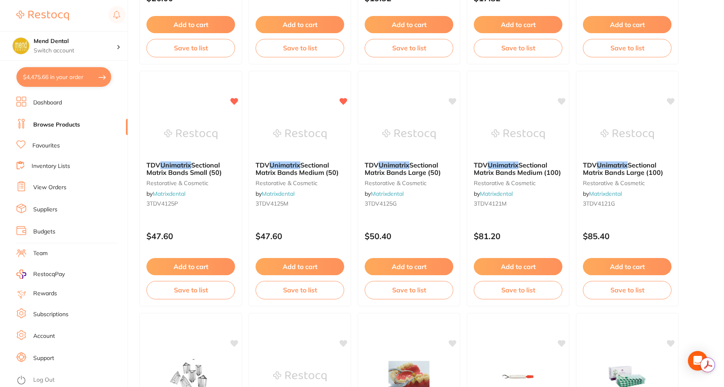
checkbox input "true"
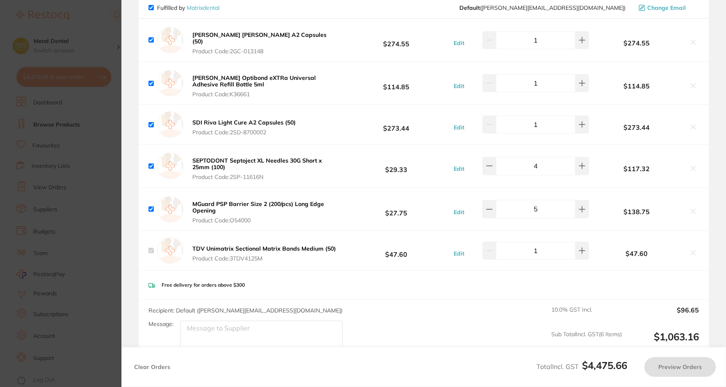
checkbox input "true"
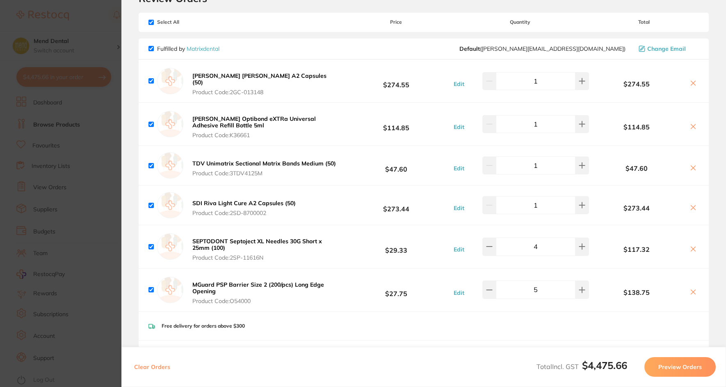
click at [97, 126] on section "Update RRP Set your pre negotiated price for this item. Item Agreed RRP (excl. …" at bounding box center [363, 193] width 726 height 387
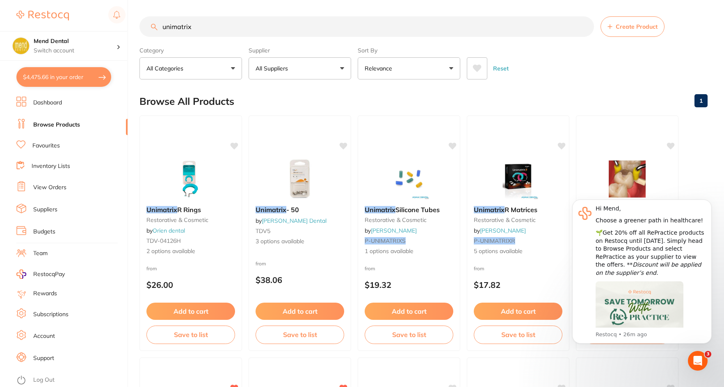
drag, startPoint x: 202, startPoint y: 27, endPoint x: 151, endPoint y: 30, distance: 50.9
click at [151, 30] on div "unimatrix Create Product" at bounding box center [423, 26] width 568 height 20
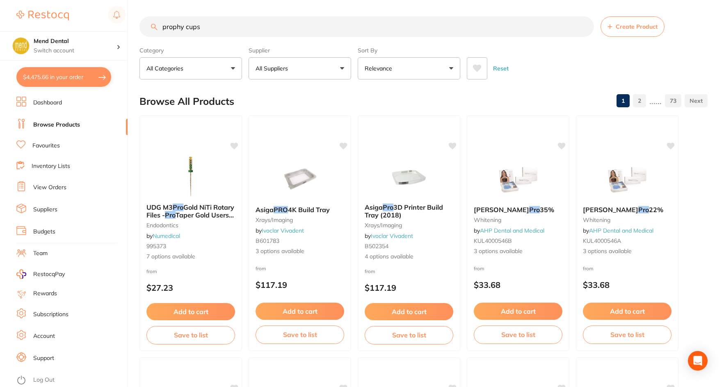
type input "prophy cups"
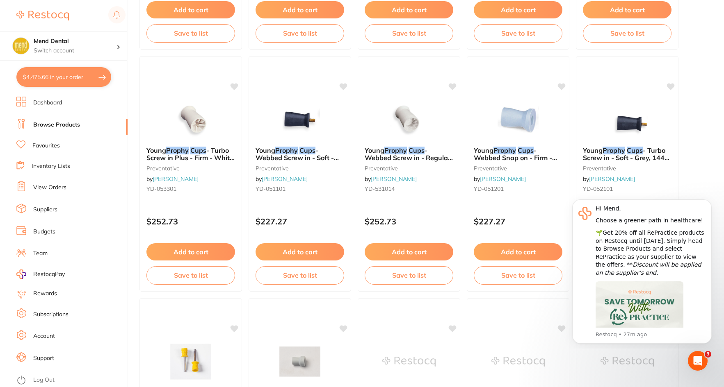
scroll to position [1476, 0]
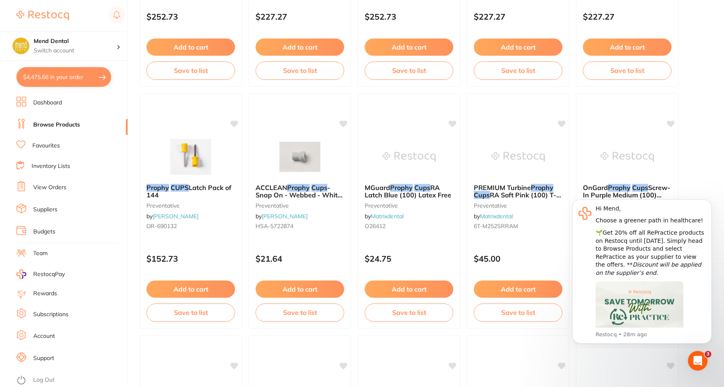
scroll to position [41, 0]
drag, startPoint x: 59, startPoint y: 186, endPoint x: 100, endPoint y: 178, distance: 41.8
click at [59, 186] on link "View Orders" at bounding box center [49, 188] width 33 height 8
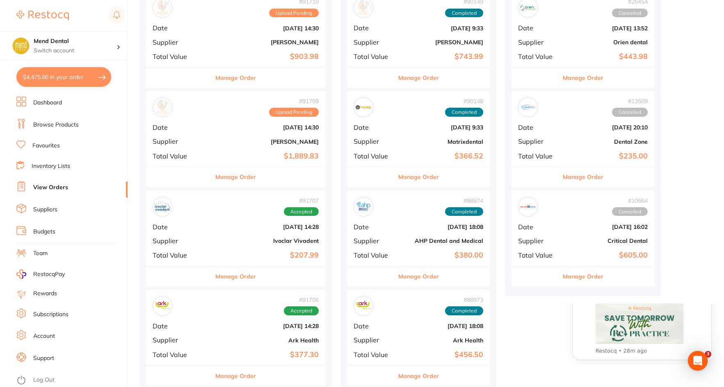
click at [251, 182] on button "Manage Order" at bounding box center [235, 177] width 41 height 20
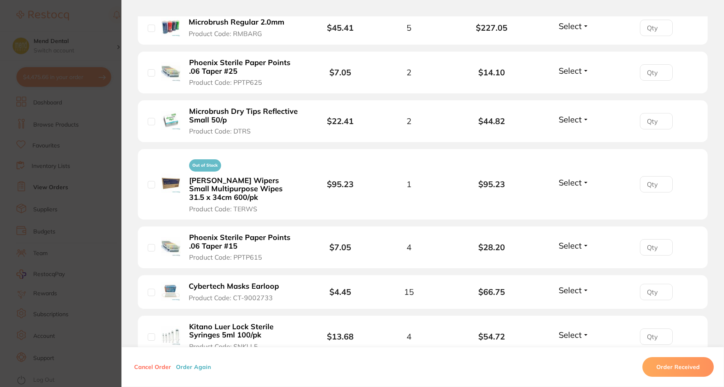
scroll to position [820, 0]
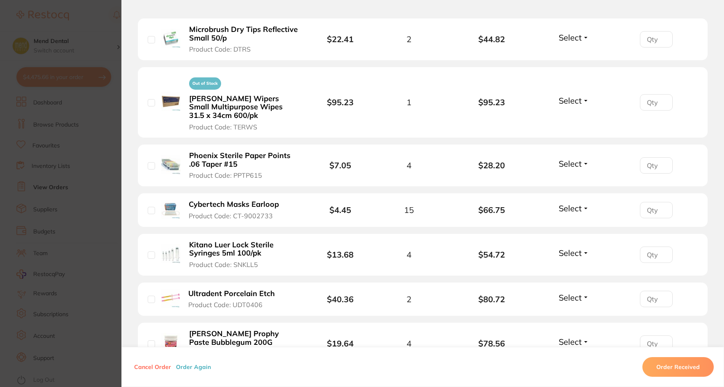
click at [94, 175] on section "Order ID: Restocq- 91709 Order Information Upload Pending Order Date [DATE] 14:…" at bounding box center [362, 193] width 724 height 387
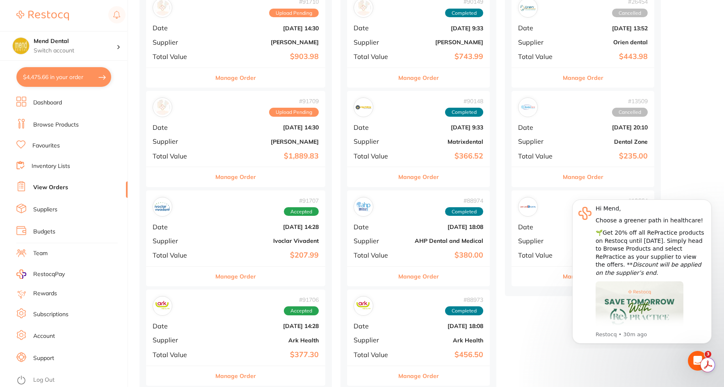
click at [77, 84] on button "$4,475.66 in your order" at bounding box center [63, 77] width 95 height 20
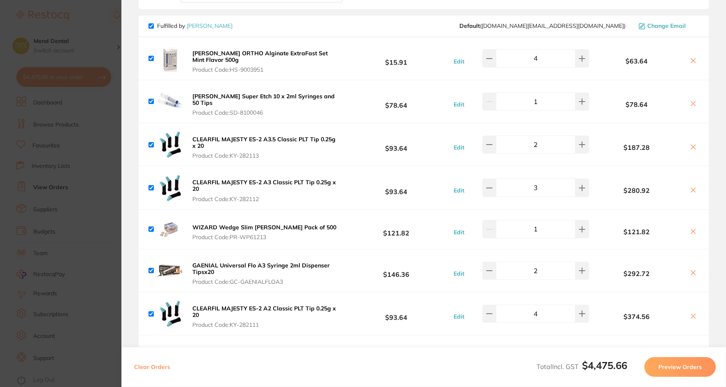
scroll to position [779, 0]
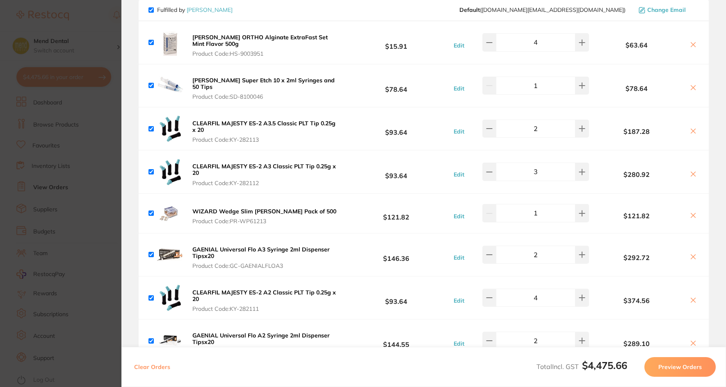
click at [694, 214] on icon at bounding box center [693, 215] width 7 height 7
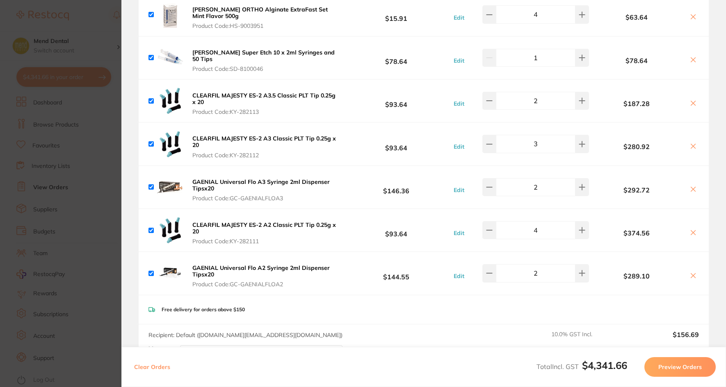
scroll to position [820, 0]
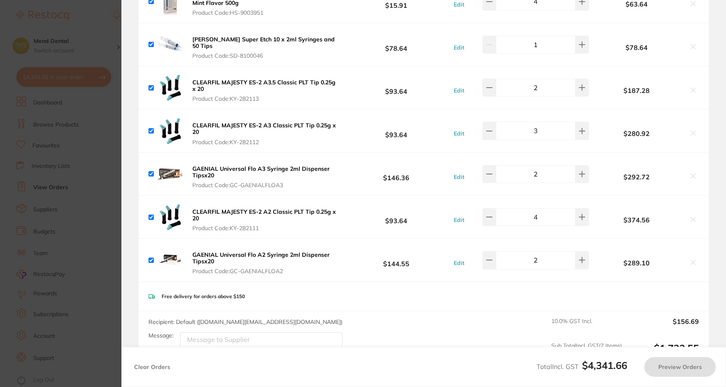
checkbox input "true"
click at [87, 147] on section "Update RRP Set your pre negotiated price for this item. Item Agreed RRP (excl. …" at bounding box center [363, 193] width 726 height 387
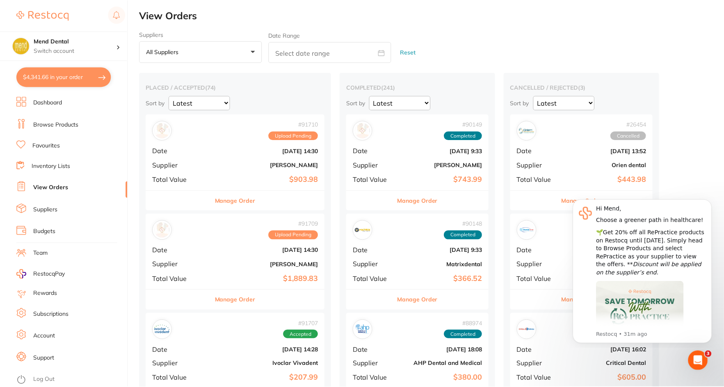
scroll to position [123, 0]
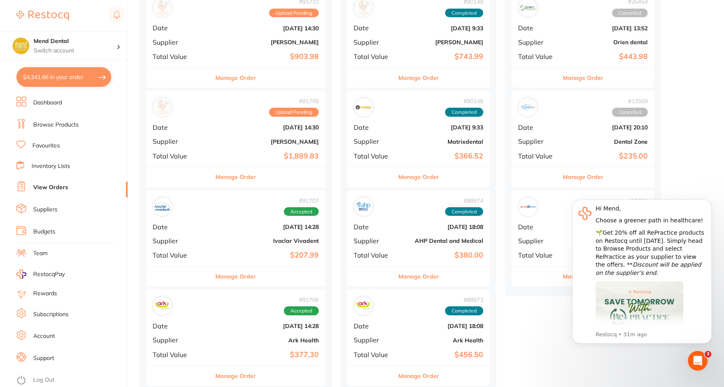
click at [73, 120] on li "Browse Products" at bounding box center [71, 125] width 111 height 12
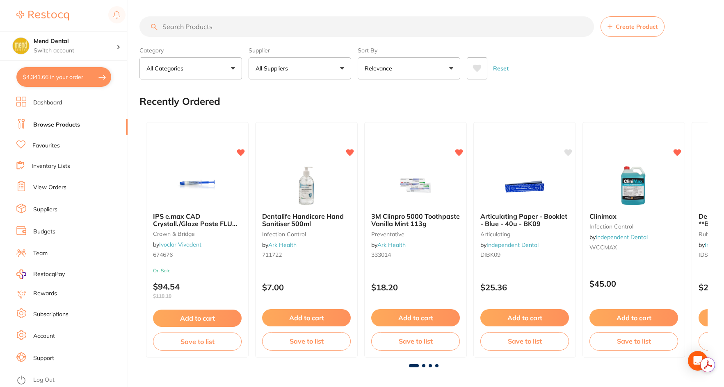
click at [226, 26] on input "search" at bounding box center [366, 26] width 454 height 20
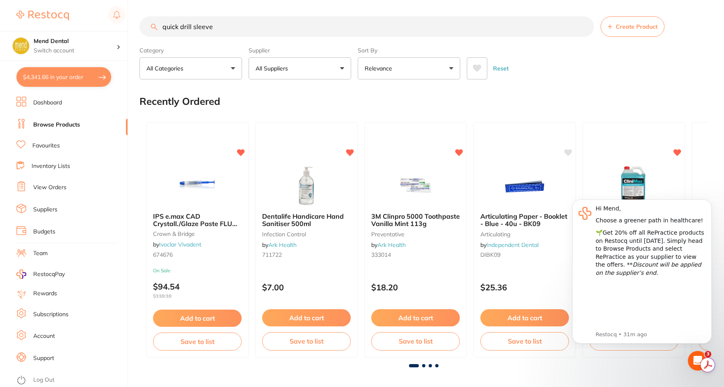
type input "quick drill sleeve"
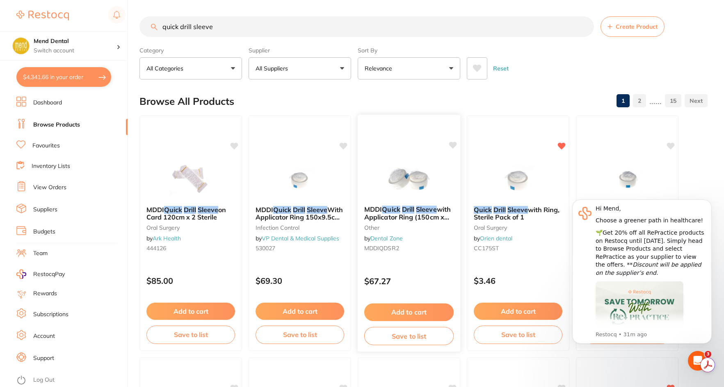
click at [411, 179] on img at bounding box center [409, 178] width 54 height 41
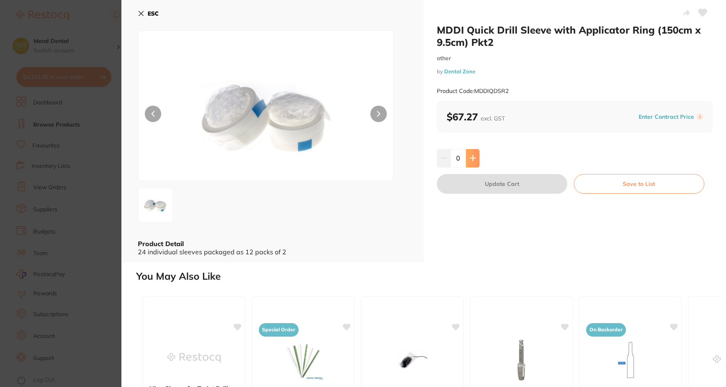
click at [474, 162] on button at bounding box center [473, 158] width 14 height 18
type input "1"
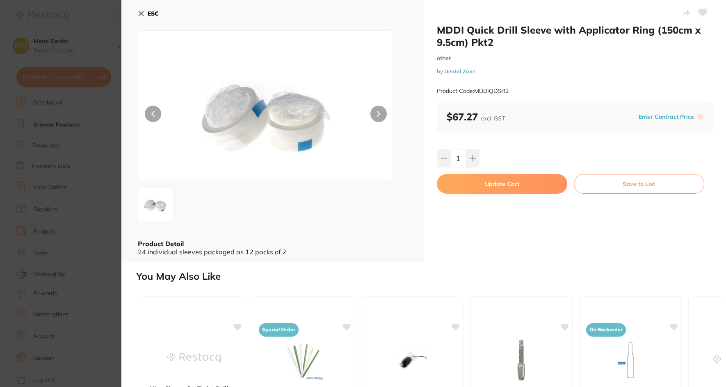
click at [482, 186] on button "Update Cart" at bounding box center [502, 184] width 130 height 20
checkbox input "false"
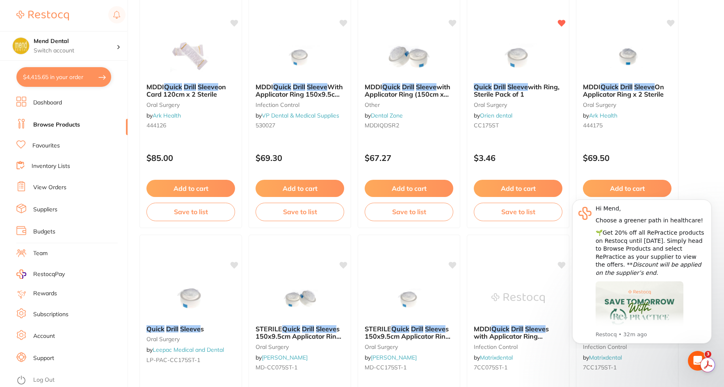
click at [410, 83] on em "Drill" at bounding box center [408, 86] width 12 height 8
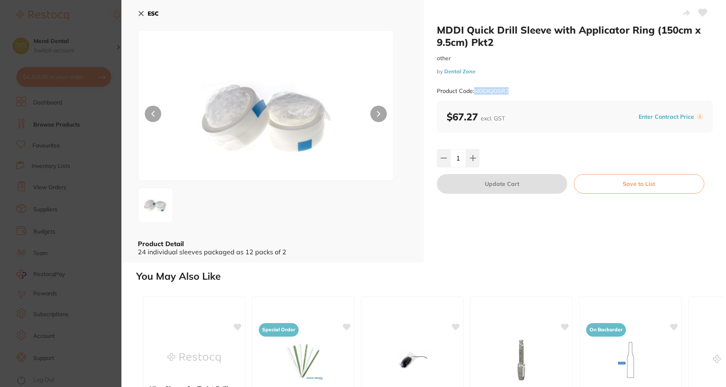
drag, startPoint x: 476, startPoint y: 90, endPoint x: 519, endPoint y: 90, distance: 43.5
click at [519, 90] on div "Product Code: MDDIQDSR2" at bounding box center [575, 91] width 276 height 20
copy small "MDDIQDSR2"
click at [137, 11] on div "ESC Product Detail 24 individual sleeves packaged as 12 packs of 2" at bounding box center [272, 131] width 302 height 263
click at [139, 13] on icon at bounding box center [141, 13] width 7 height 7
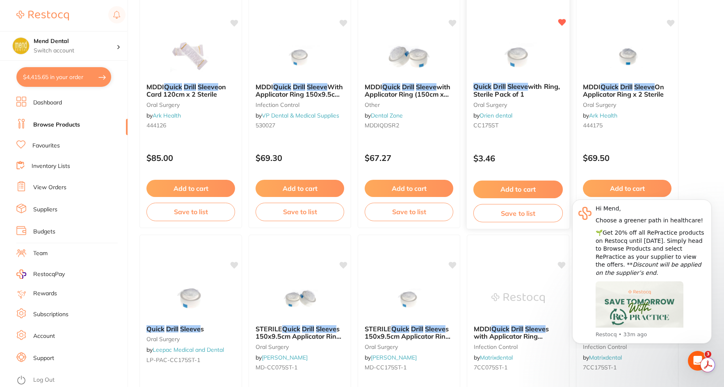
click at [518, 75] on img at bounding box center [518, 55] width 54 height 41
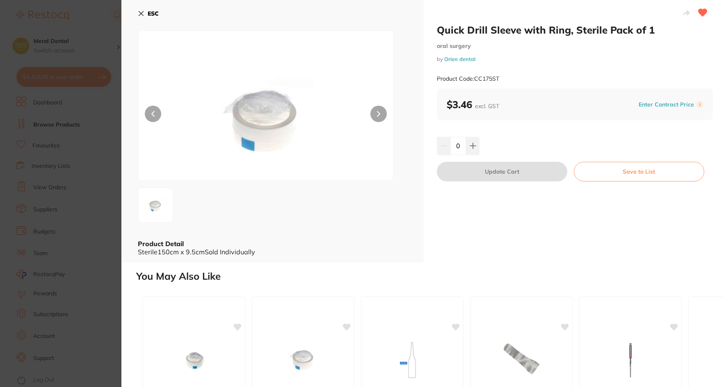
click at [145, 13] on button "ESC" at bounding box center [148, 14] width 21 height 14
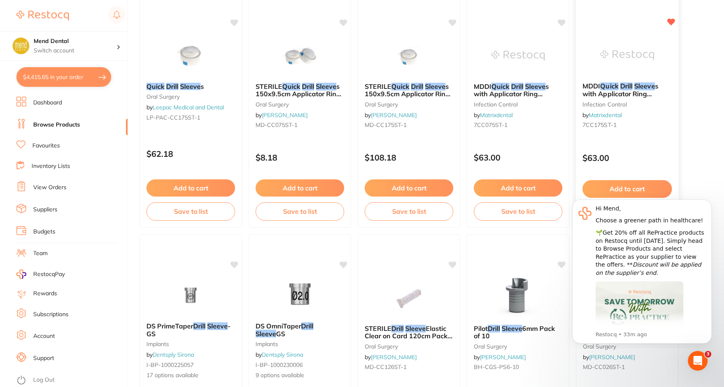
scroll to position [369, 0]
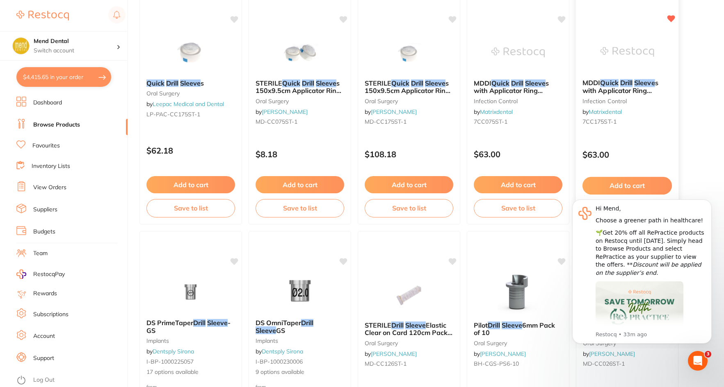
click at [616, 61] on img at bounding box center [627, 51] width 54 height 41
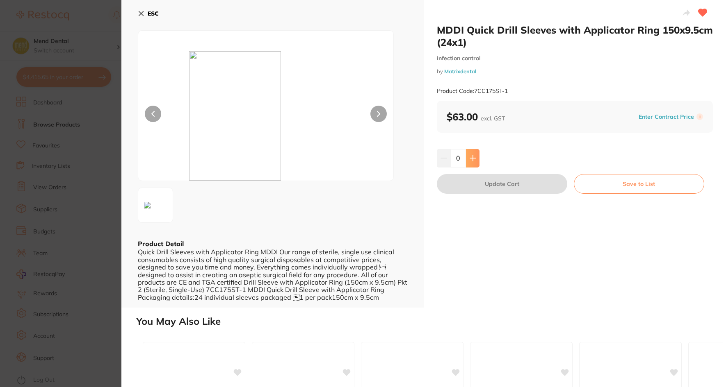
click at [474, 164] on button at bounding box center [473, 158] width 14 height 18
type input "1"
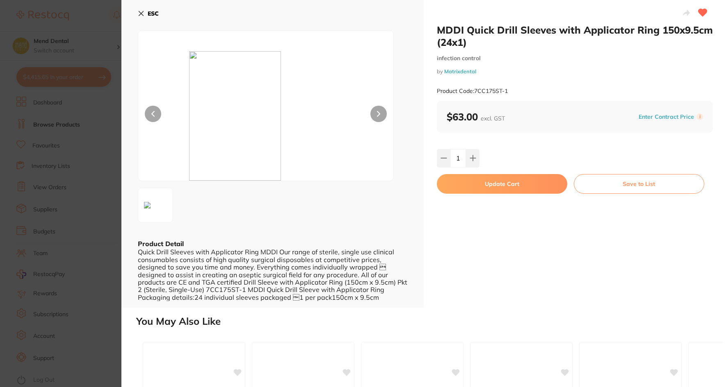
click at [483, 181] on button "Update Cart" at bounding box center [502, 184] width 130 height 20
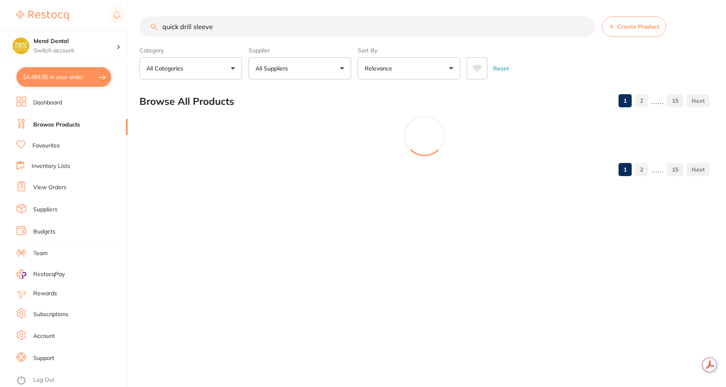
checkbox input "false"
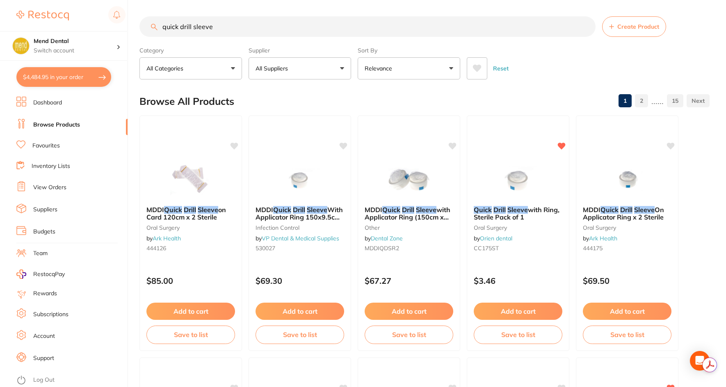
scroll to position [906, 0]
click at [42, 74] on button "$4,484.95 in your order" at bounding box center [63, 77] width 95 height 20
checkbox input "true"
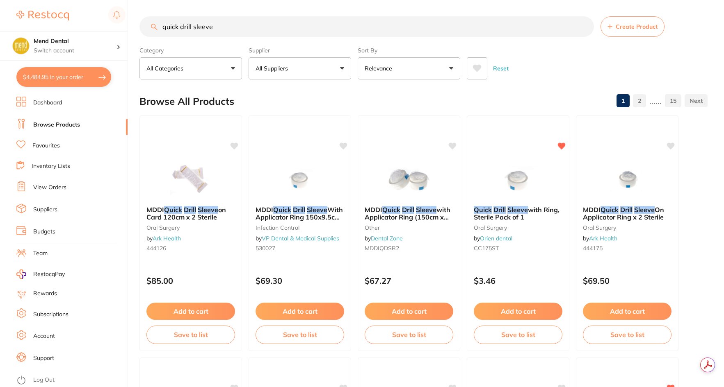
checkbox input "true"
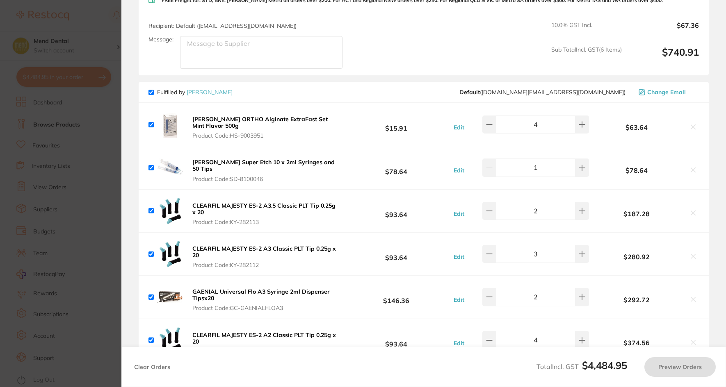
checkbox input "true"
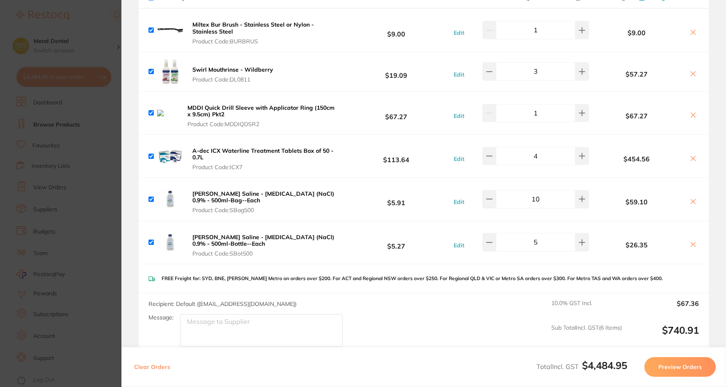
scroll to position [455, 0]
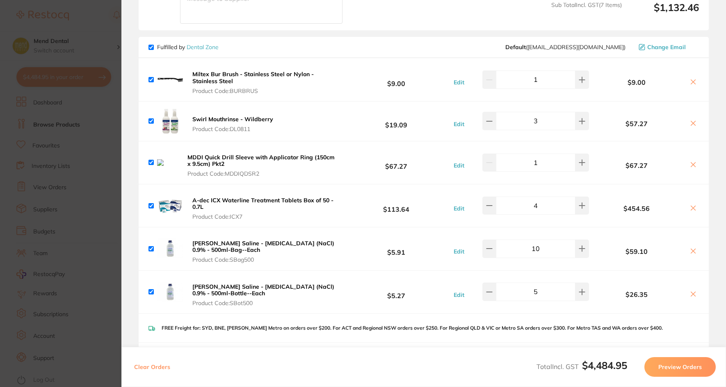
click at [691, 163] on icon at bounding box center [693, 165] width 5 height 5
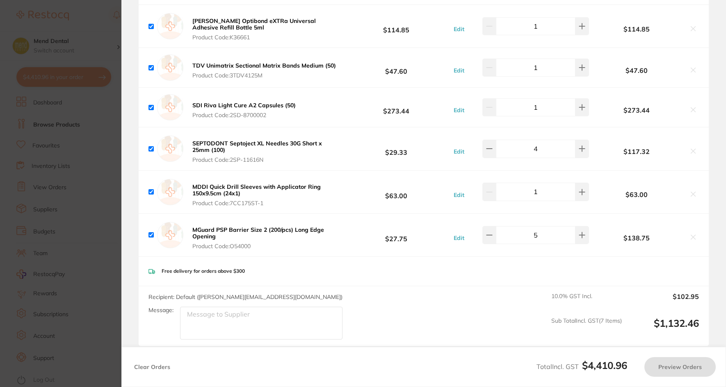
scroll to position [127, 0]
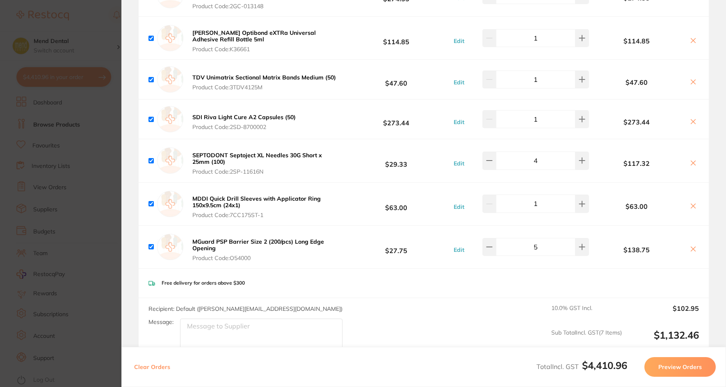
checkbox input "true"
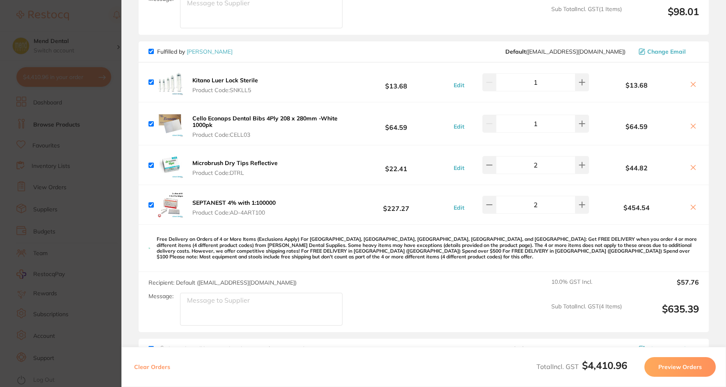
scroll to position [1353, 0]
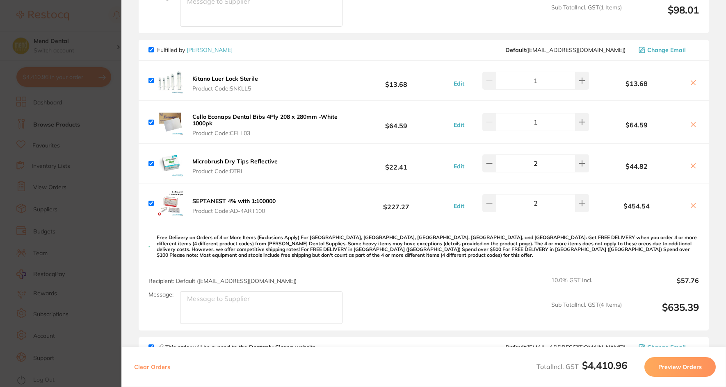
click at [108, 139] on section "Update RRP Set your pre negotiated price for this item. Item Agreed RRP (excl. …" at bounding box center [363, 193] width 726 height 387
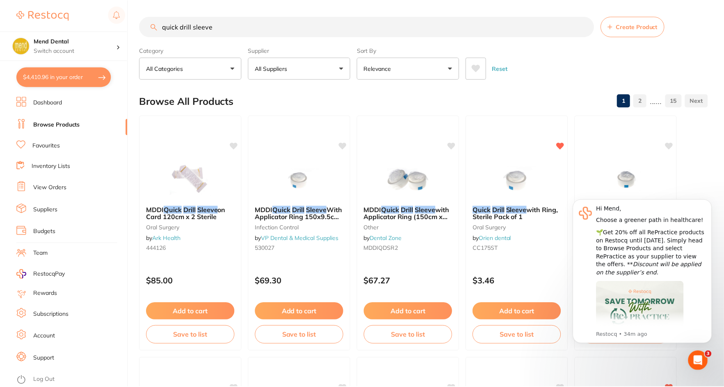
scroll to position [369, 0]
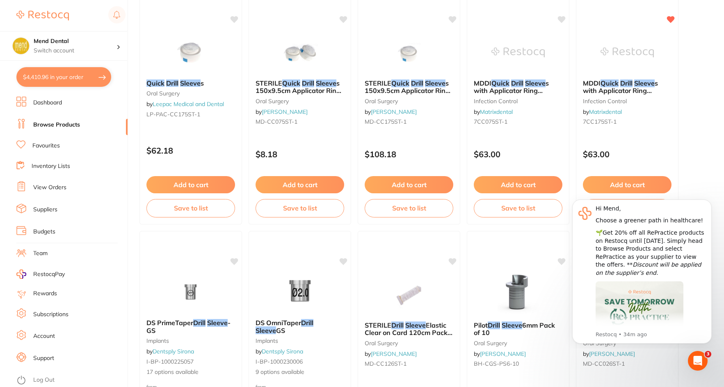
click at [68, 125] on link "Browse Products" at bounding box center [56, 125] width 47 height 8
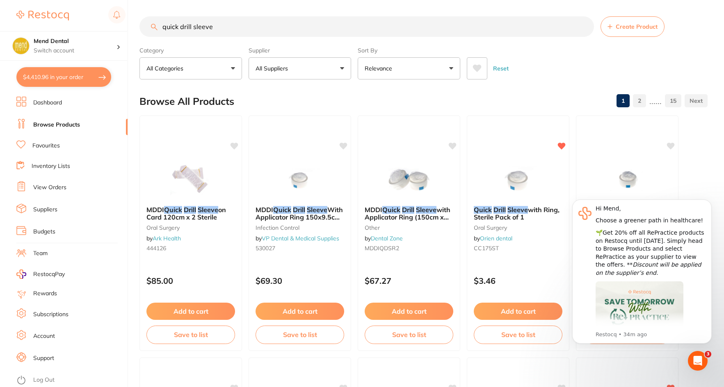
click at [71, 77] on button "$4,410.96 in your order" at bounding box center [63, 77] width 95 height 20
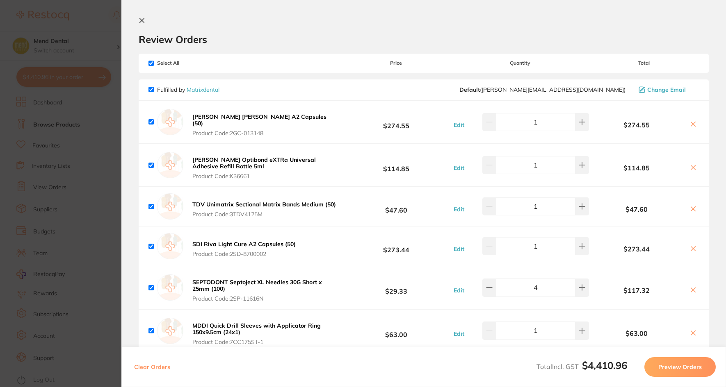
click at [90, 146] on section "Update RRP Set your pre negotiated price for this item. Item Agreed RRP (excl. …" at bounding box center [363, 193] width 726 height 387
